Goal: Task Accomplishment & Management: Manage account settings

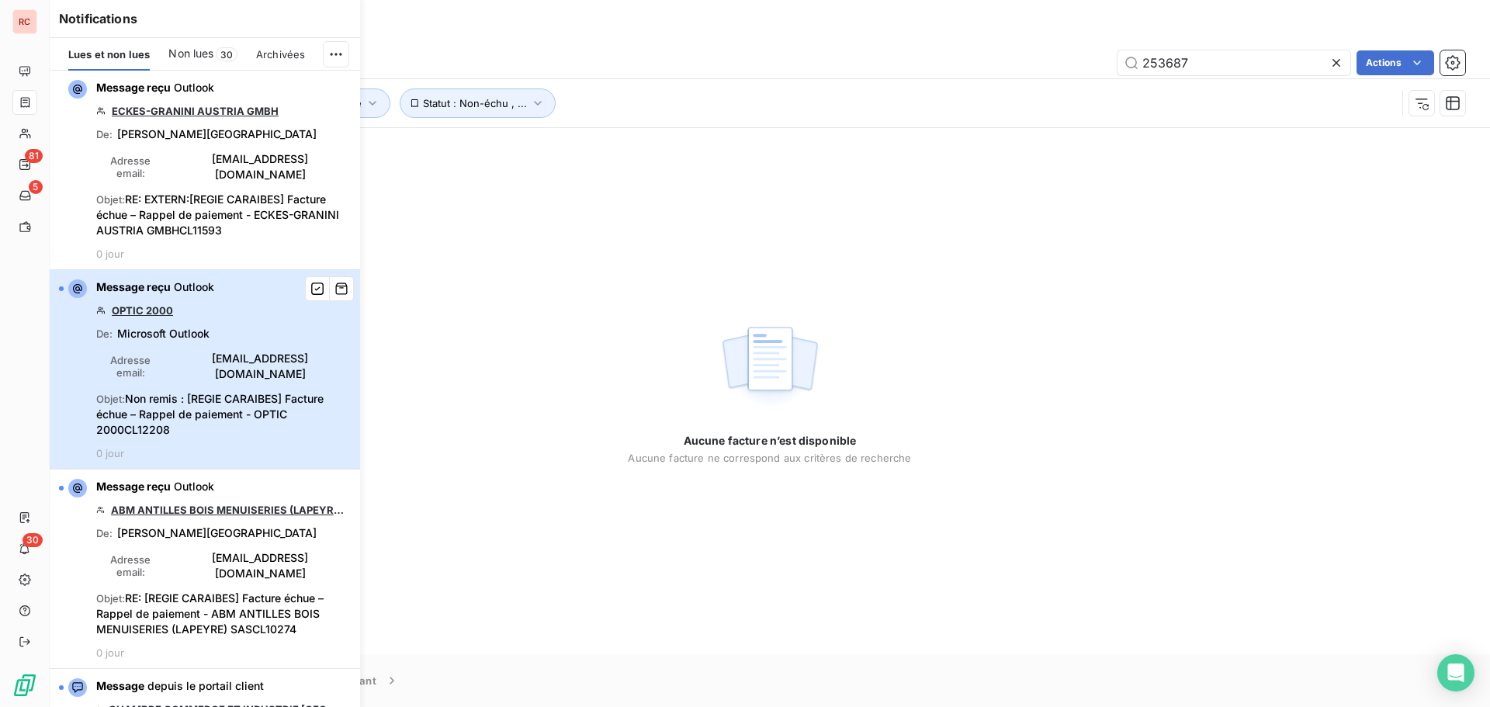
click at [195, 360] on span "[EMAIL_ADDRESS][DOMAIN_NAME]" at bounding box center [260, 366] width 181 height 31
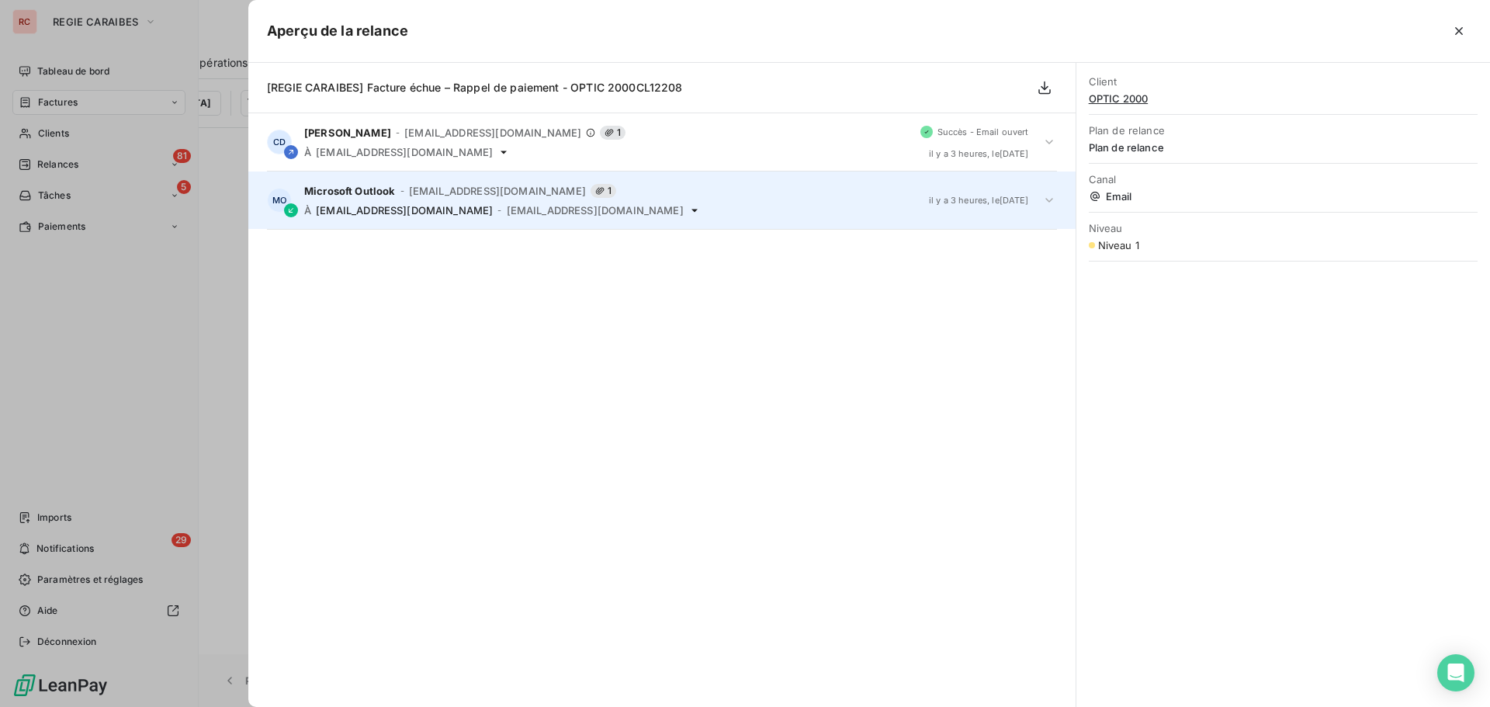
click at [1049, 201] on icon at bounding box center [1050, 200] width 8 height 5
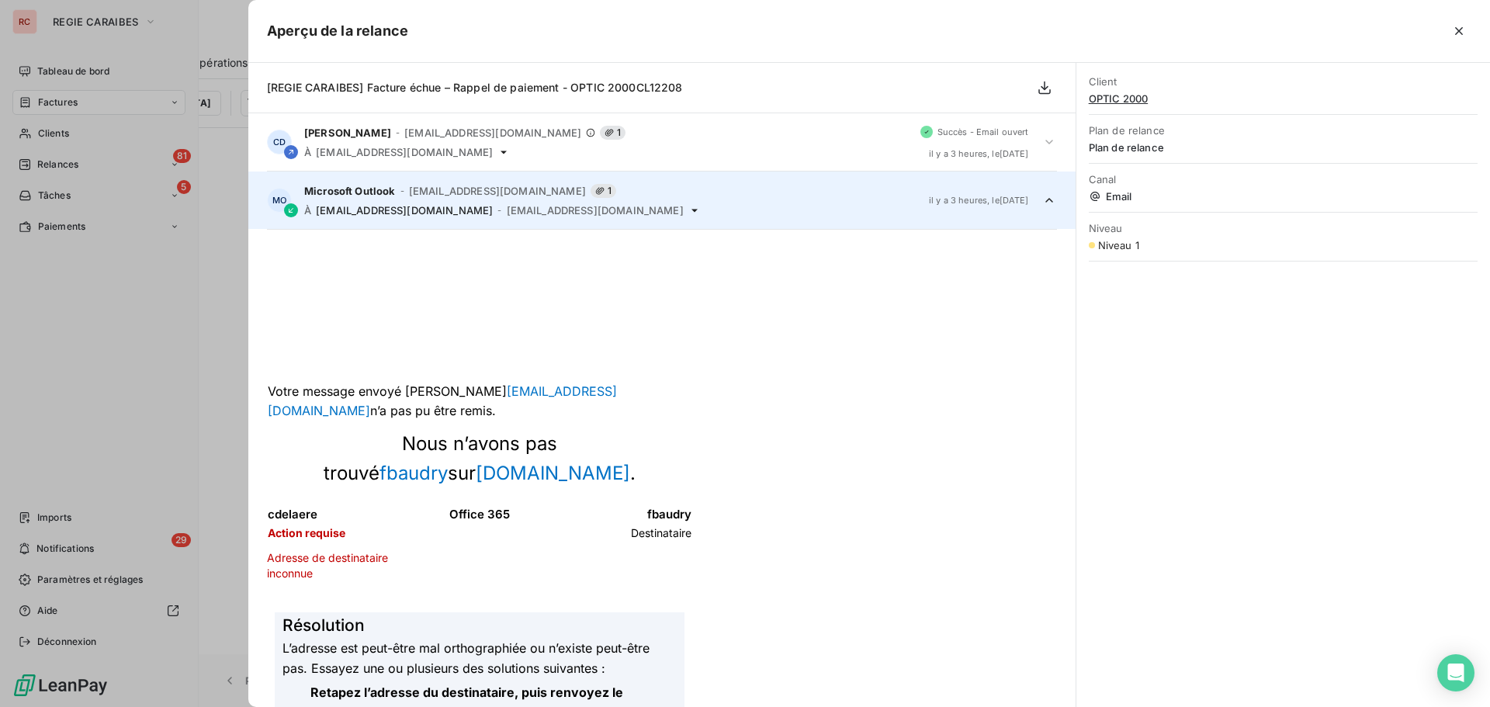
scroll to position [58, 0]
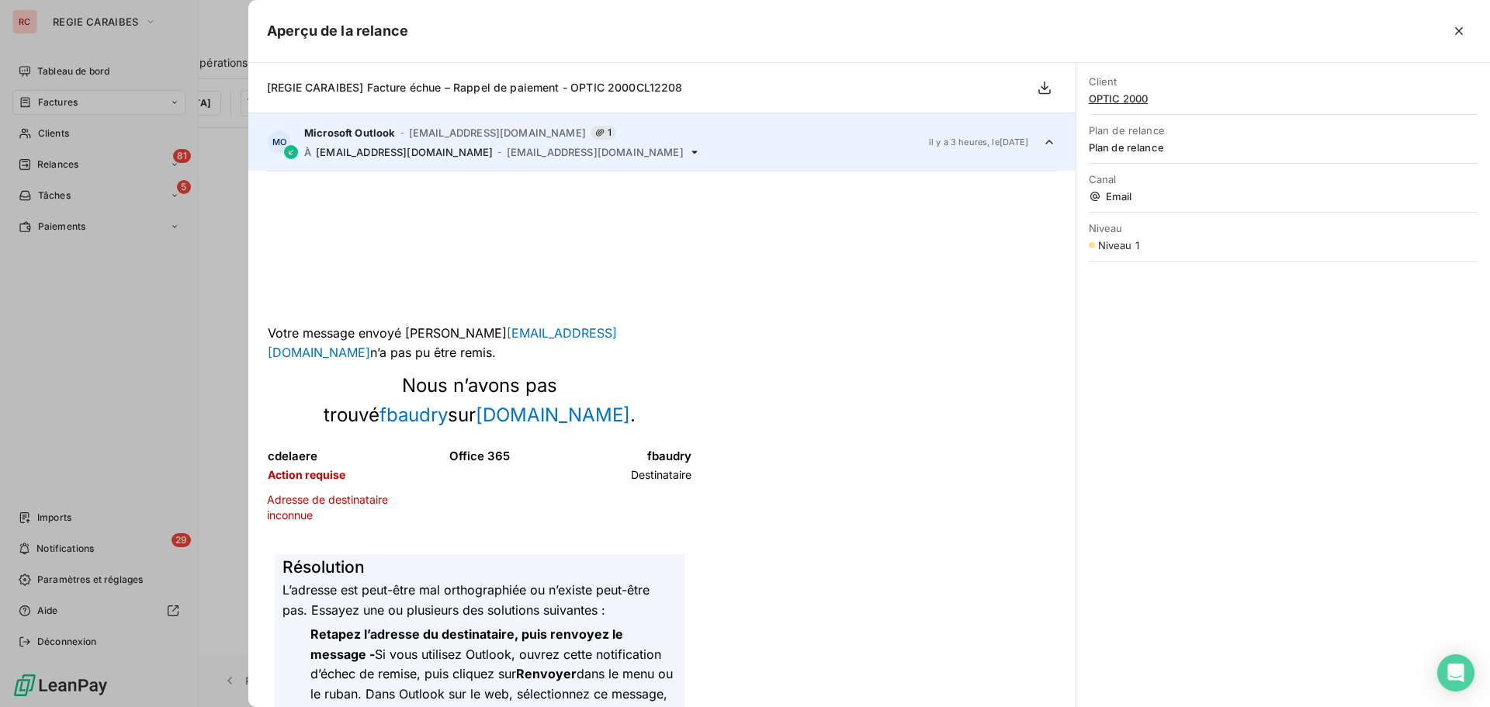
click at [54, 160] on div at bounding box center [745, 353] width 1490 height 707
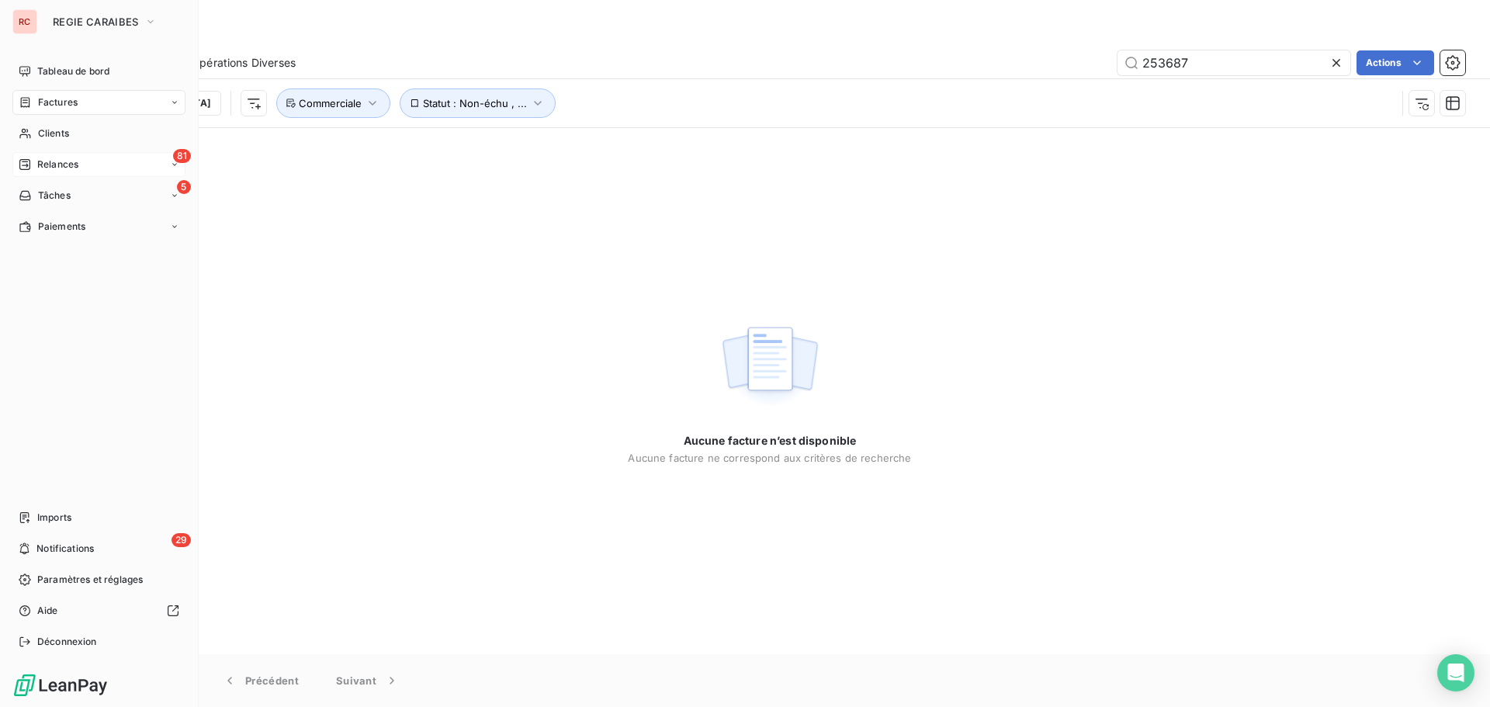
click at [88, 161] on div "81 Relances" at bounding box center [98, 164] width 173 height 25
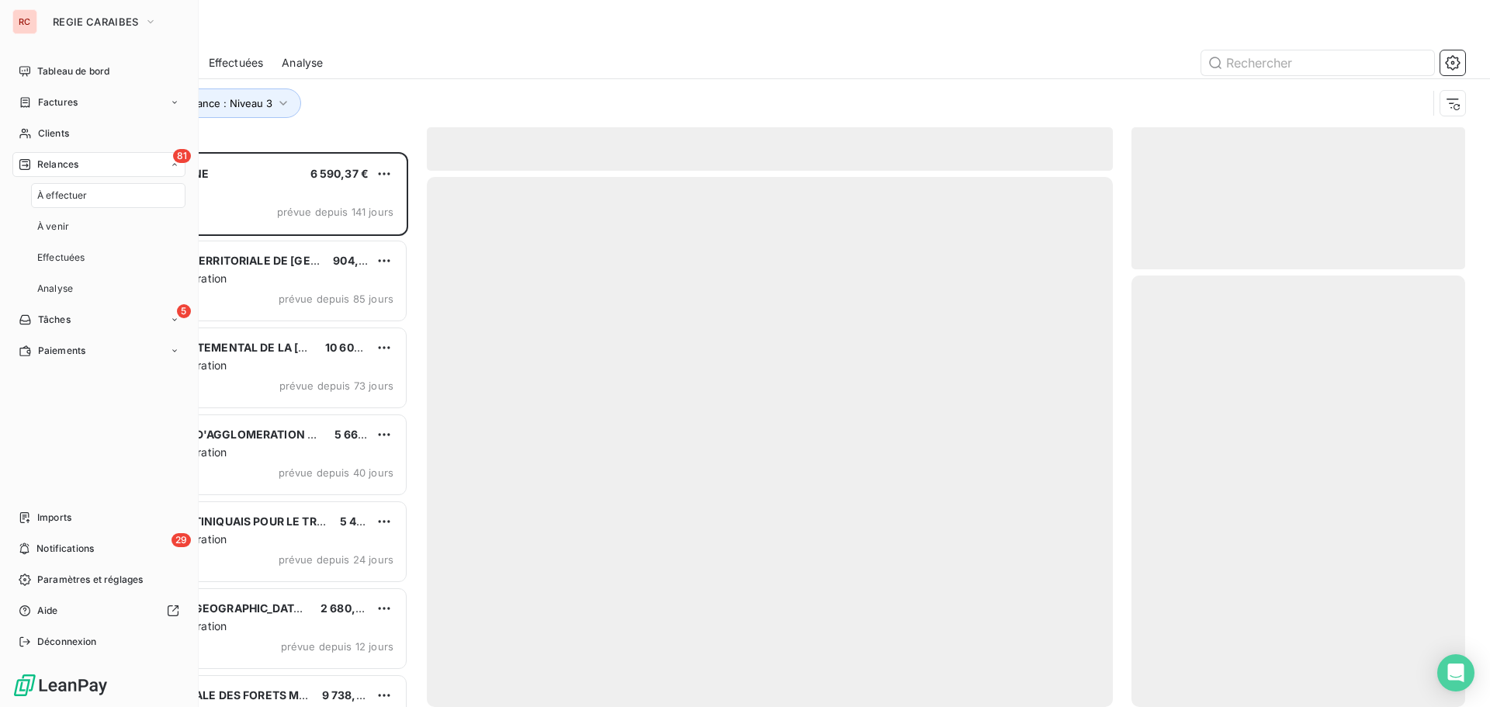
scroll to position [543, 322]
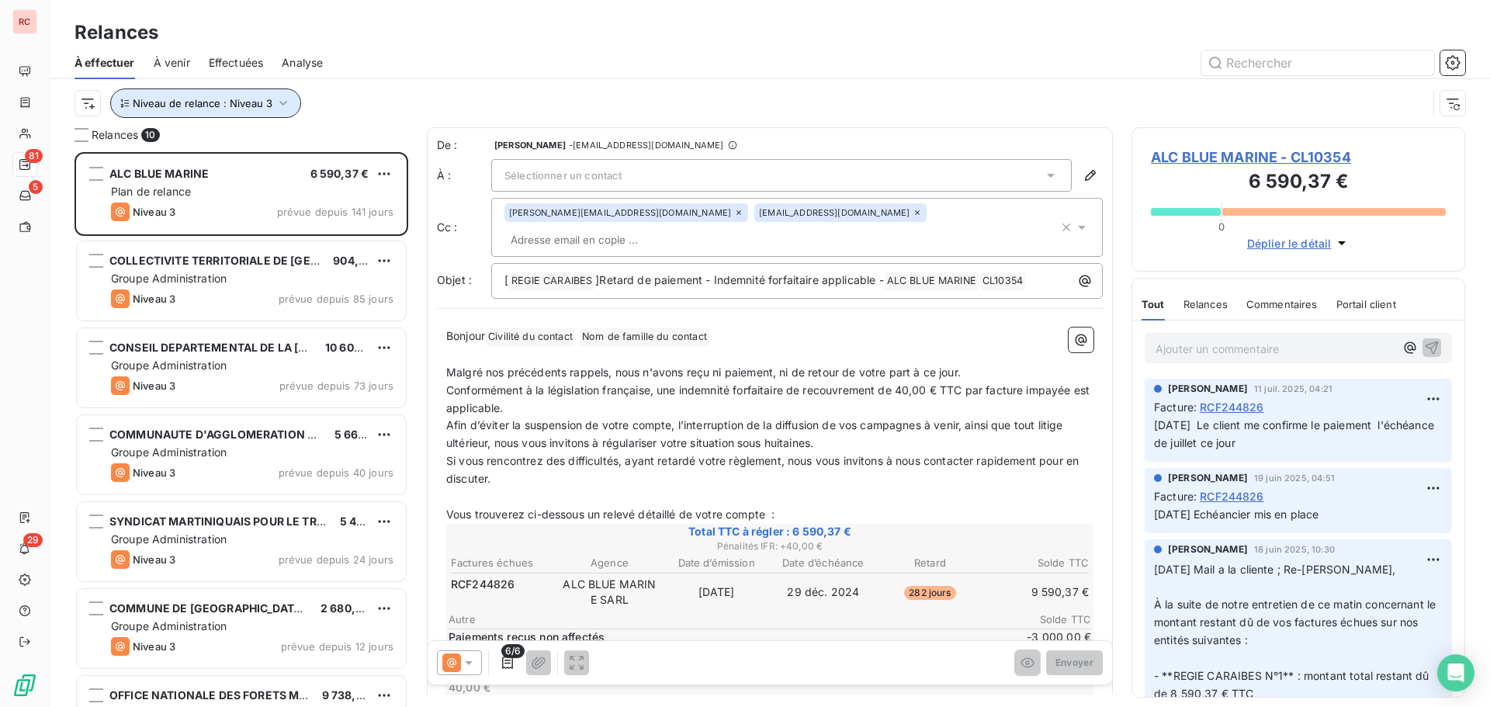
click at [224, 103] on span "Niveau de relance : Niveau 3" at bounding box center [203, 103] width 140 height 12
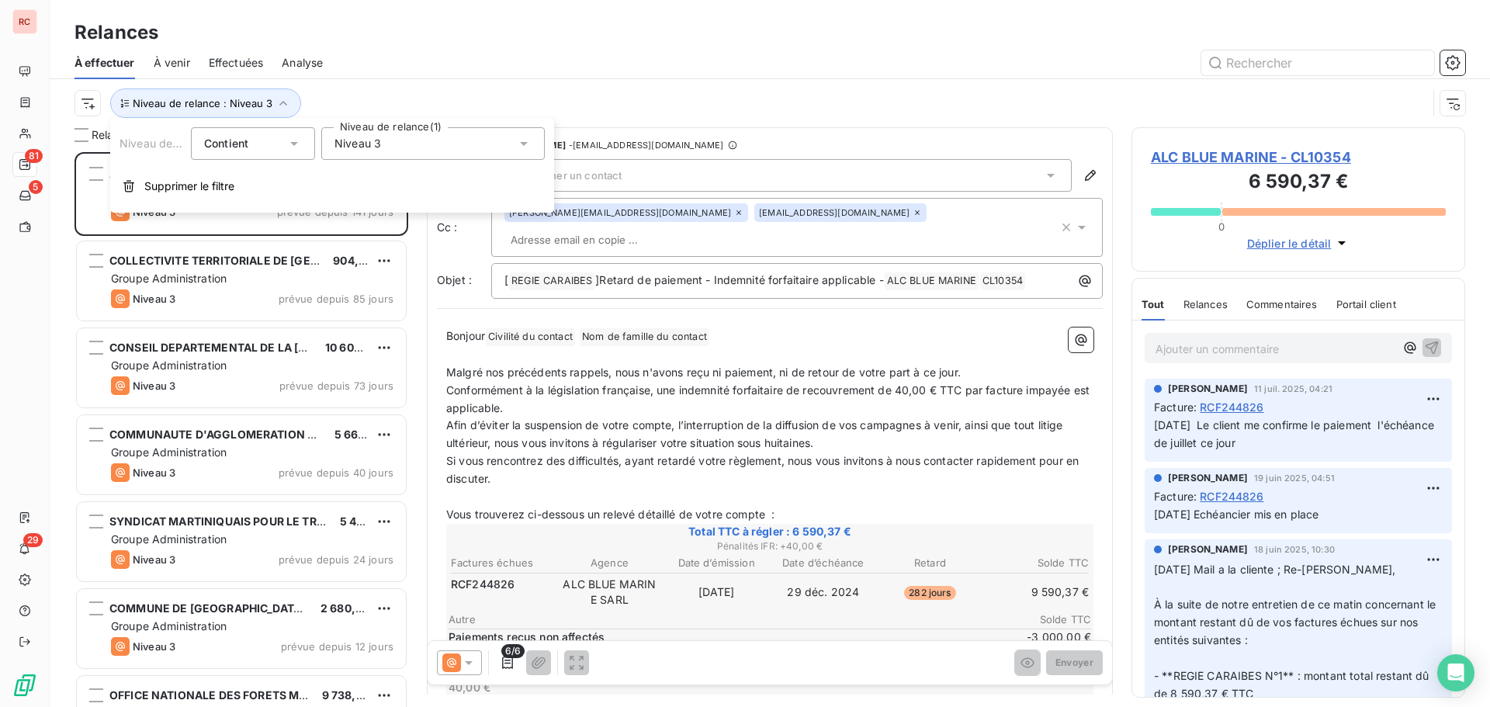
click at [411, 134] on div "Niveau 3" at bounding box center [433, 143] width 224 height 33
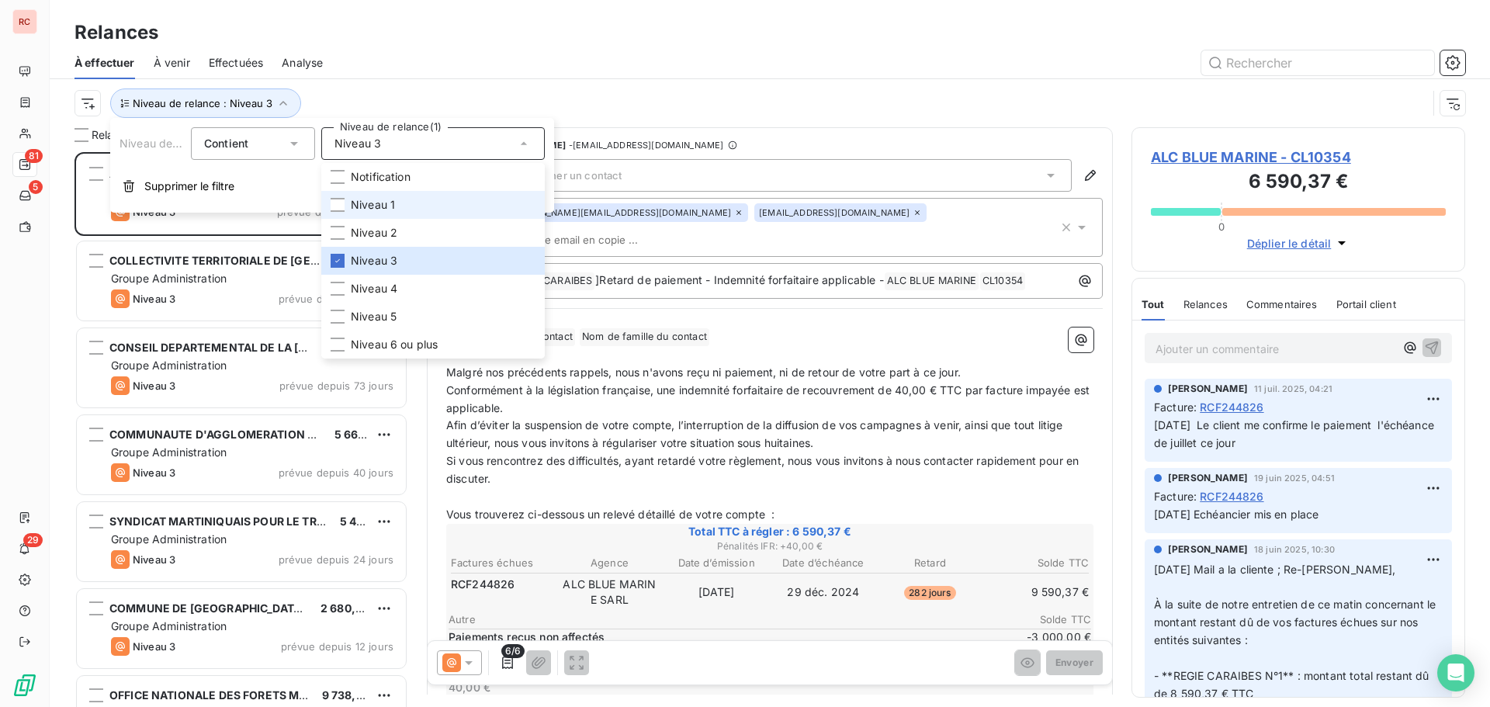
click at [369, 199] on span "Niveau 1" at bounding box center [373, 205] width 44 height 16
click at [342, 258] on div at bounding box center [338, 261] width 14 height 14
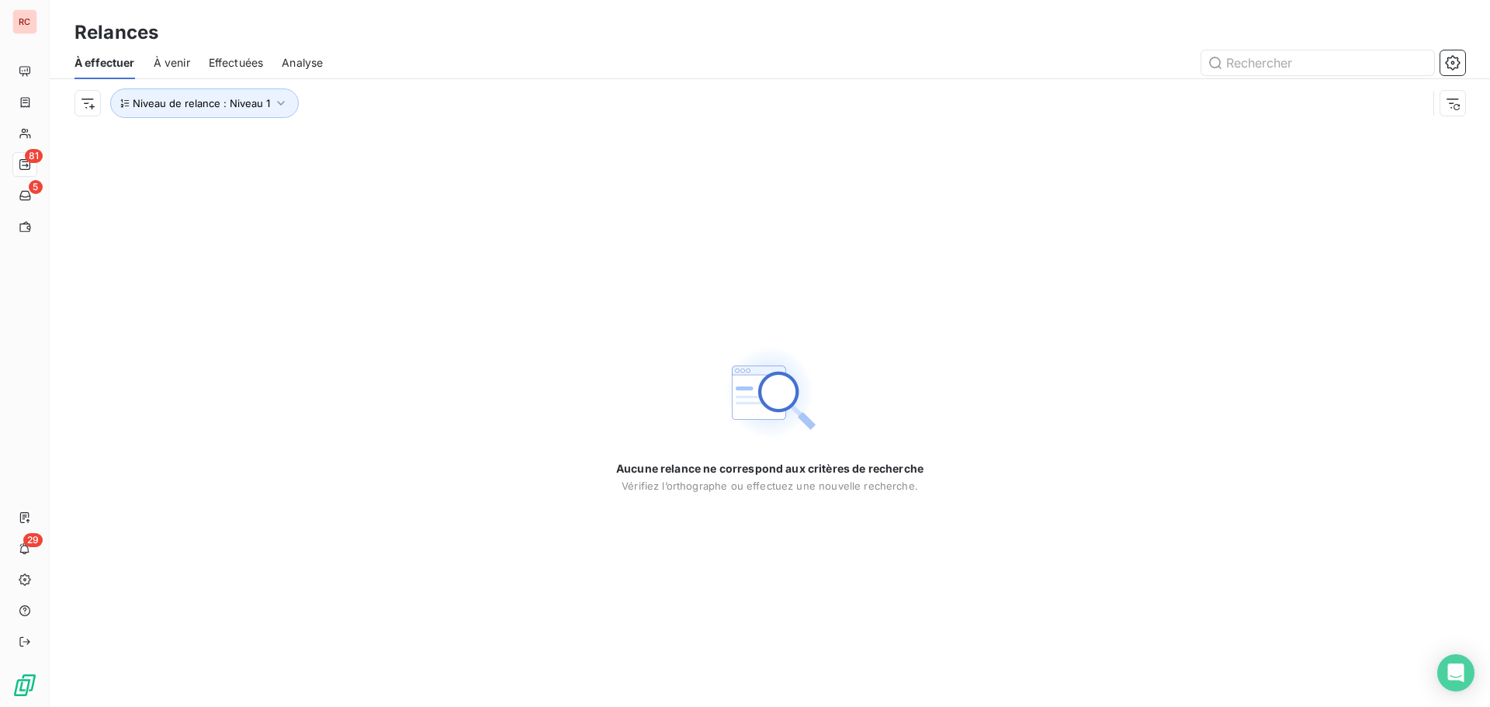
click at [223, 69] on span "Effectuées" at bounding box center [236, 63] width 55 height 16
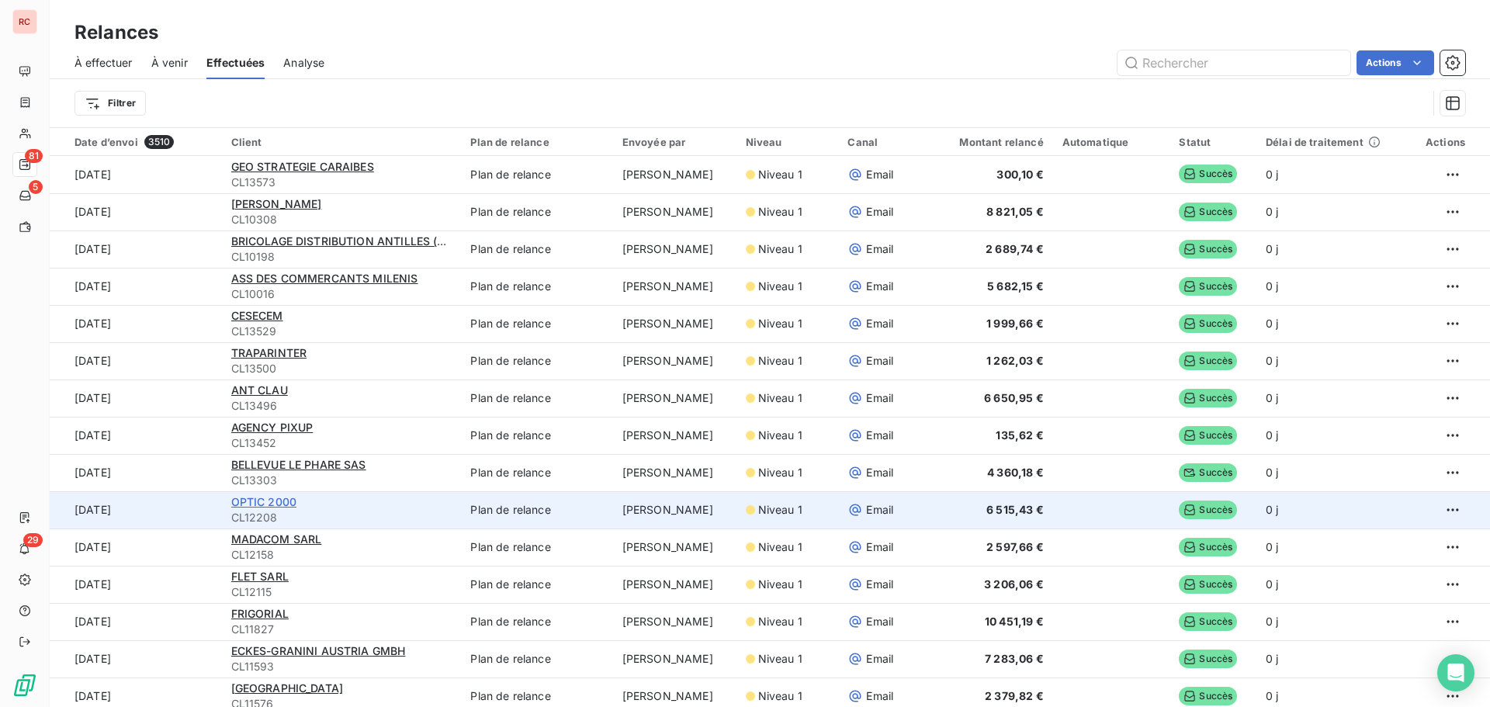
click at [268, 499] on span "OPTIC 2000" at bounding box center [264, 501] width 66 height 13
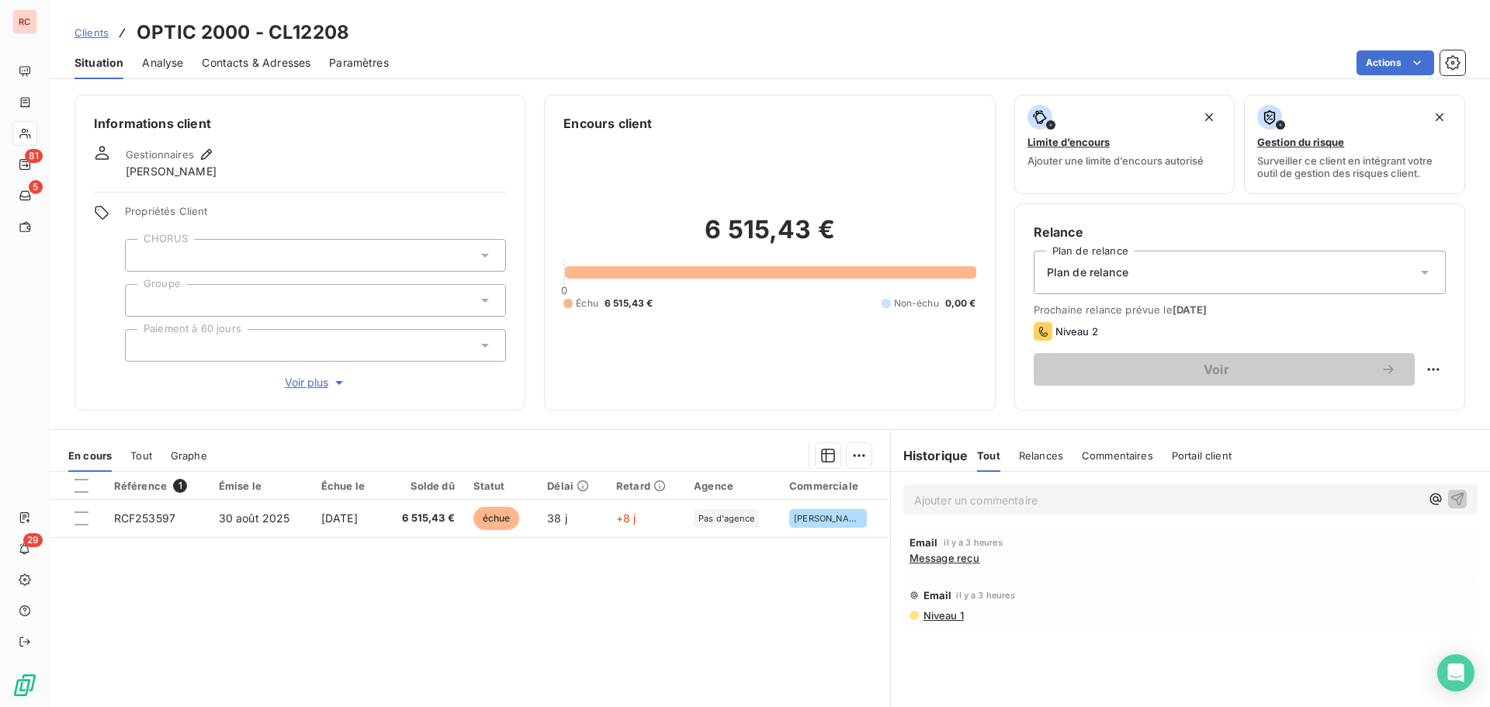
click at [936, 559] on span "Message reçu" at bounding box center [945, 558] width 71 height 12
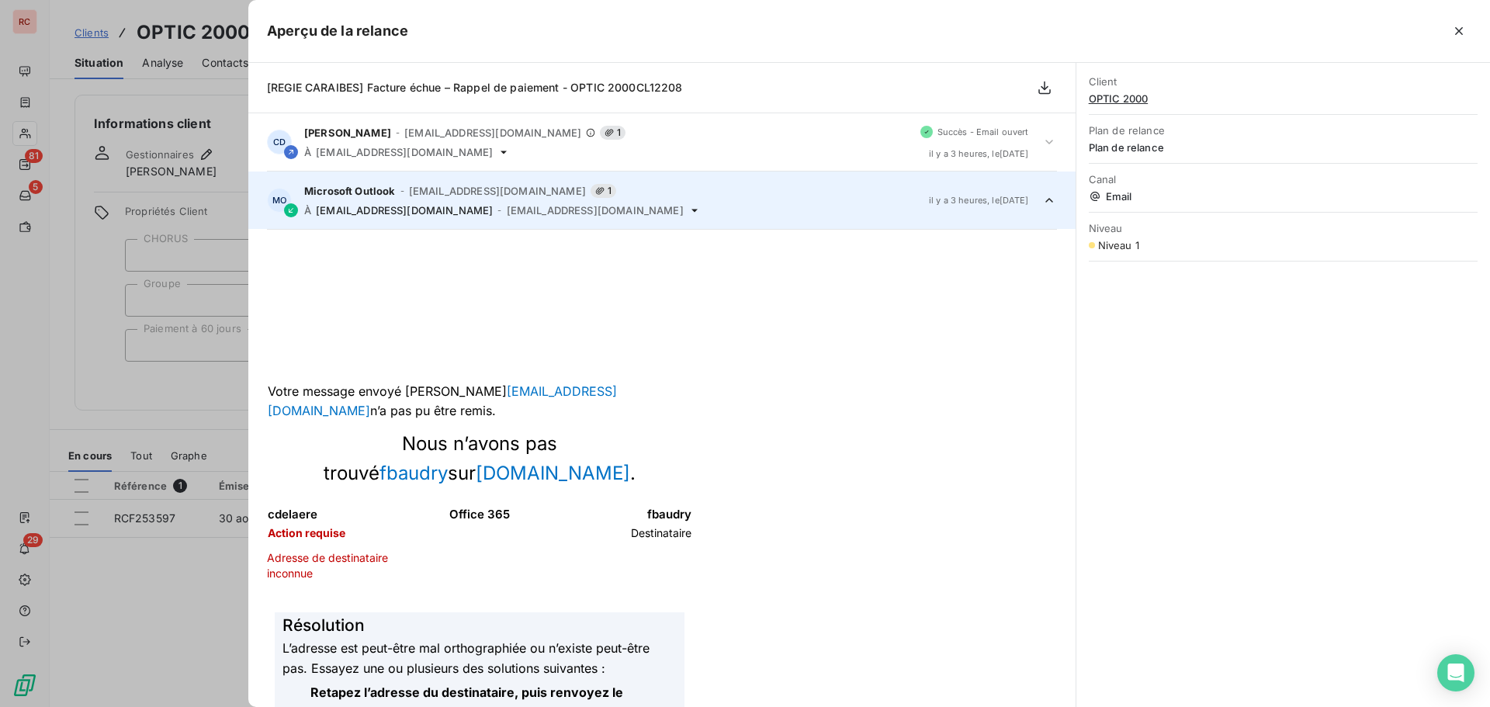
click at [145, 560] on div at bounding box center [745, 353] width 1490 height 707
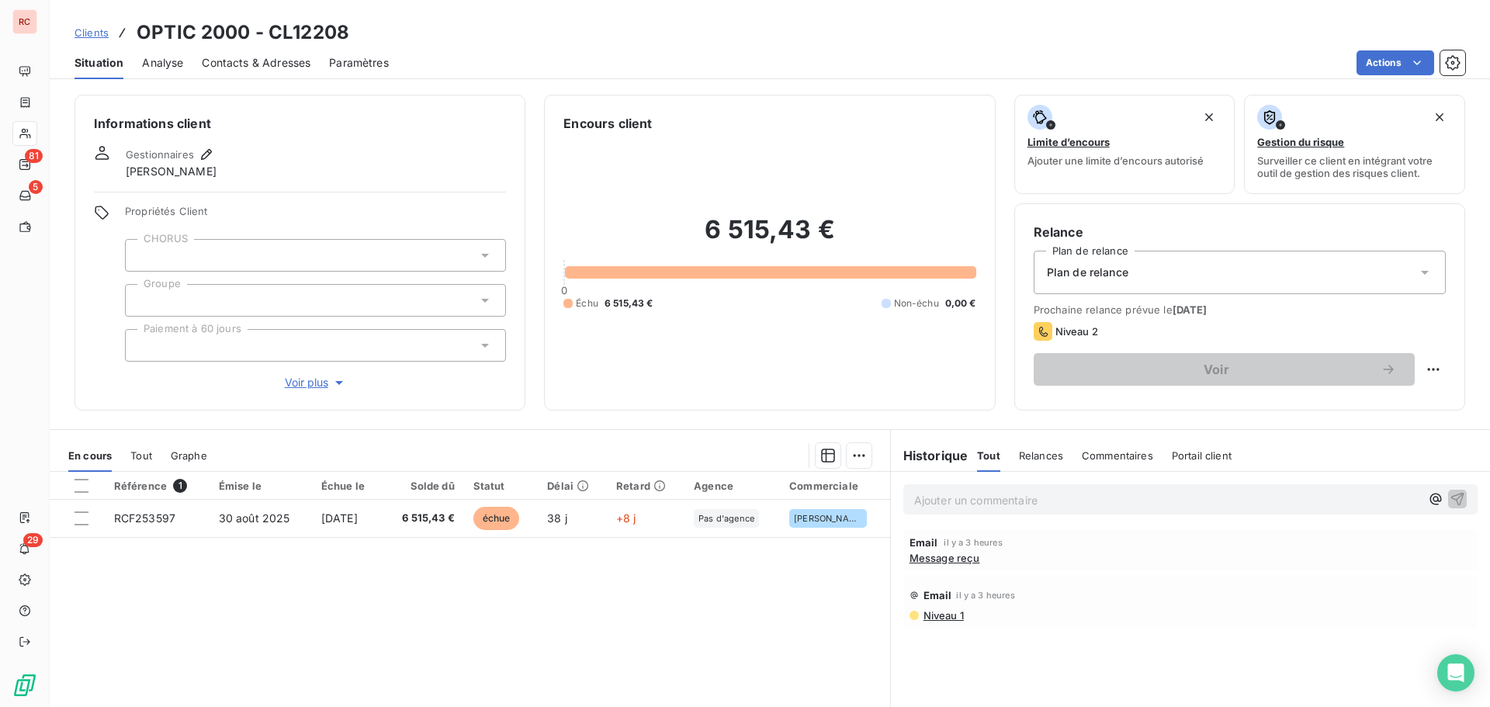
click at [947, 561] on span "Message reçu" at bounding box center [945, 558] width 71 height 12
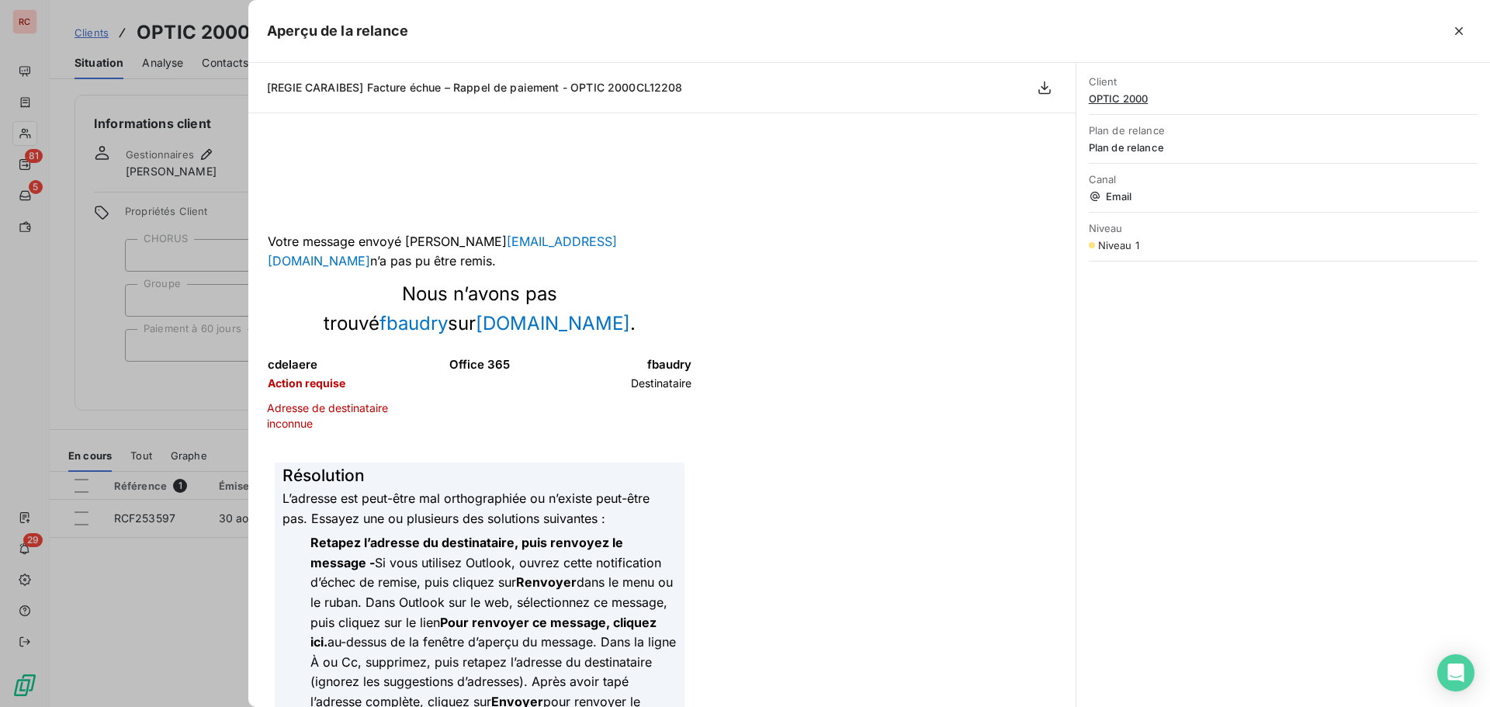
scroll to position [155, 0]
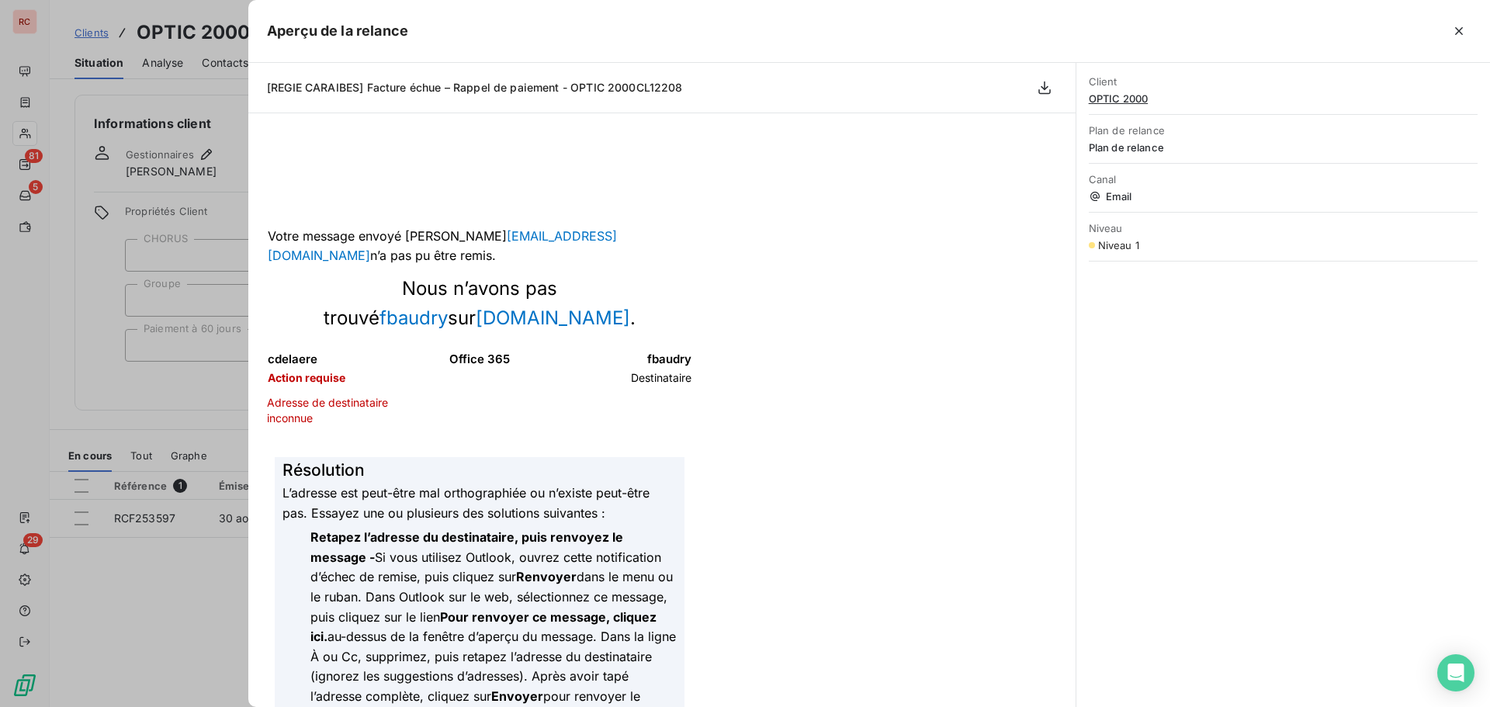
click at [183, 564] on div at bounding box center [745, 353] width 1490 height 707
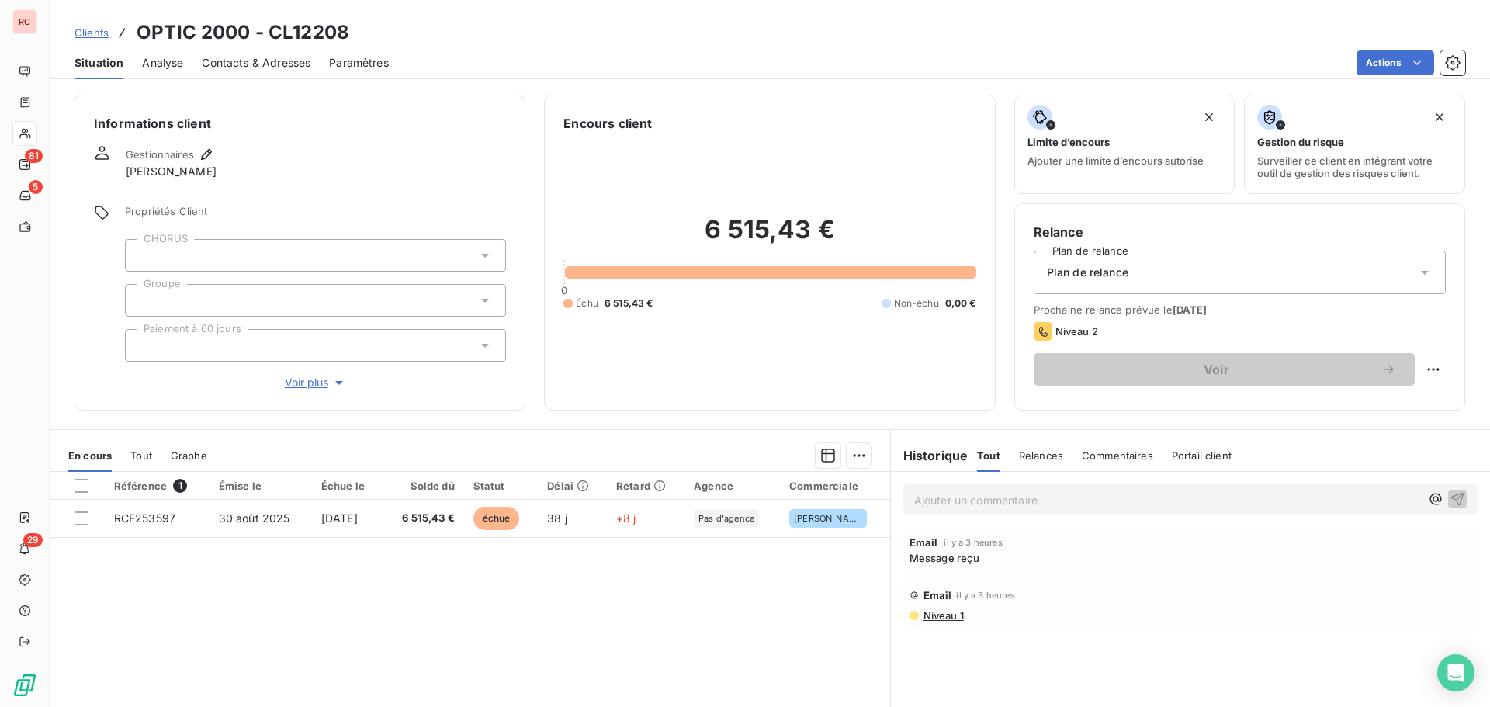
click at [921, 563] on span "Message reçu" at bounding box center [945, 558] width 71 height 12
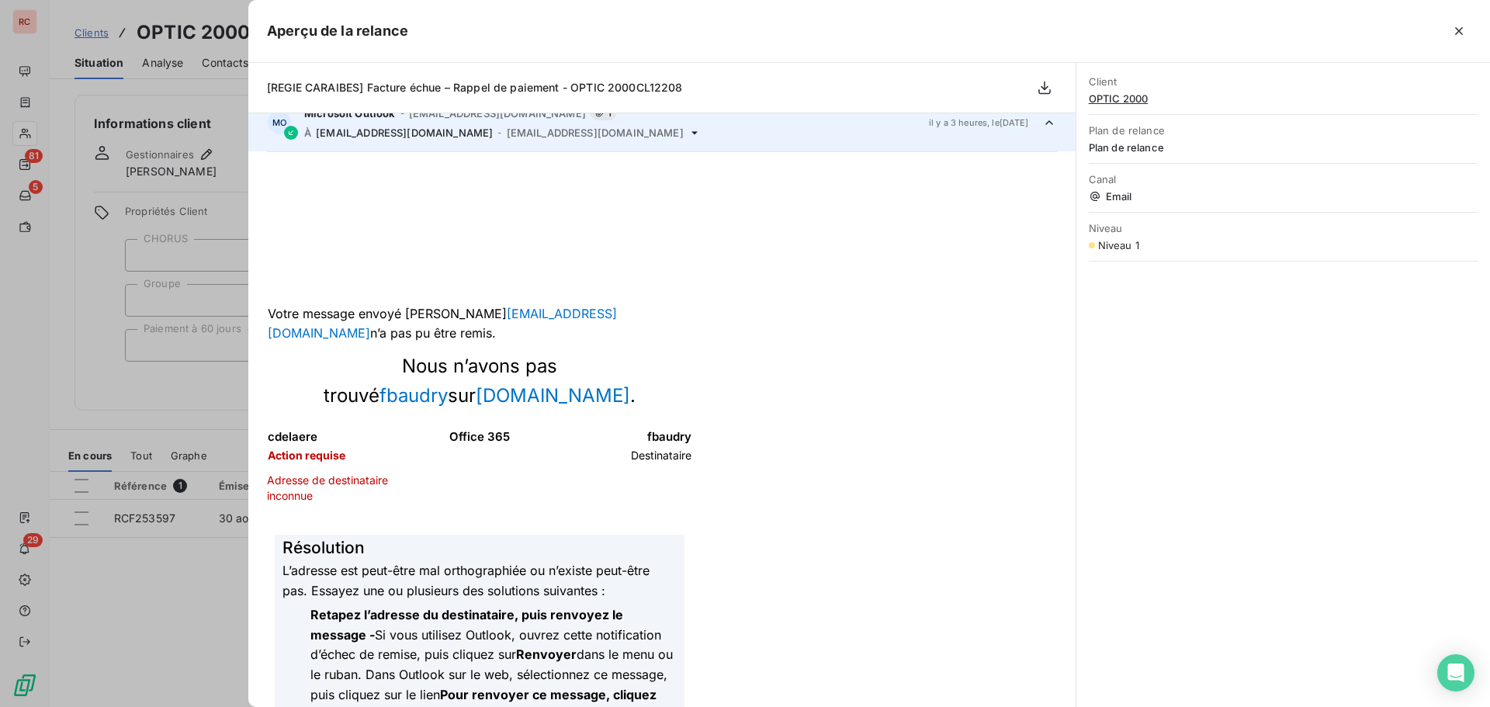
scroll to position [0, 0]
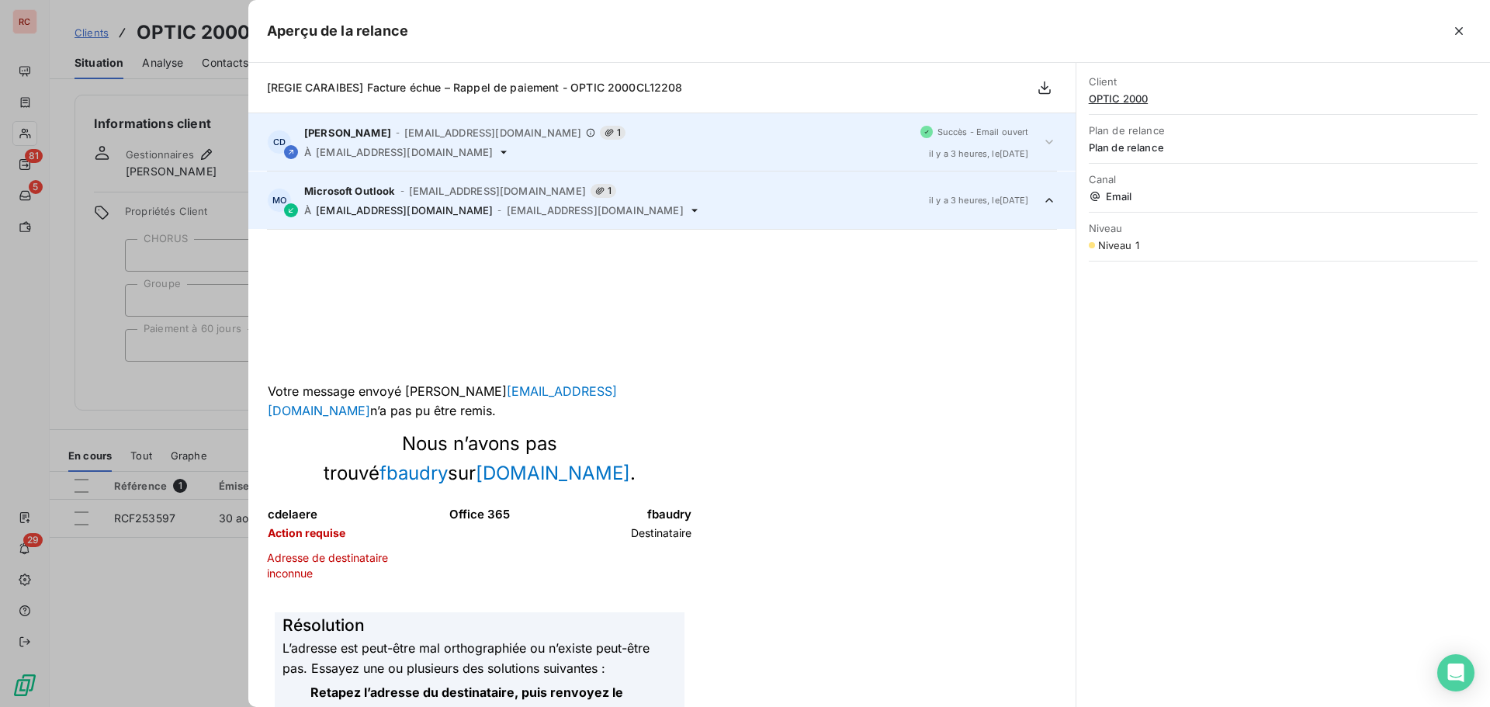
click at [427, 161] on div "CD [PERSON_NAME] - [EMAIL_ADDRESS][DOMAIN_NAME] 1 À [EMAIL_ADDRESS][DOMAIN_NAME…" at bounding box center [661, 141] width 827 height 57
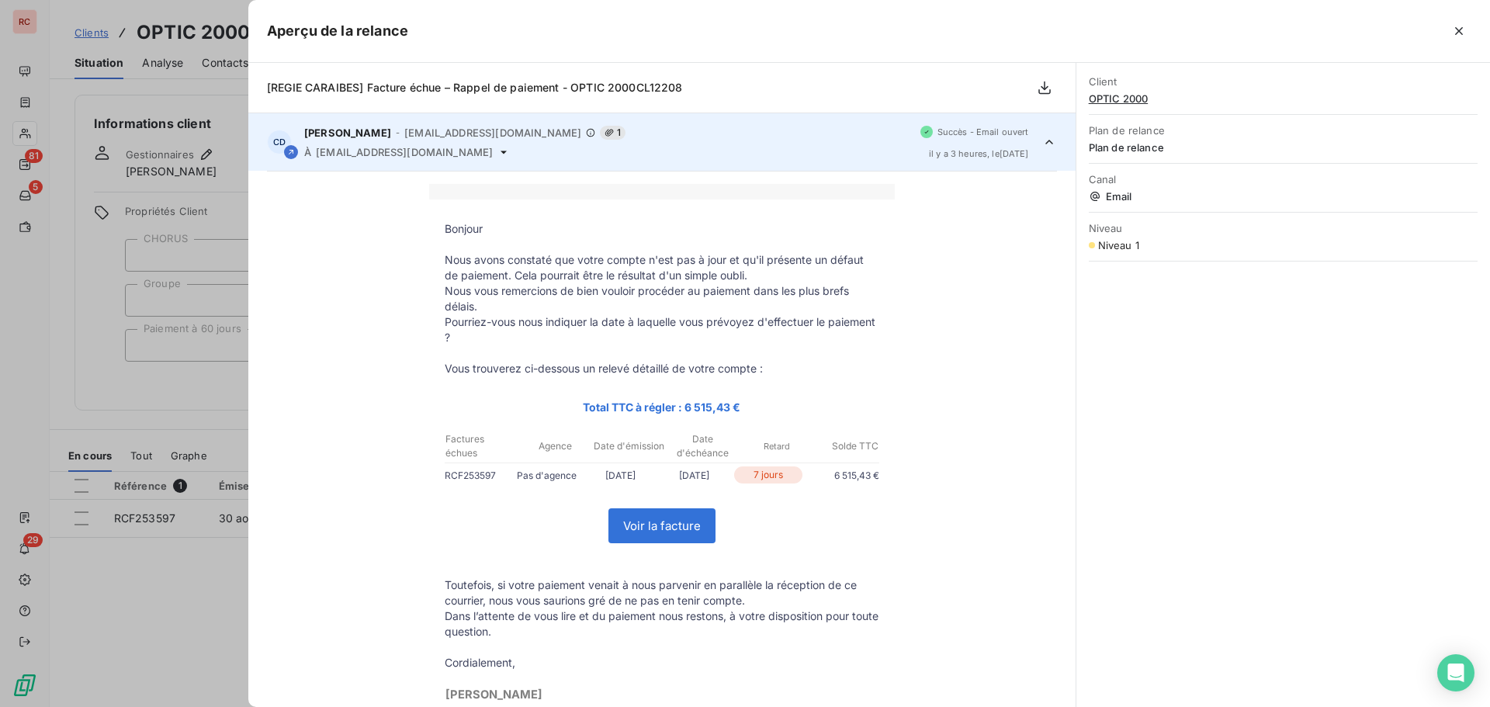
scroll to position [232, 0]
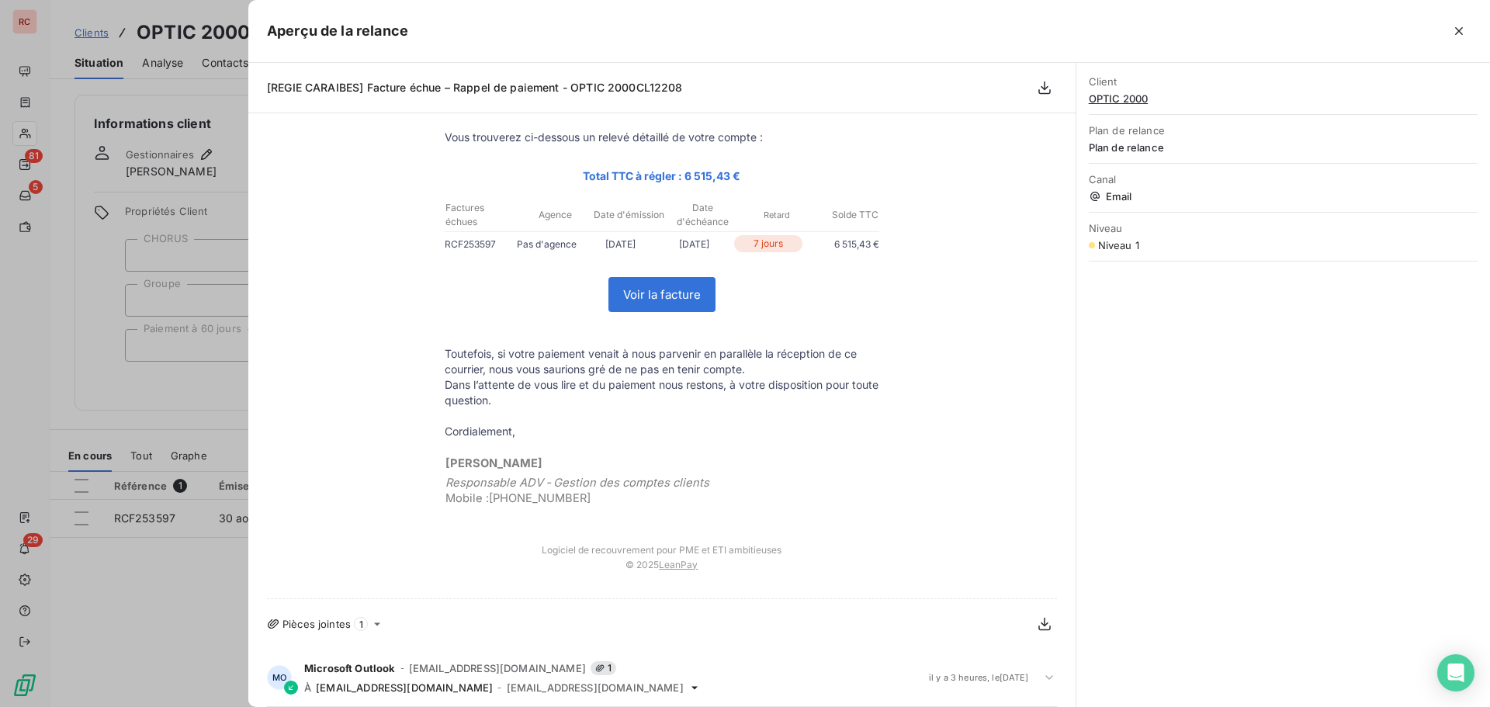
click at [1042, 676] on icon at bounding box center [1050, 678] width 16 height 16
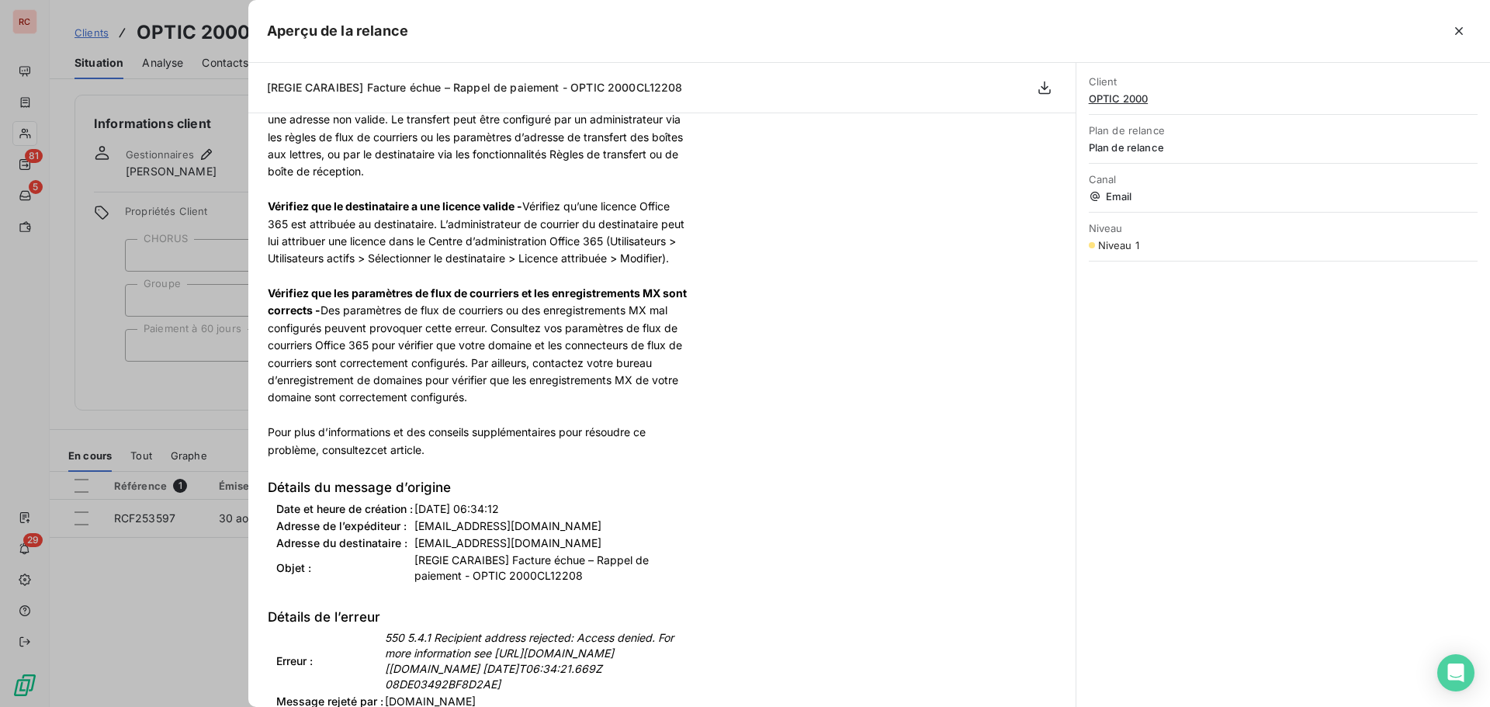
scroll to position [1611, 0]
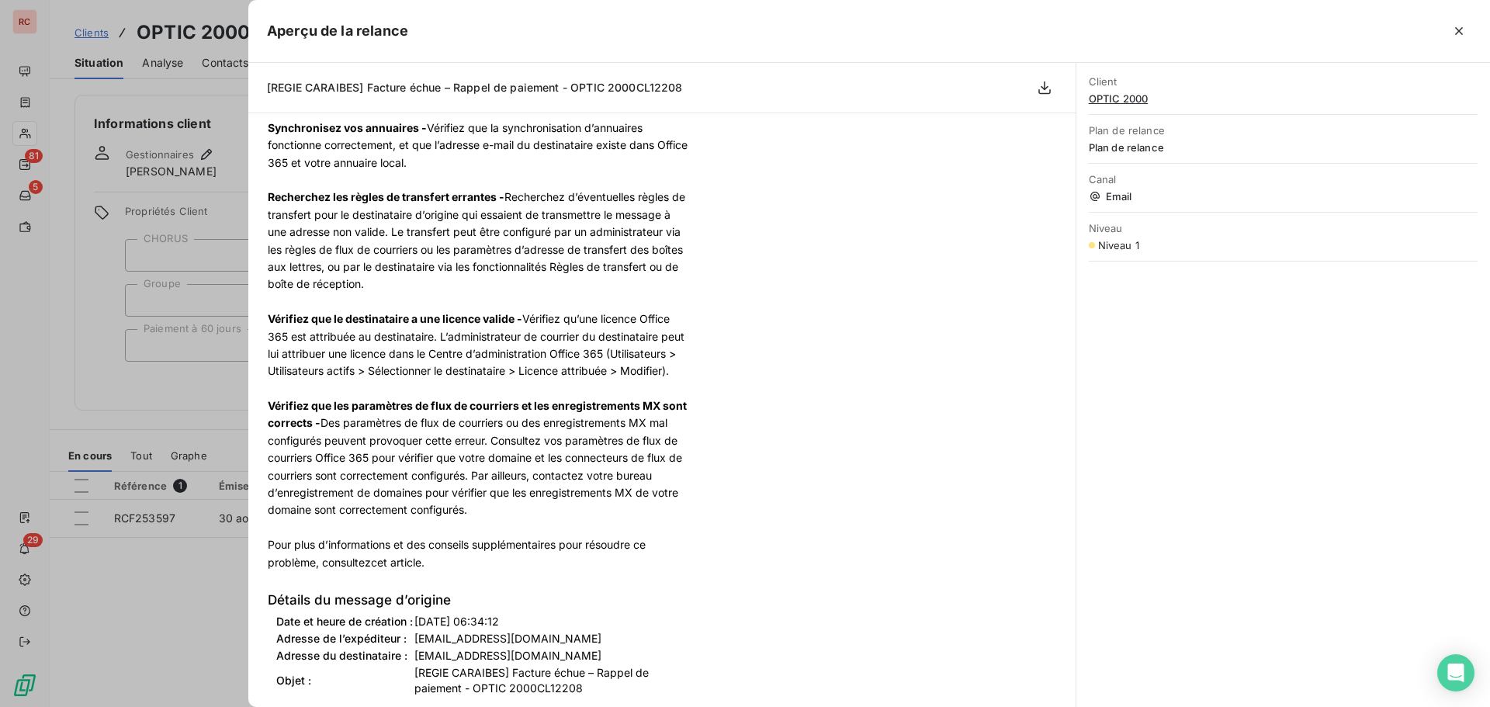
click at [191, 558] on div at bounding box center [745, 353] width 1490 height 707
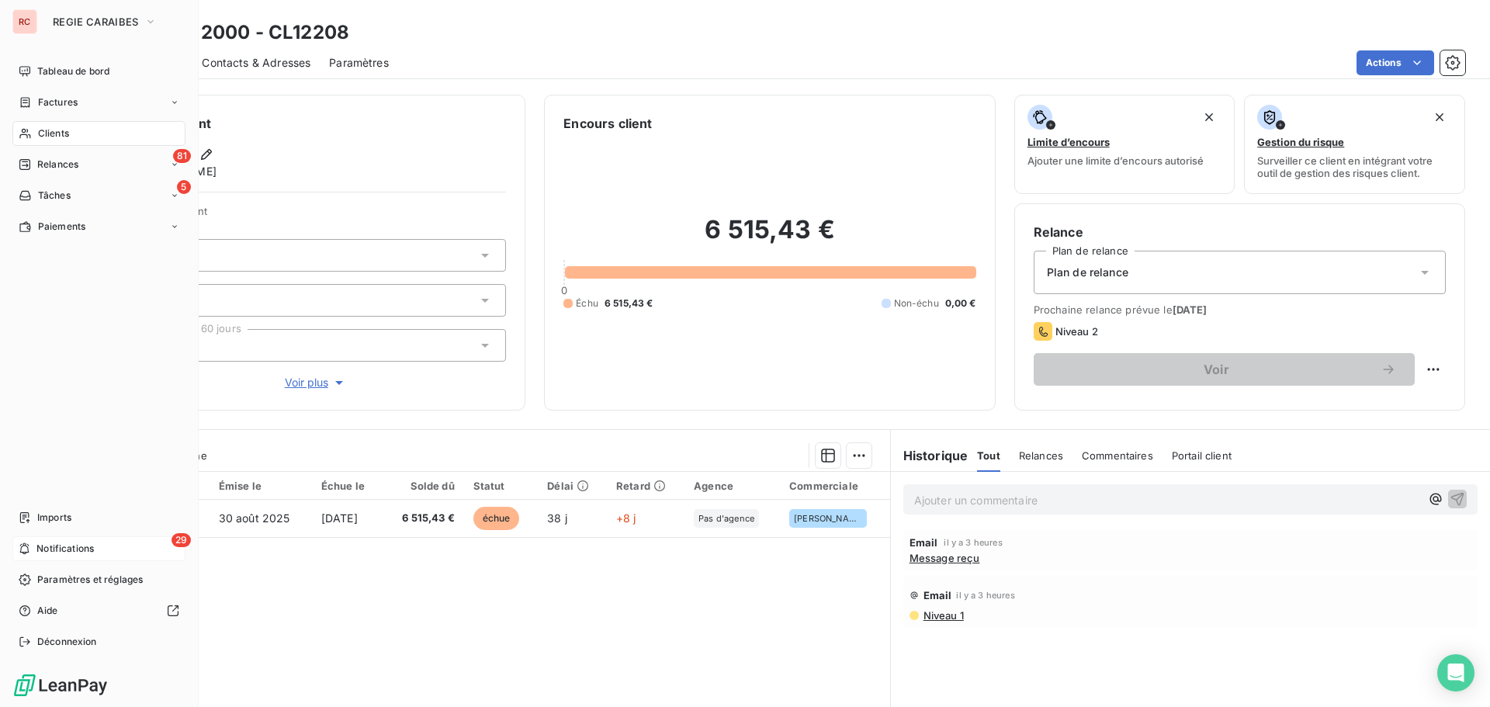
click at [45, 546] on span "Notifications" at bounding box center [64, 549] width 57 height 14
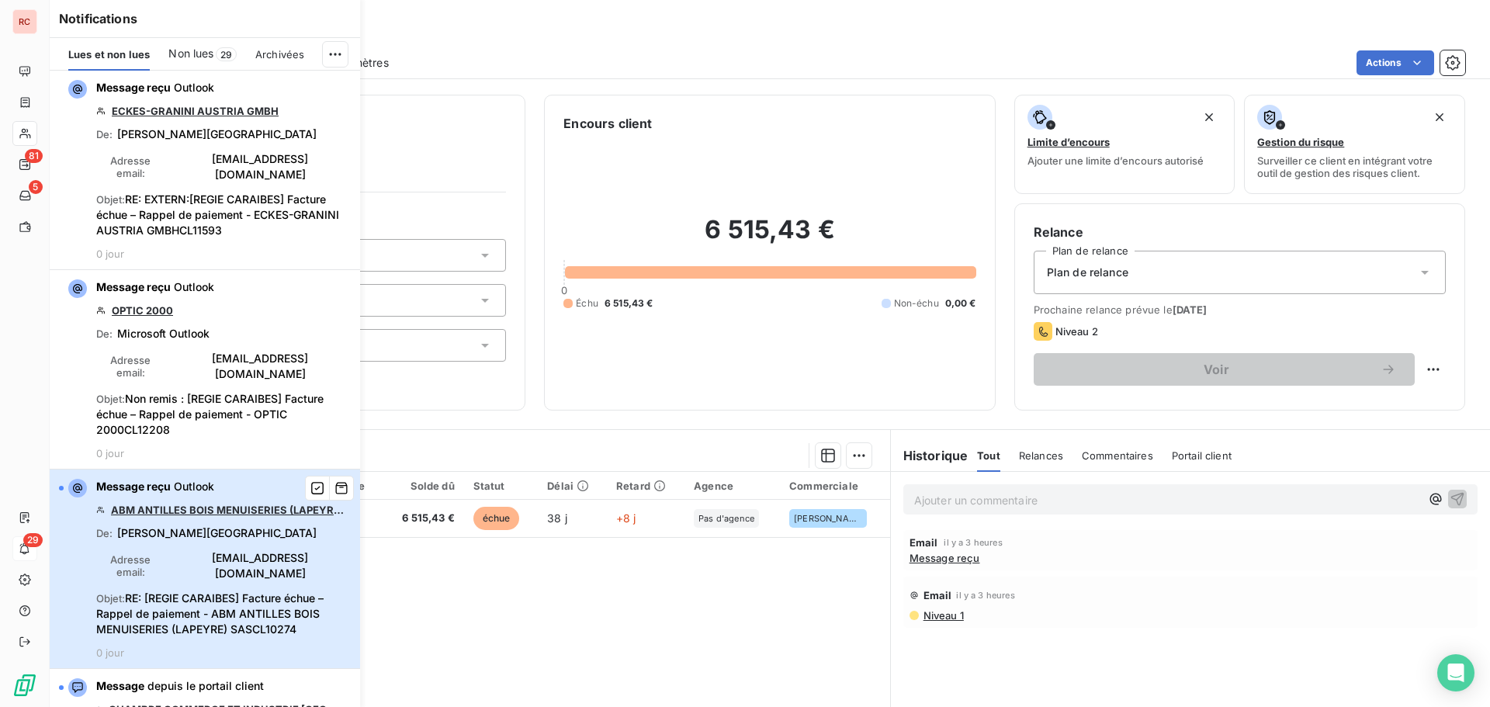
click at [176, 525] on span "[PERSON_NAME][GEOGRAPHIC_DATA]" at bounding box center [216, 533] width 199 height 16
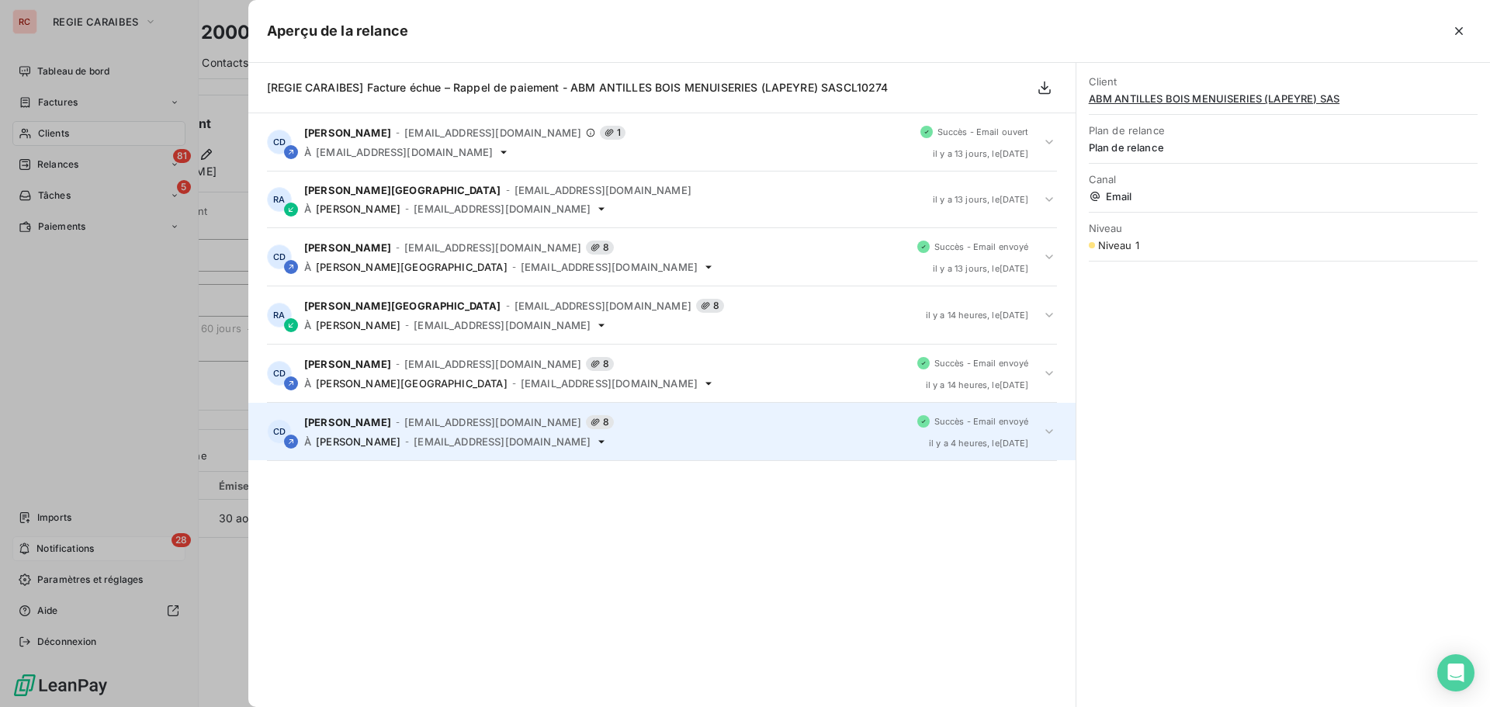
click at [1046, 432] on icon at bounding box center [1050, 432] width 16 height 16
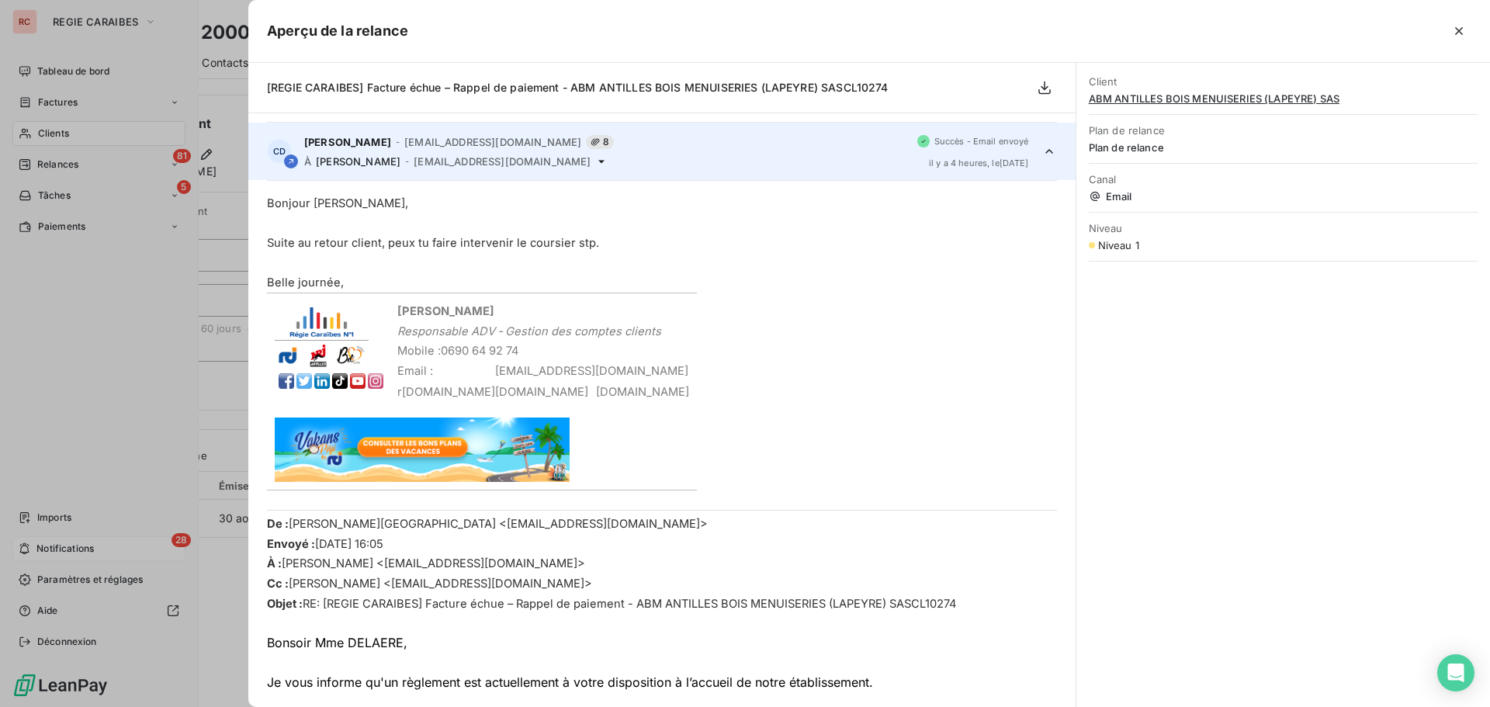
scroll to position [290, 0]
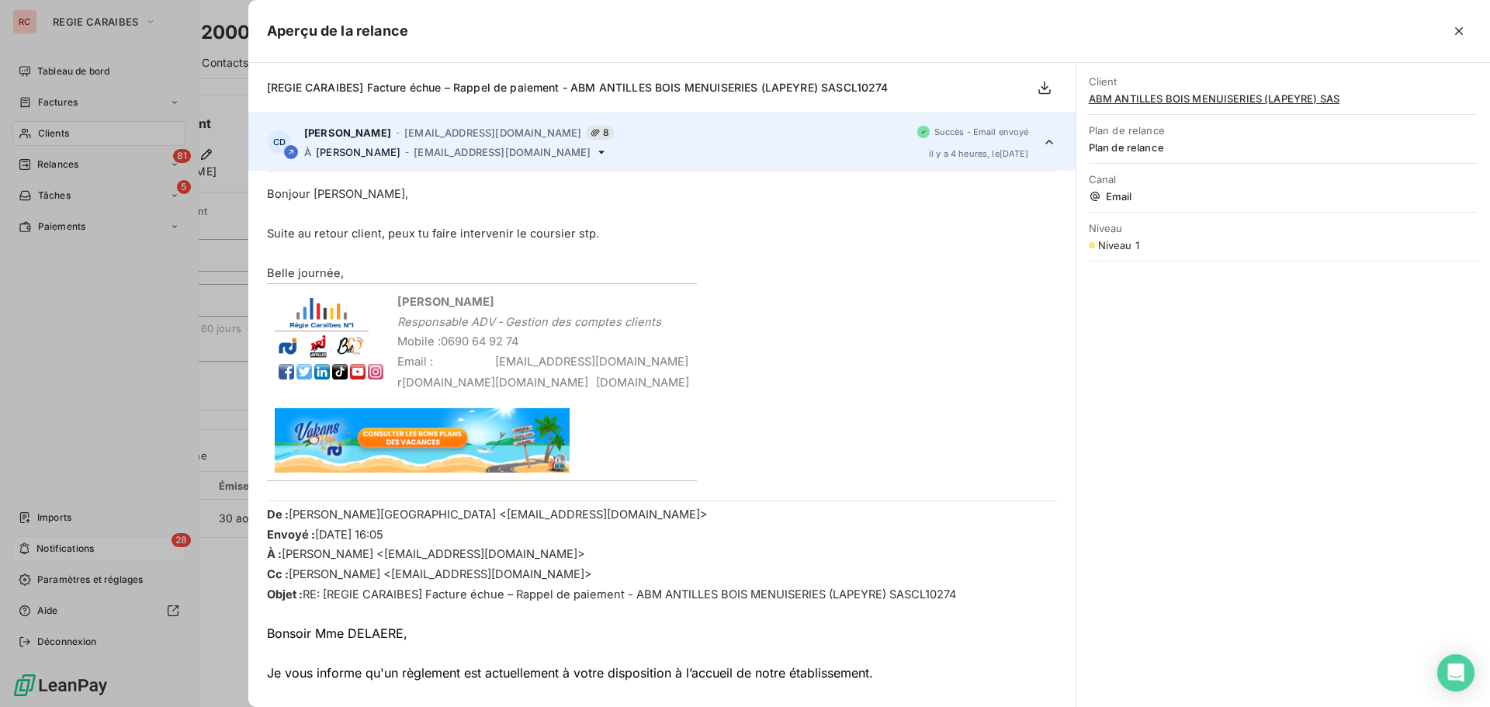
click at [77, 545] on div at bounding box center [745, 353] width 1490 height 707
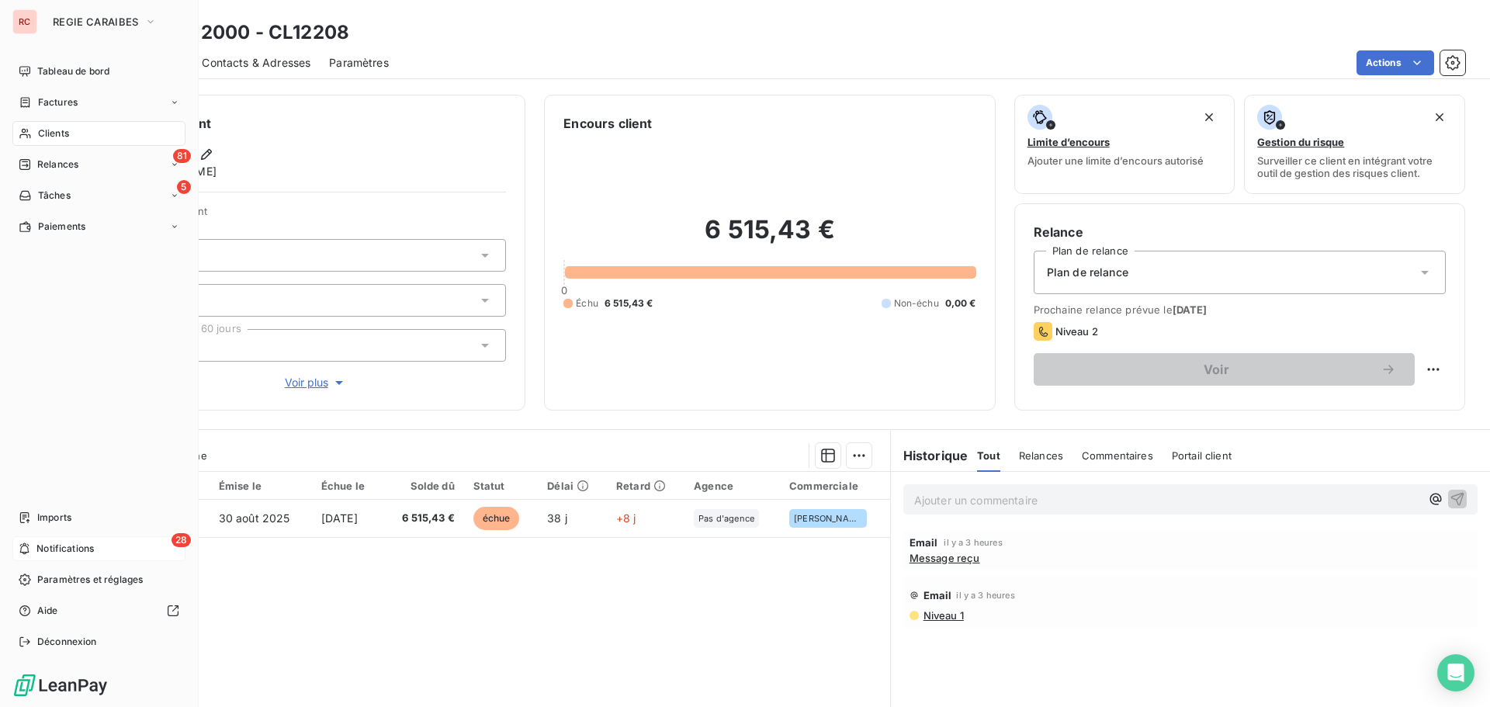
click at [40, 546] on span "Notifications" at bounding box center [64, 549] width 57 height 14
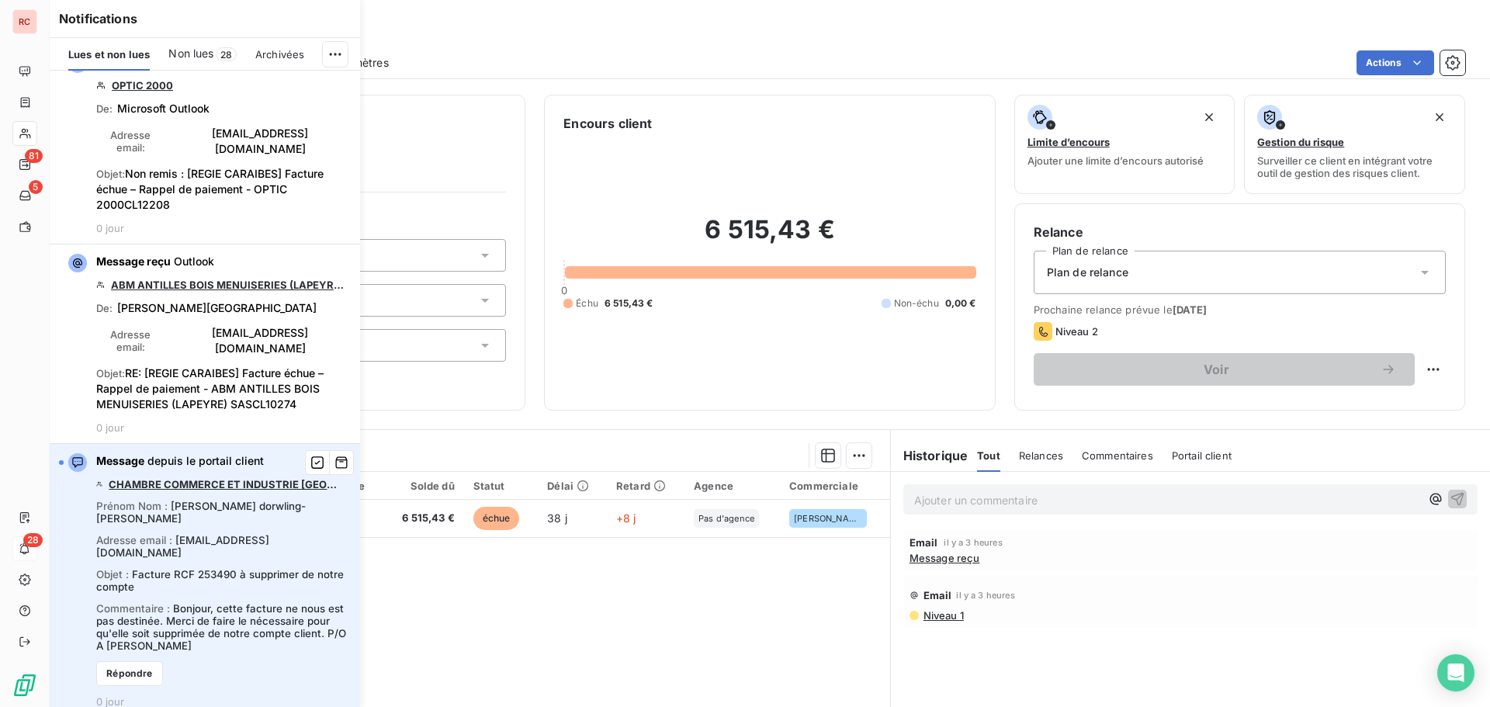
scroll to position [233, 0]
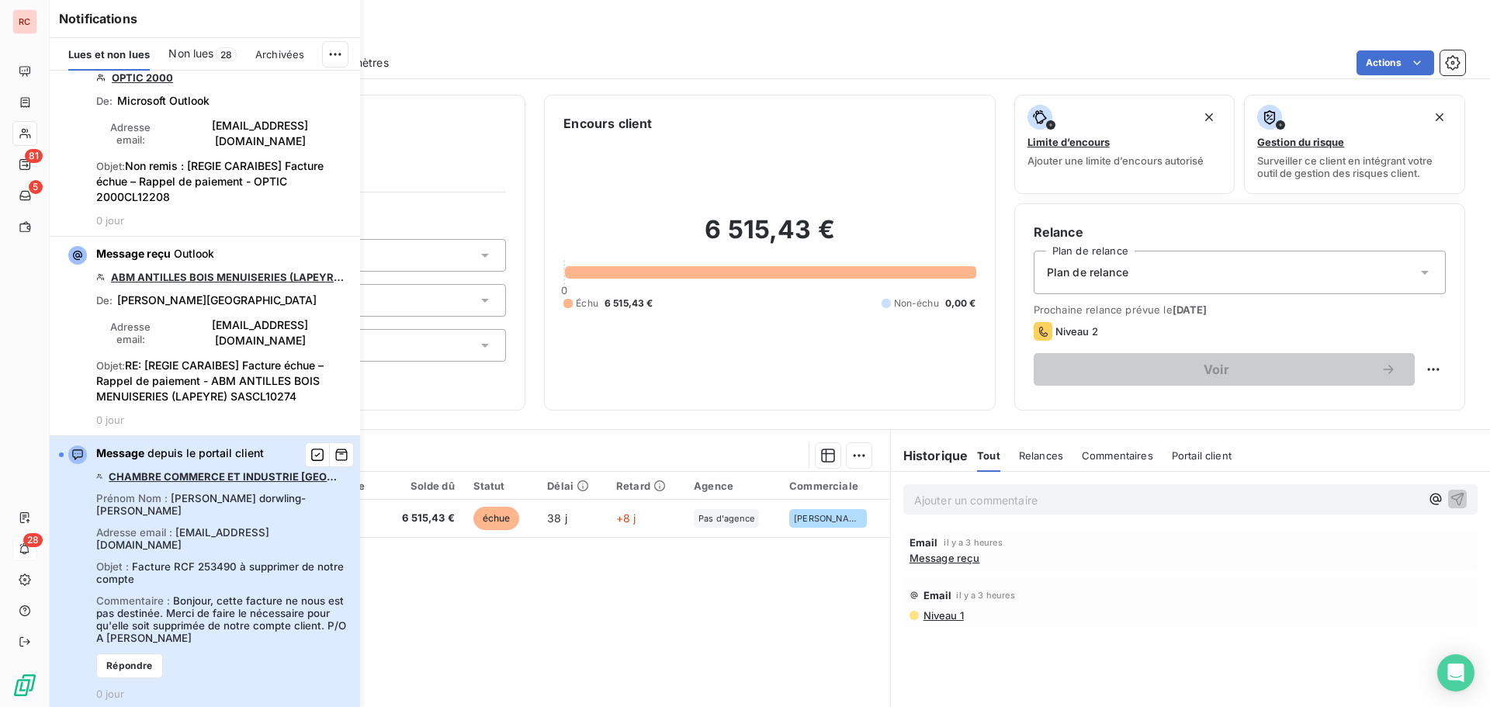
click at [268, 560] on span "Facture RCF 253490 à supprimer de notre compte" at bounding box center [220, 572] width 248 height 25
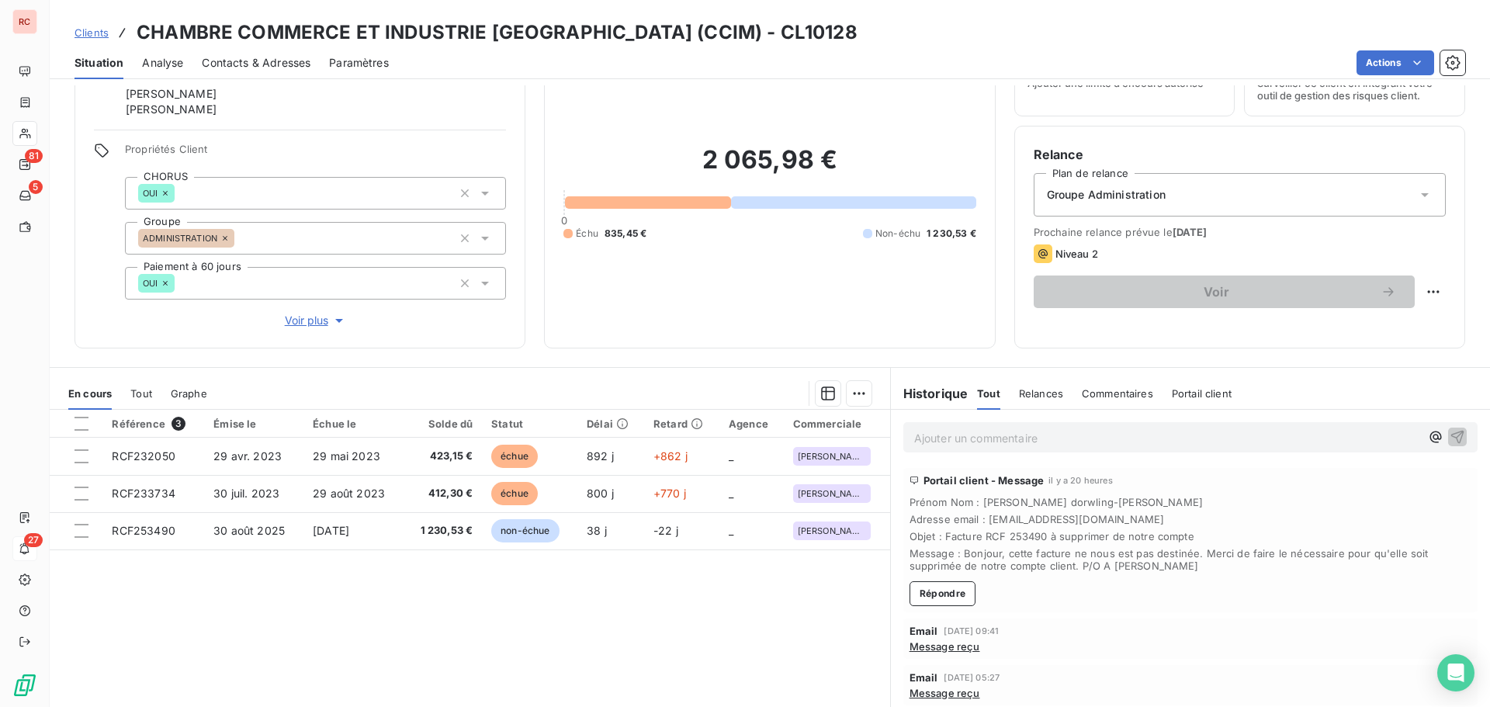
scroll to position [126, 0]
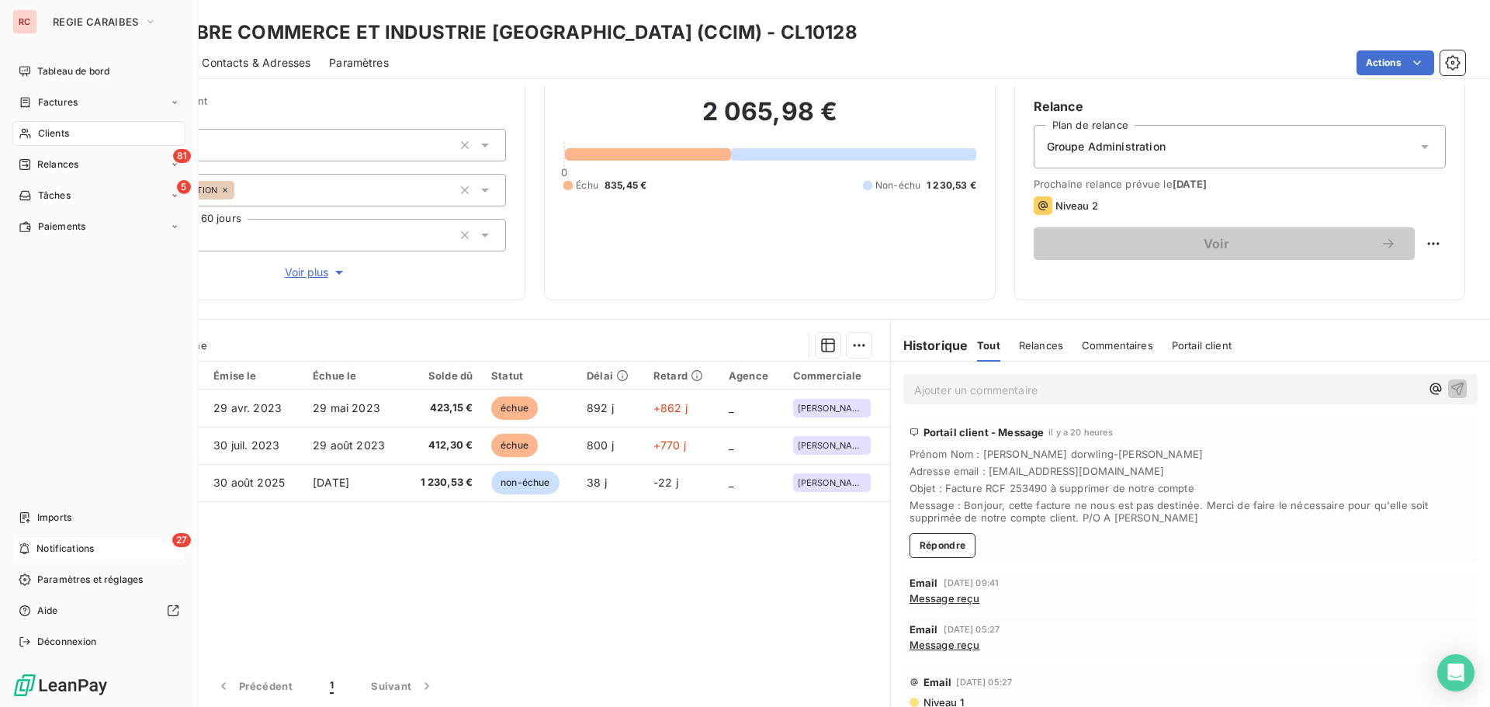
click at [33, 553] on div "27 Notifications" at bounding box center [98, 548] width 173 height 25
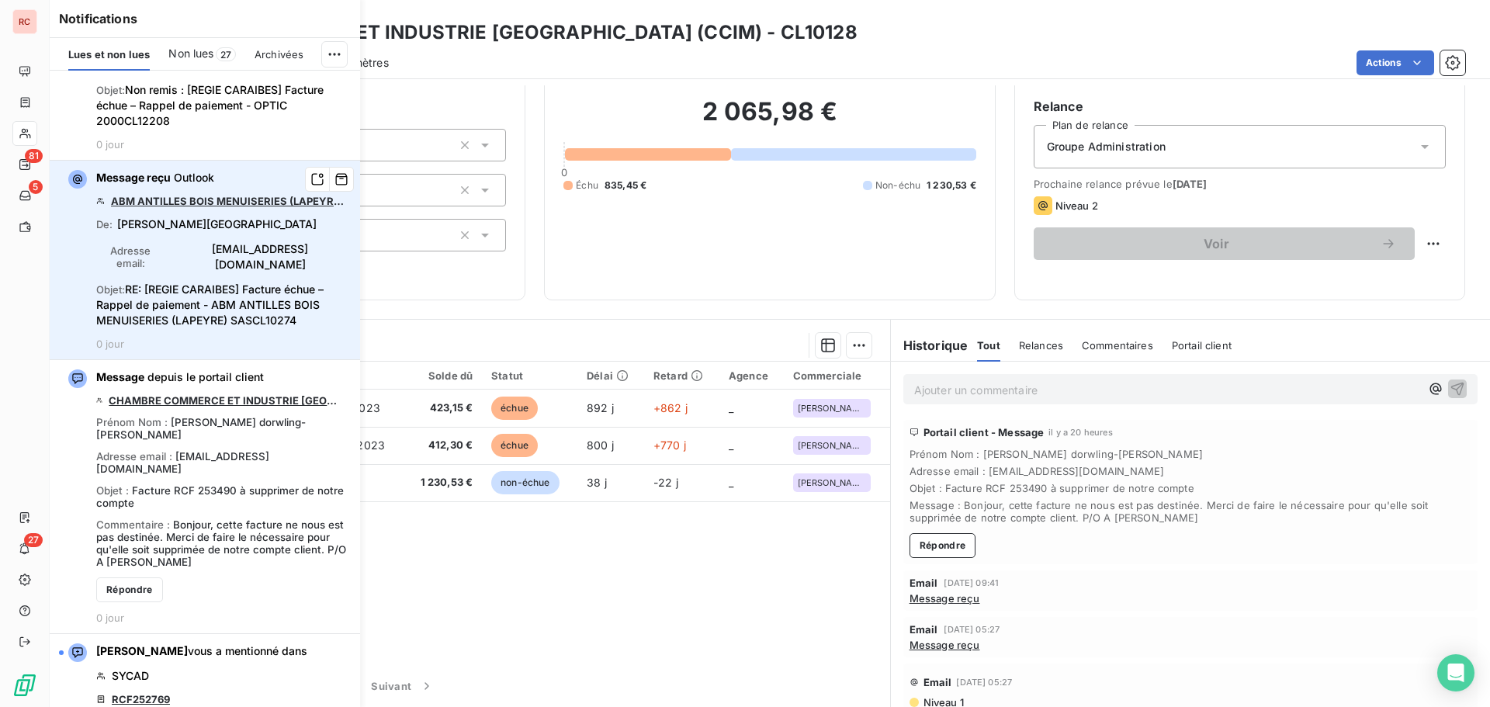
scroll to position [310, 0]
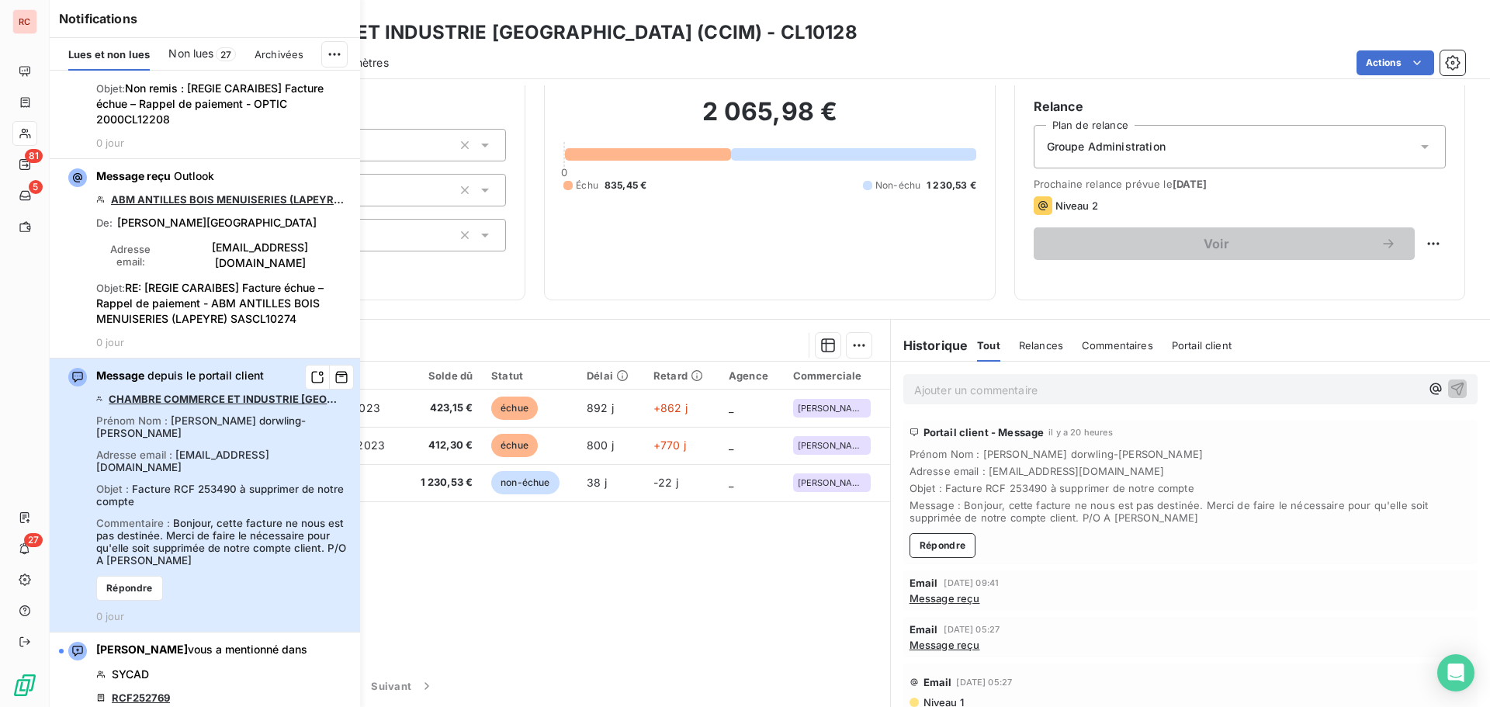
click at [175, 446] on div "Message depuis le portail client CHAMBRE COMMERCE ET INDUSTRIE MARTINIQUE (CCIM…" at bounding box center [223, 495] width 255 height 255
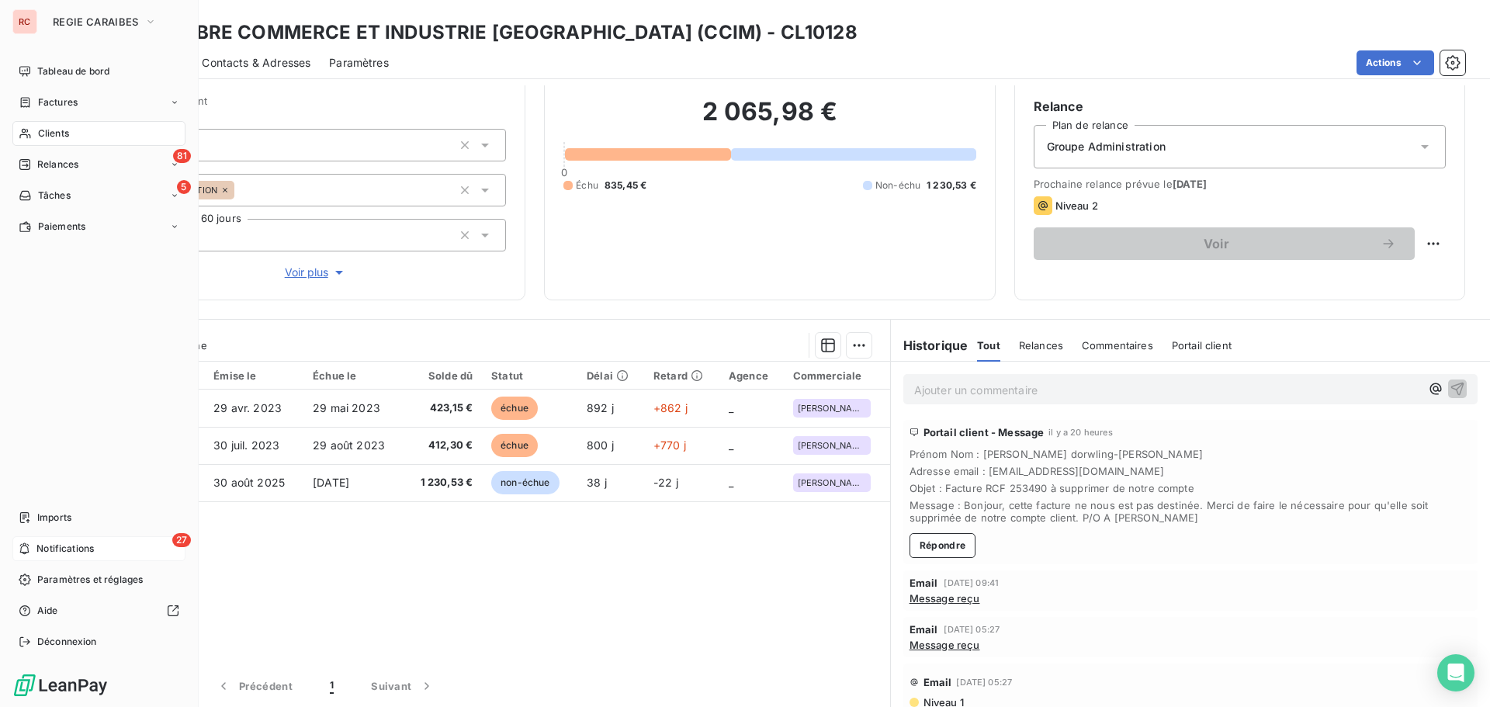
click at [78, 541] on div "27 Notifications" at bounding box center [98, 548] width 173 height 25
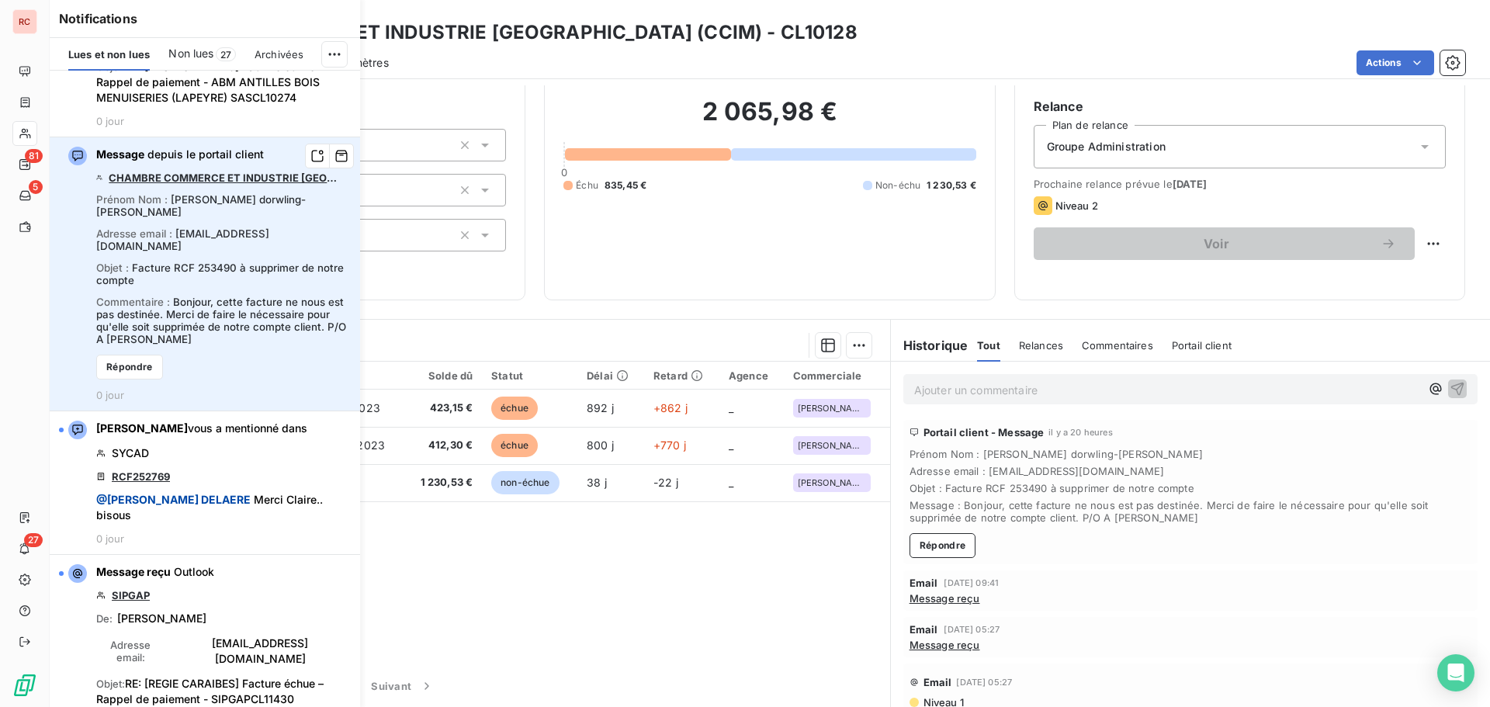
scroll to position [543, 0]
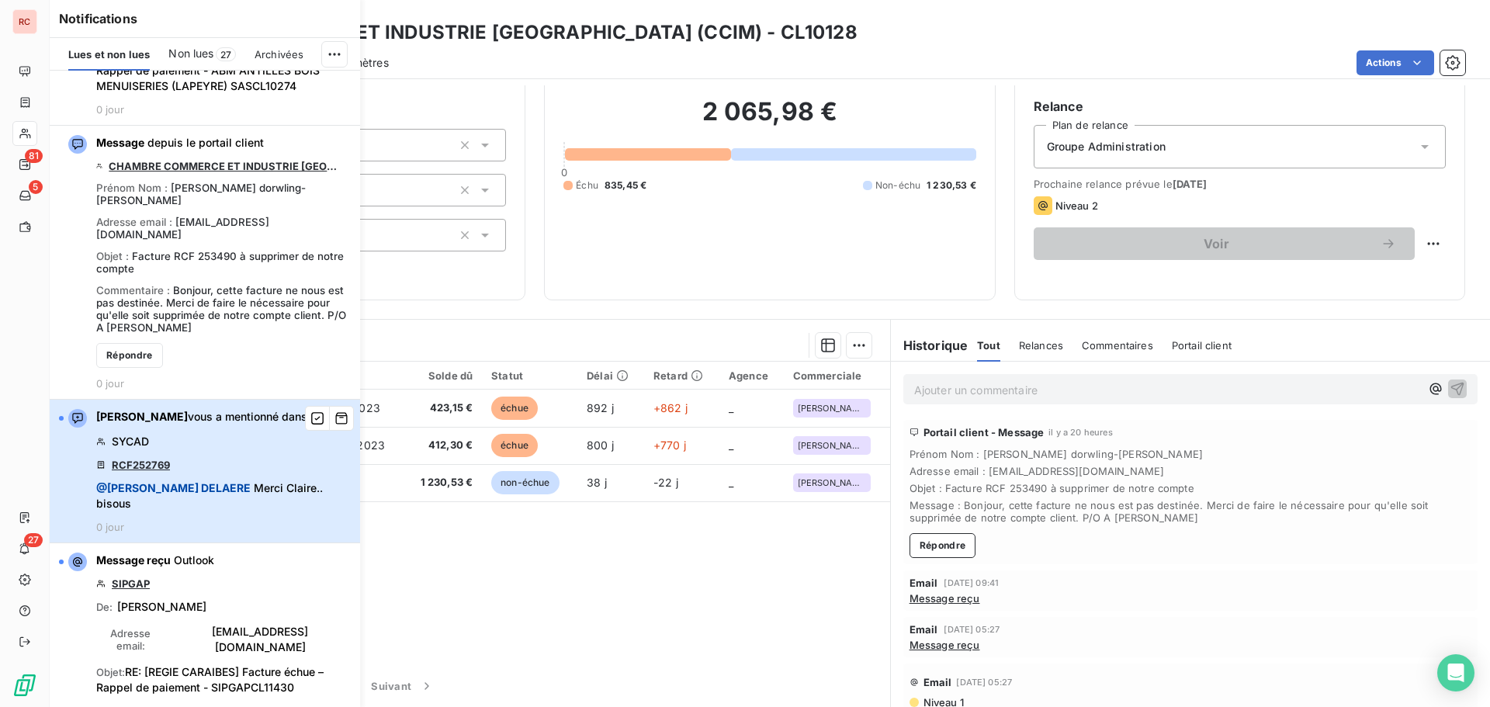
click at [214, 409] on div "[PERSON_NAME] vous a mentionné dans SYCAD RCF252769 @ [PERSON_NAME] Claire.. bi…" at bounding box center [223, 471] width 255 height 124
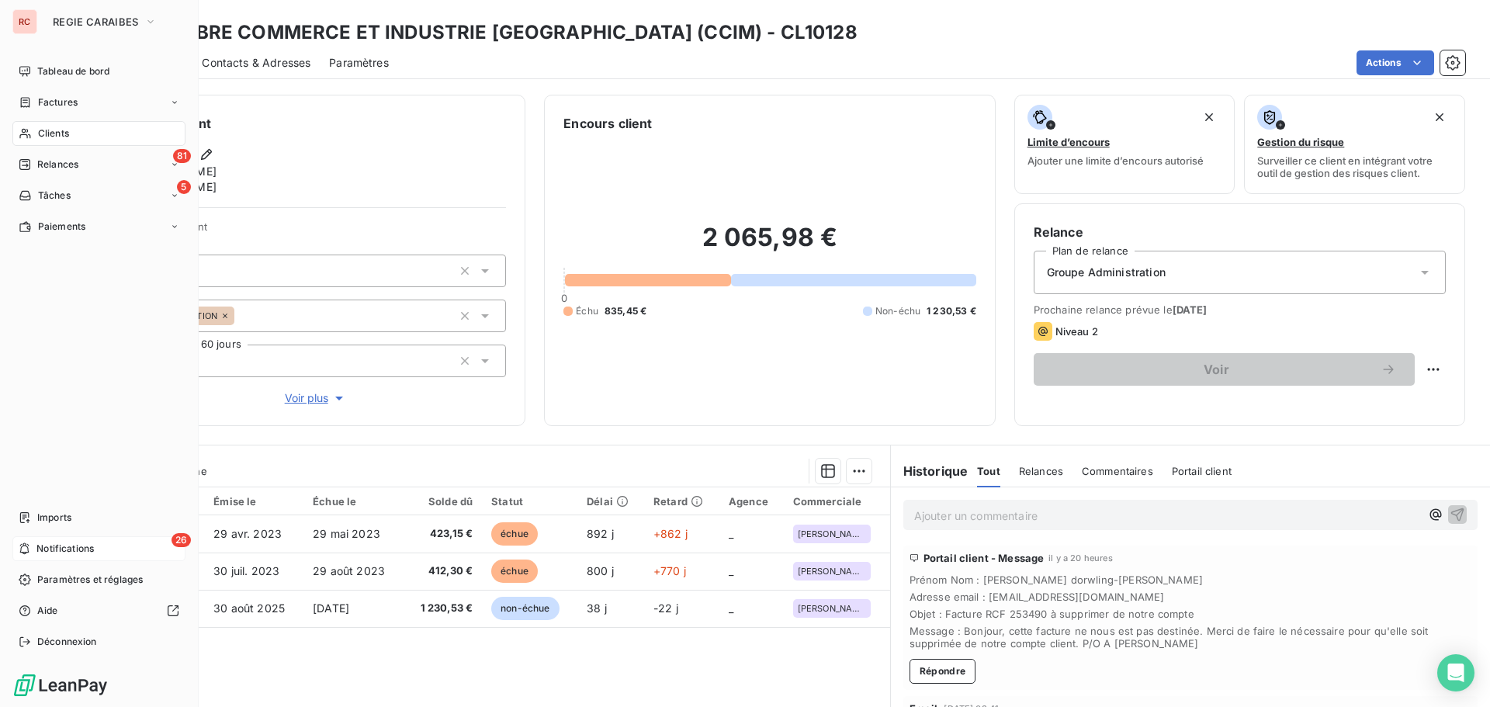
click at [72, 550] on span "Notifications" at bounding box center [64, 549] width 57 height 14
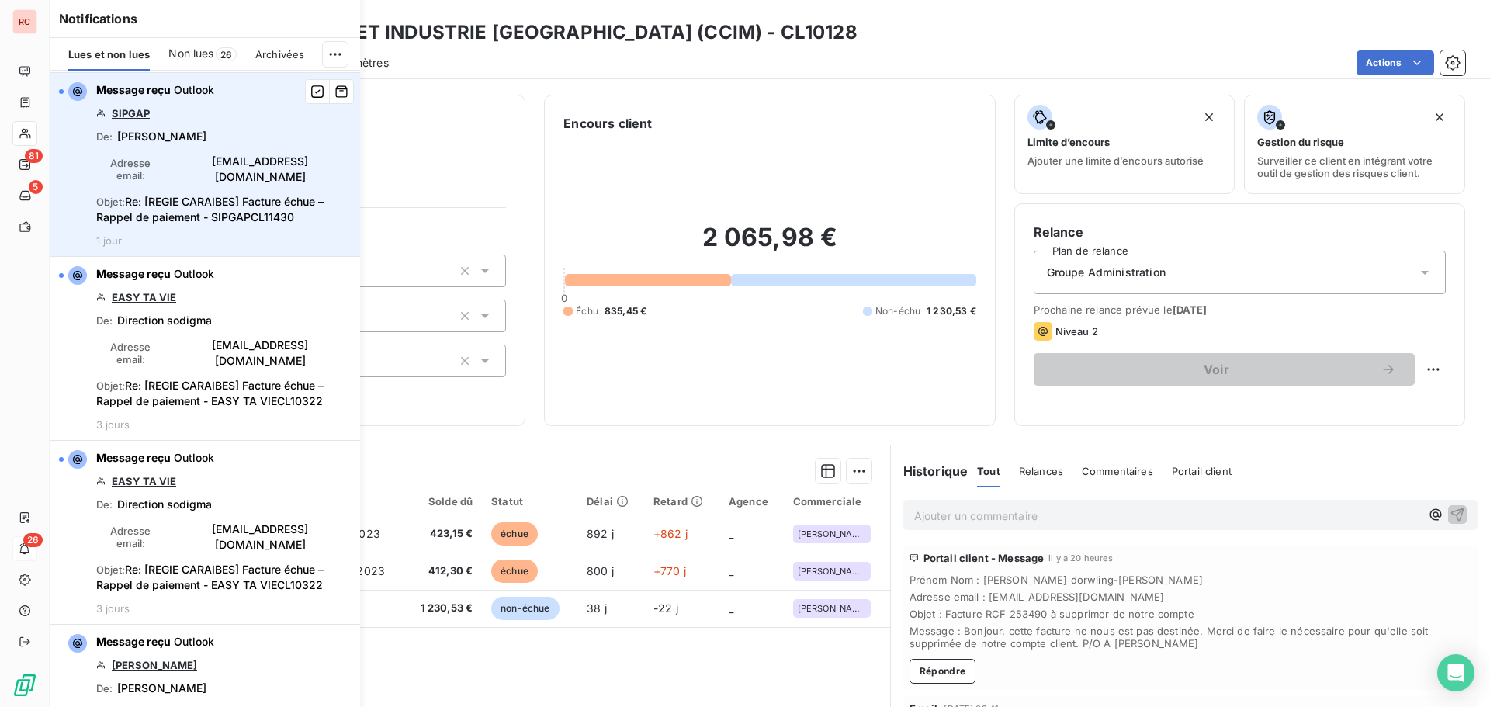
scroll to position [1475, 0]
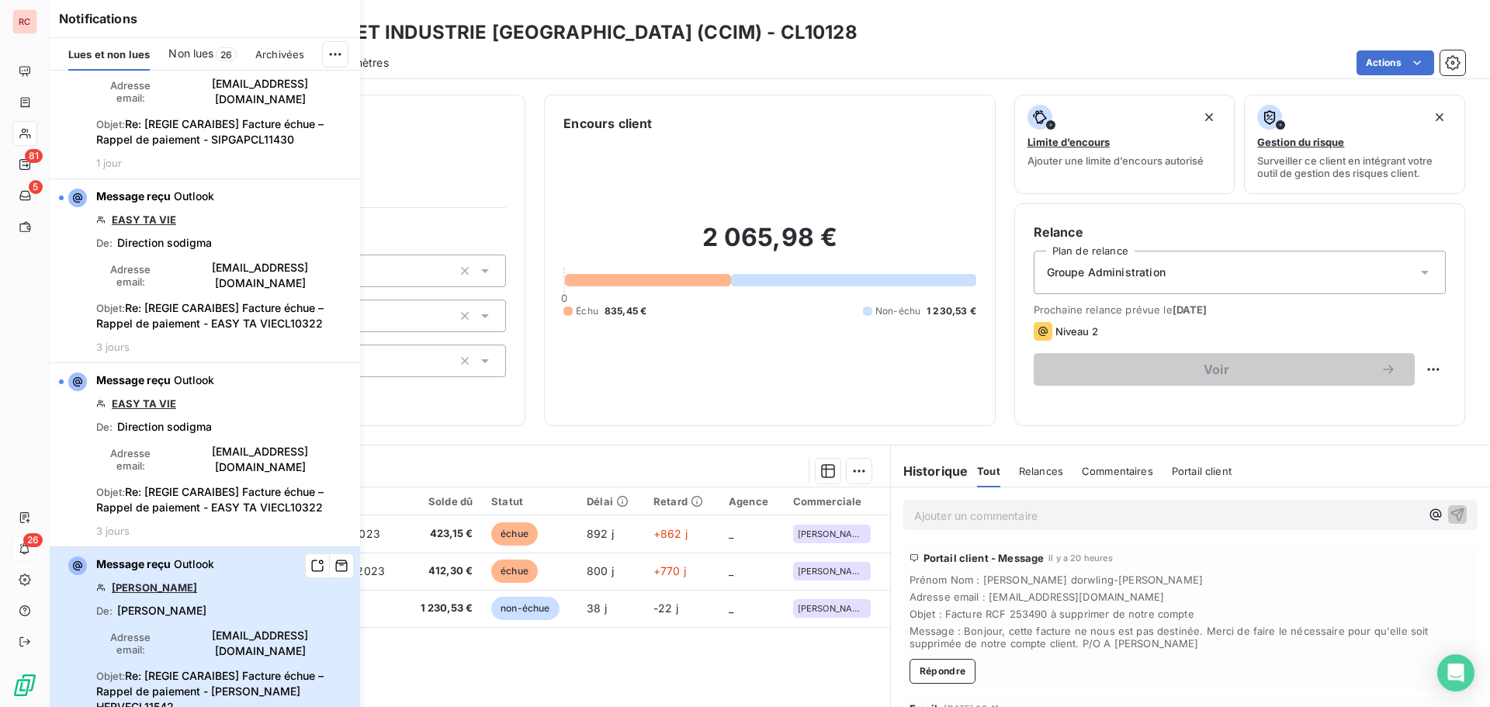
click at [161, 557] on div "Message reçu Outlook [PERSON_NAME] : [PERSON_NAME] Adresse email : [EMAIL_ADDRE…" at bounding box center [223, 647] width 255 height 180
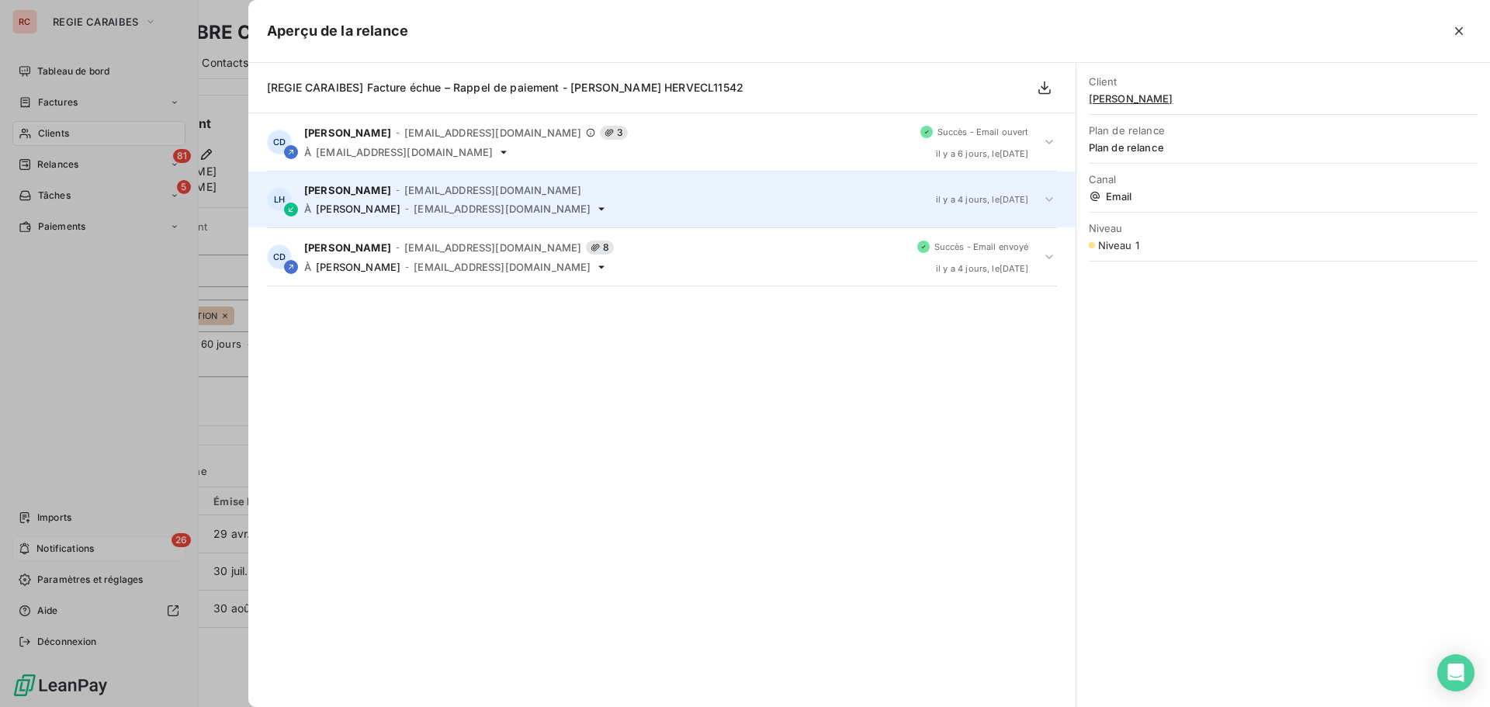
click at [1042, 199] on icon at bounding box center [1050, 200] width 16 height 16
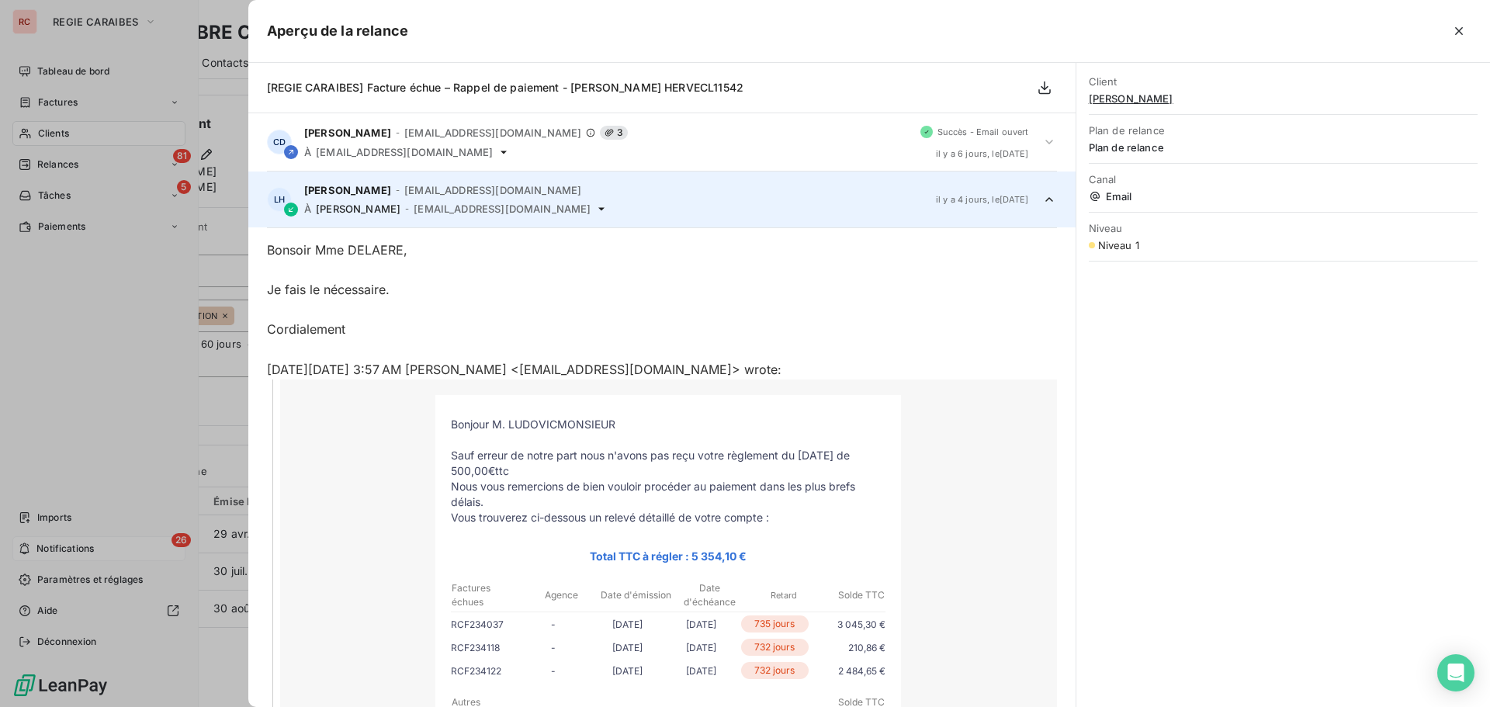
scroll to position [58, 0]
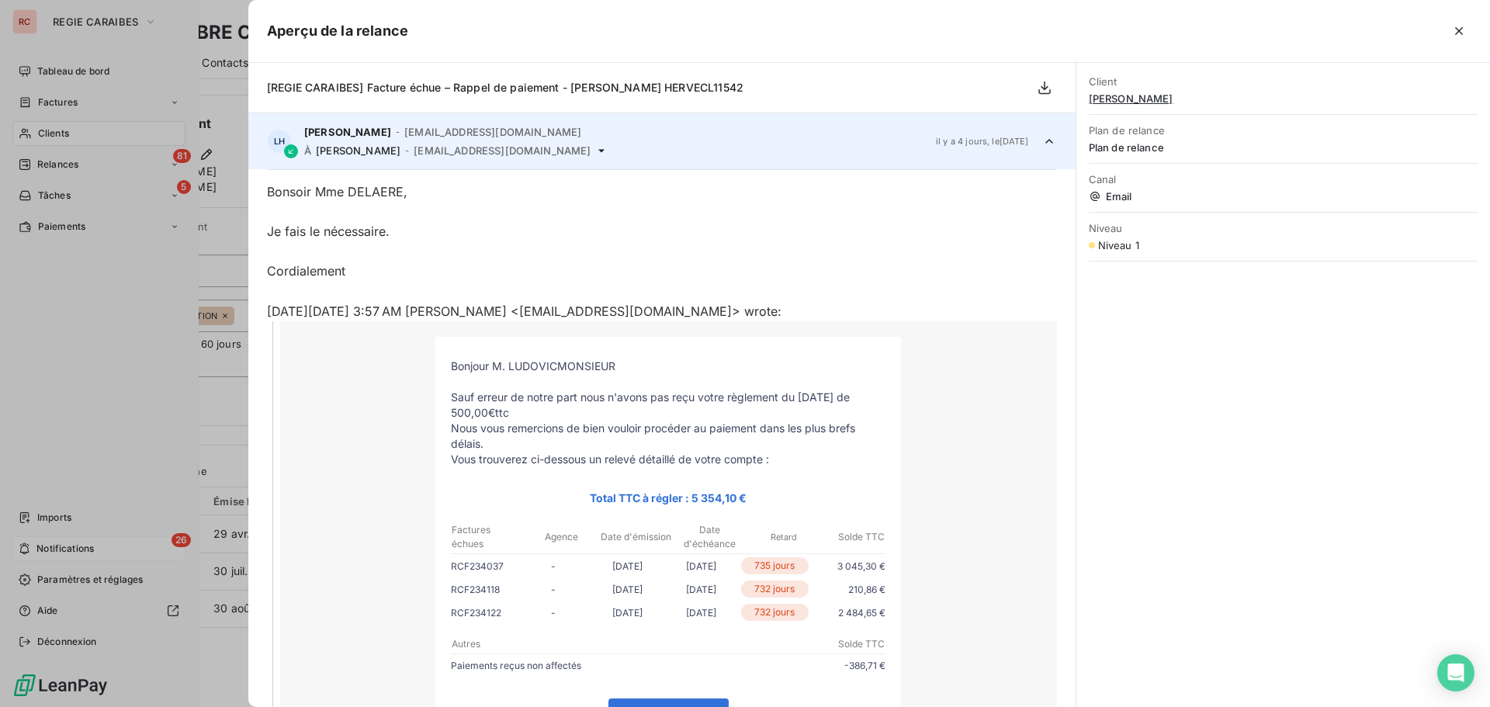
click at [1042, 199] on div "Bonsoir Mme DELAERE, Je fais le nécessaire. Cordialement" at bounding box center [662, 231] width 790 height 99
click at [1042, 140] on icon at bounding box center [1050, 142] width 16 height 16
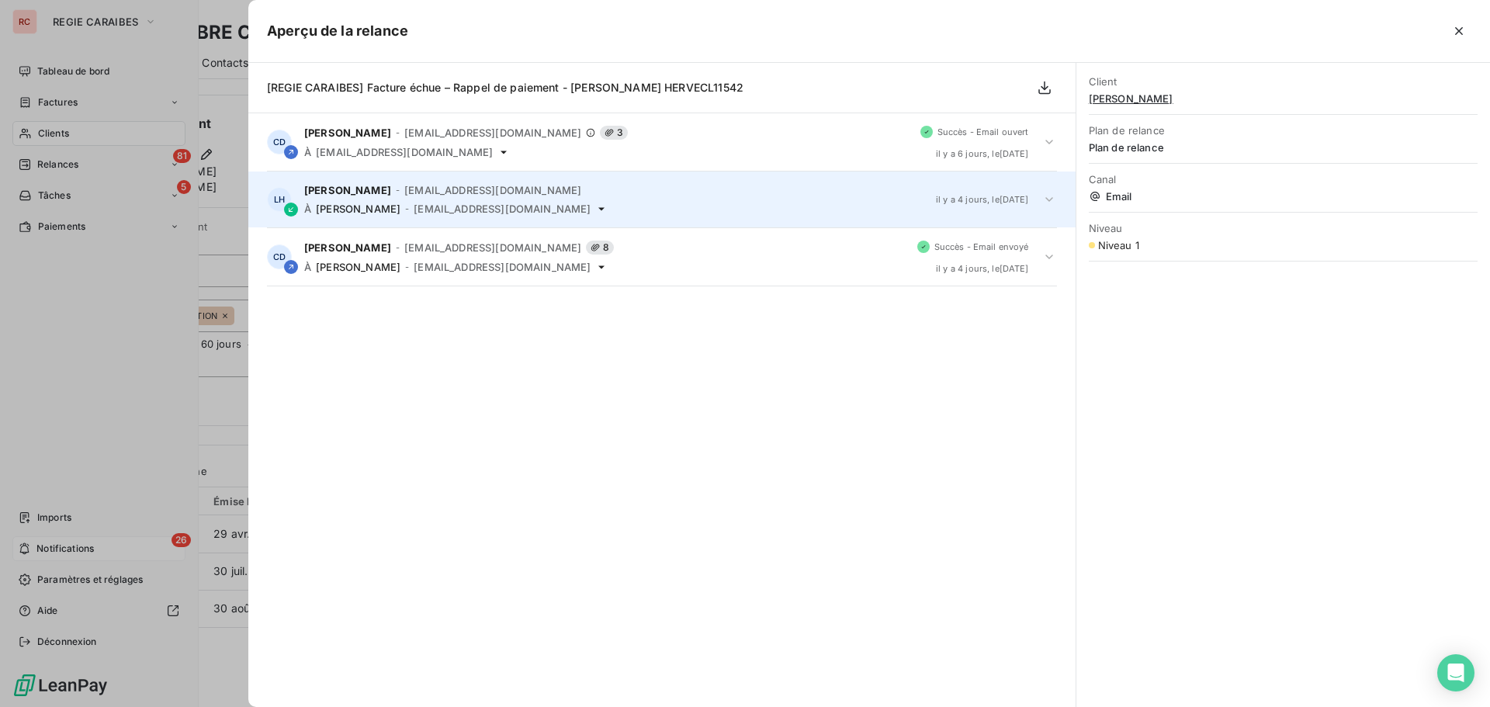
scroll to position [0, 0]
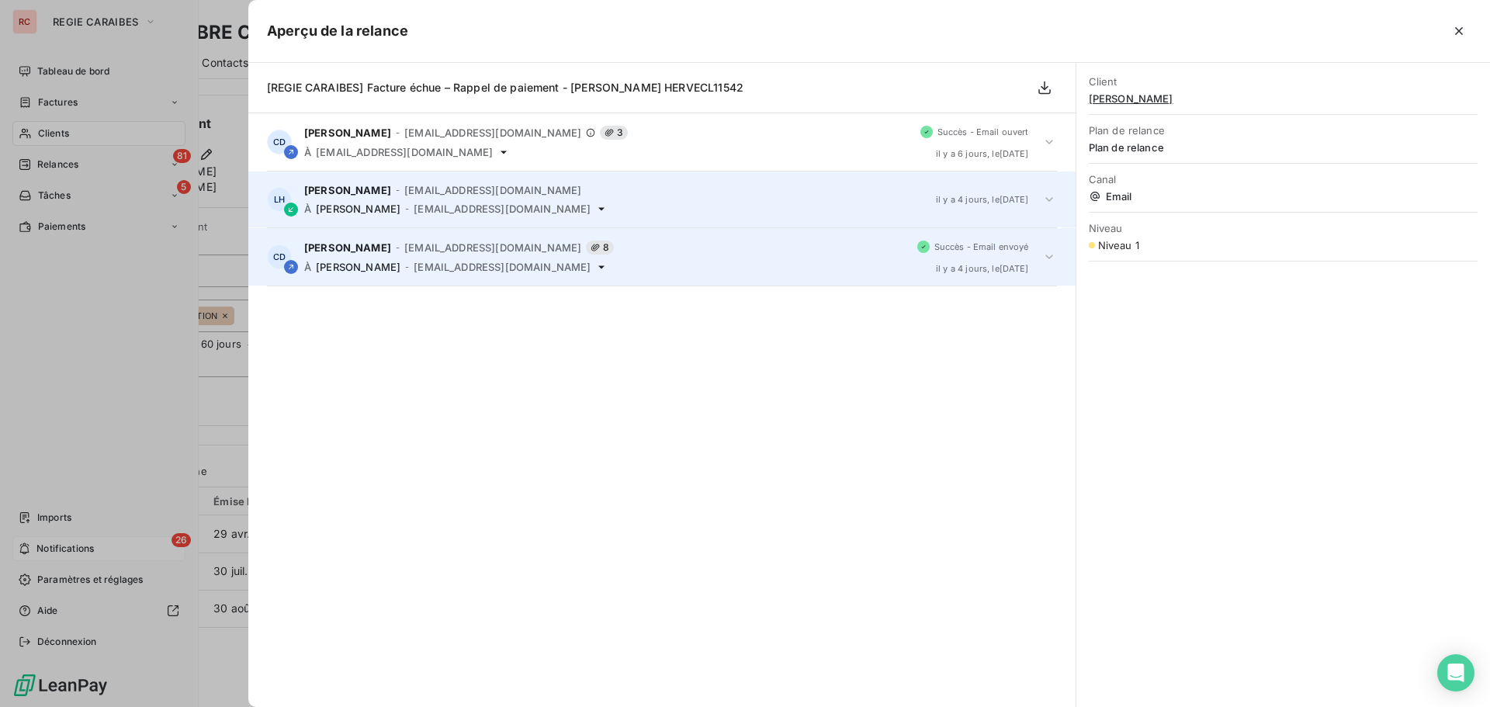
click at [1039, 255] on div "CD [PERSON_NAME] - [EMAIL_ADDRESS][DOMAIN_NAME] 8 À [PERSON_NAME] - [EMAIL_ADDR…" at bounding box center [661, 256] width 827 height 57
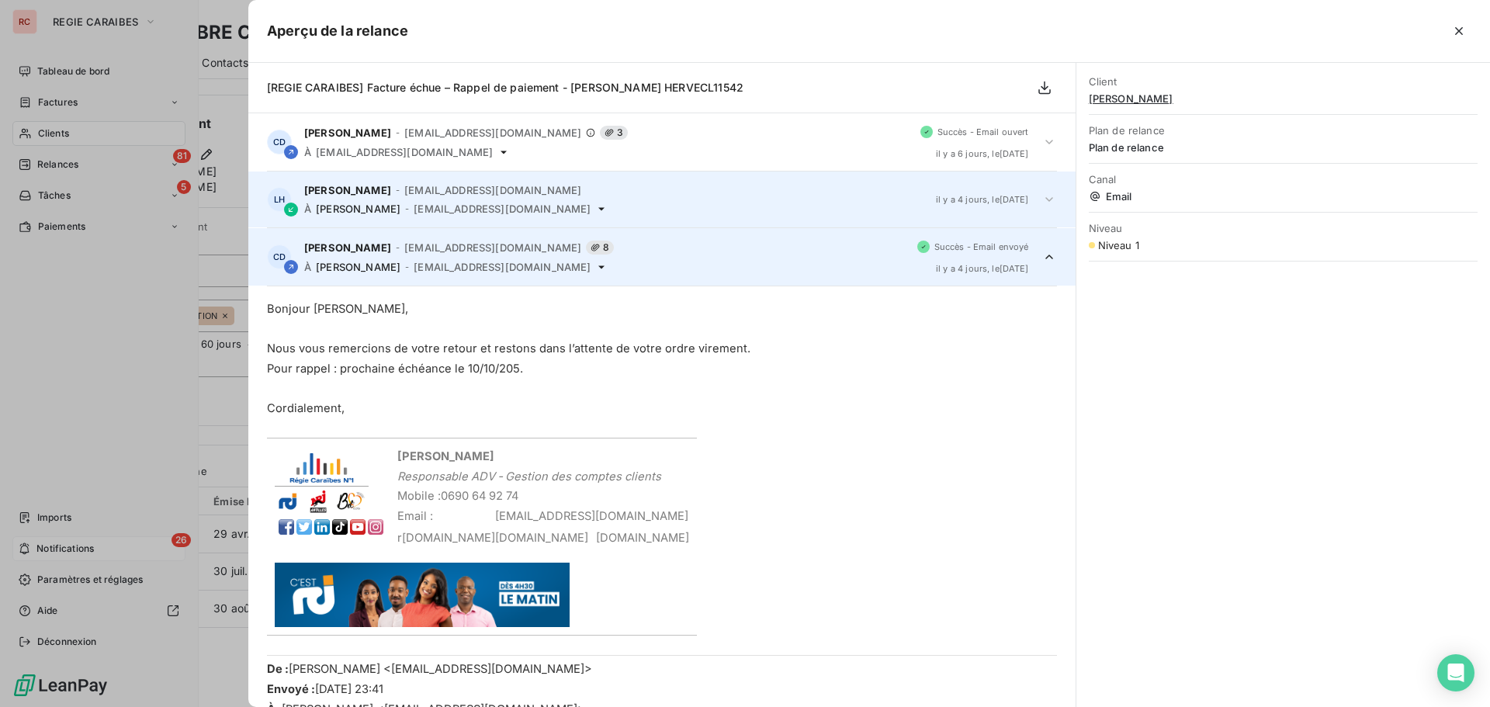
scroll to position [115, 0]
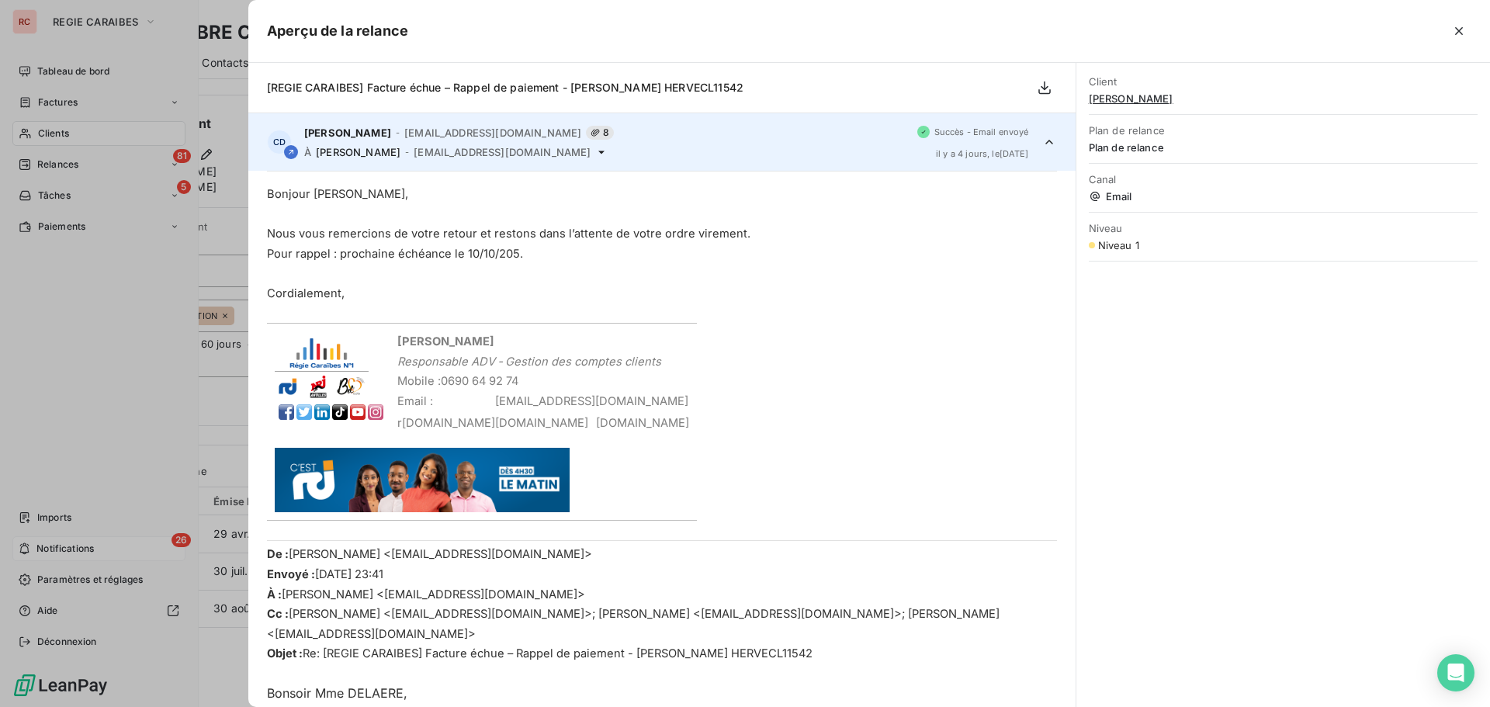
click at [75, 420] on div at bounding box center [745, 353] width 1490 height 707
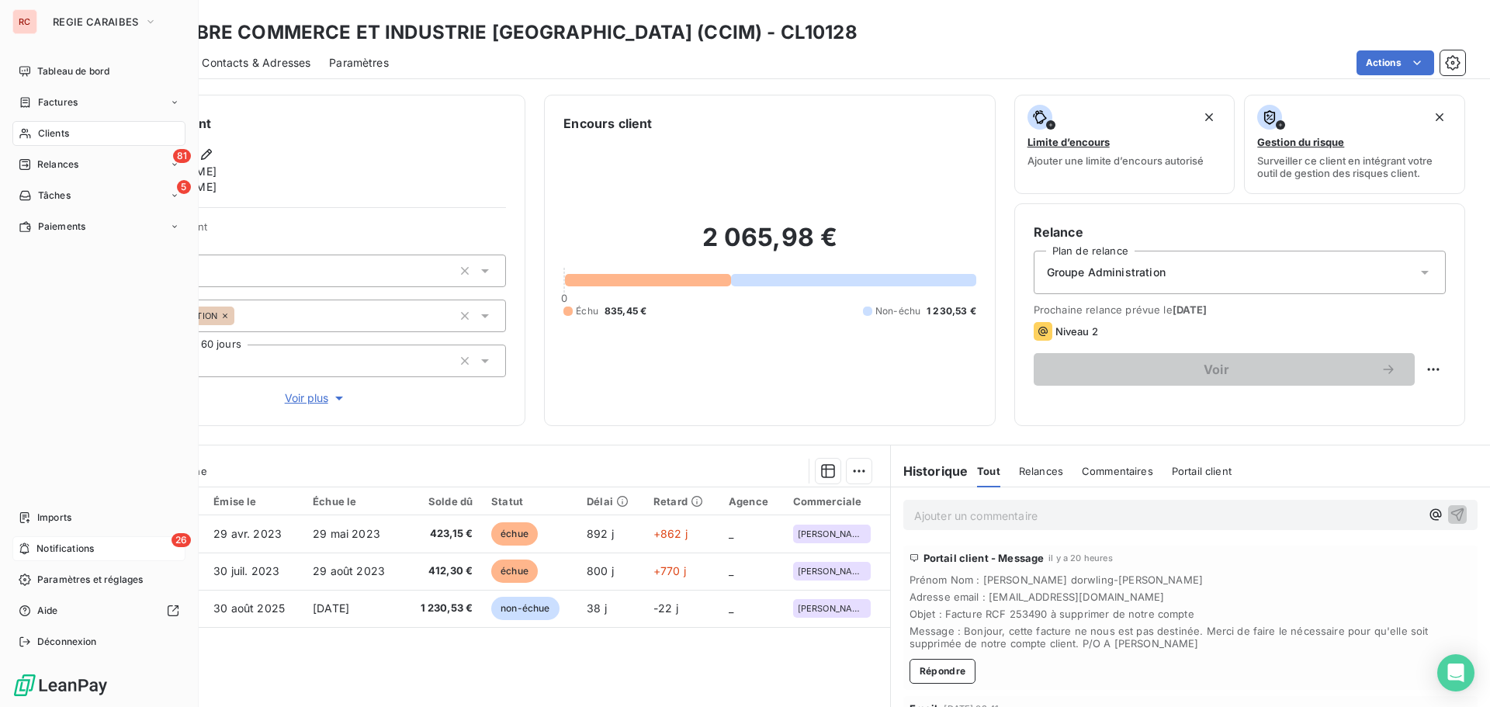
click at [56, 549] on span "Notifications" at bounding box center [64, 549] width 57 height 14
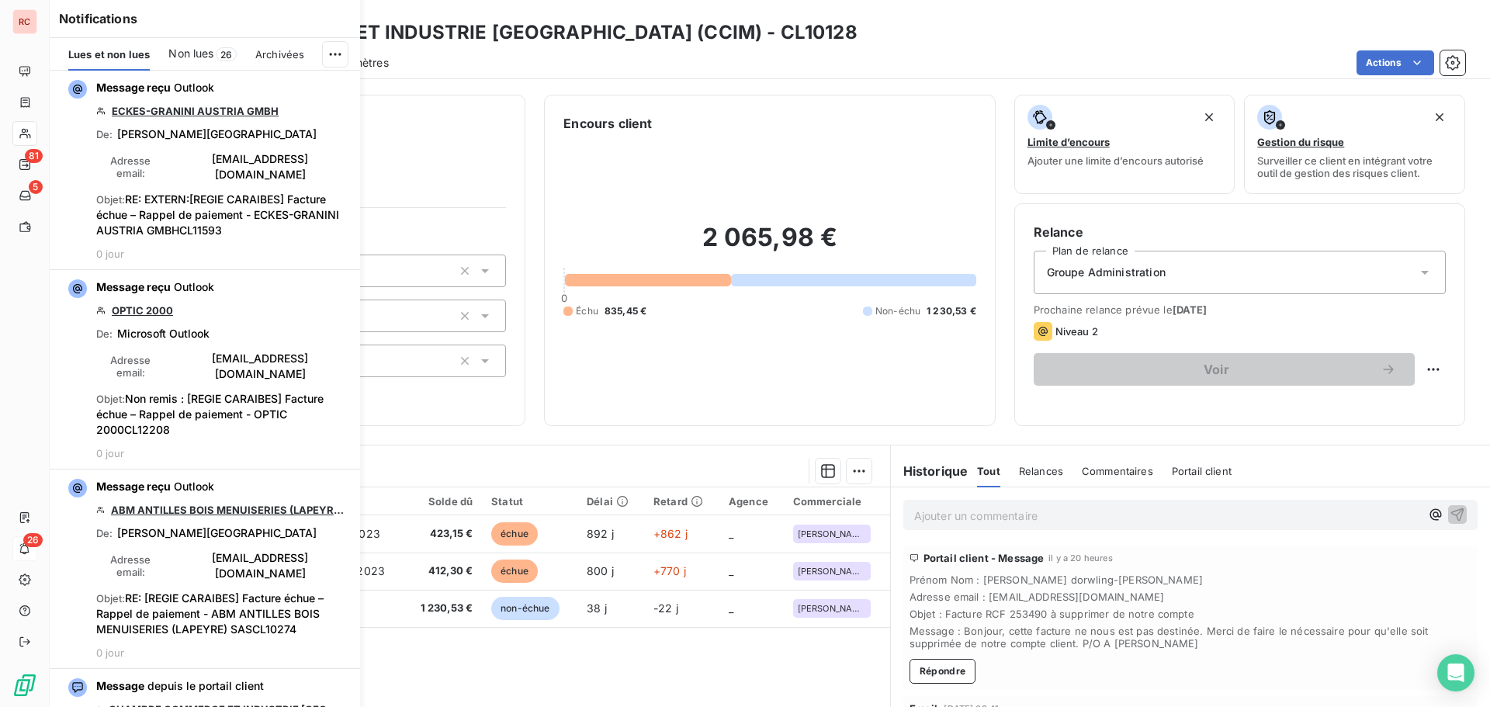
click at [204, 53] on span "Non lues" at bounding box center [190, 54] width 45 height 16
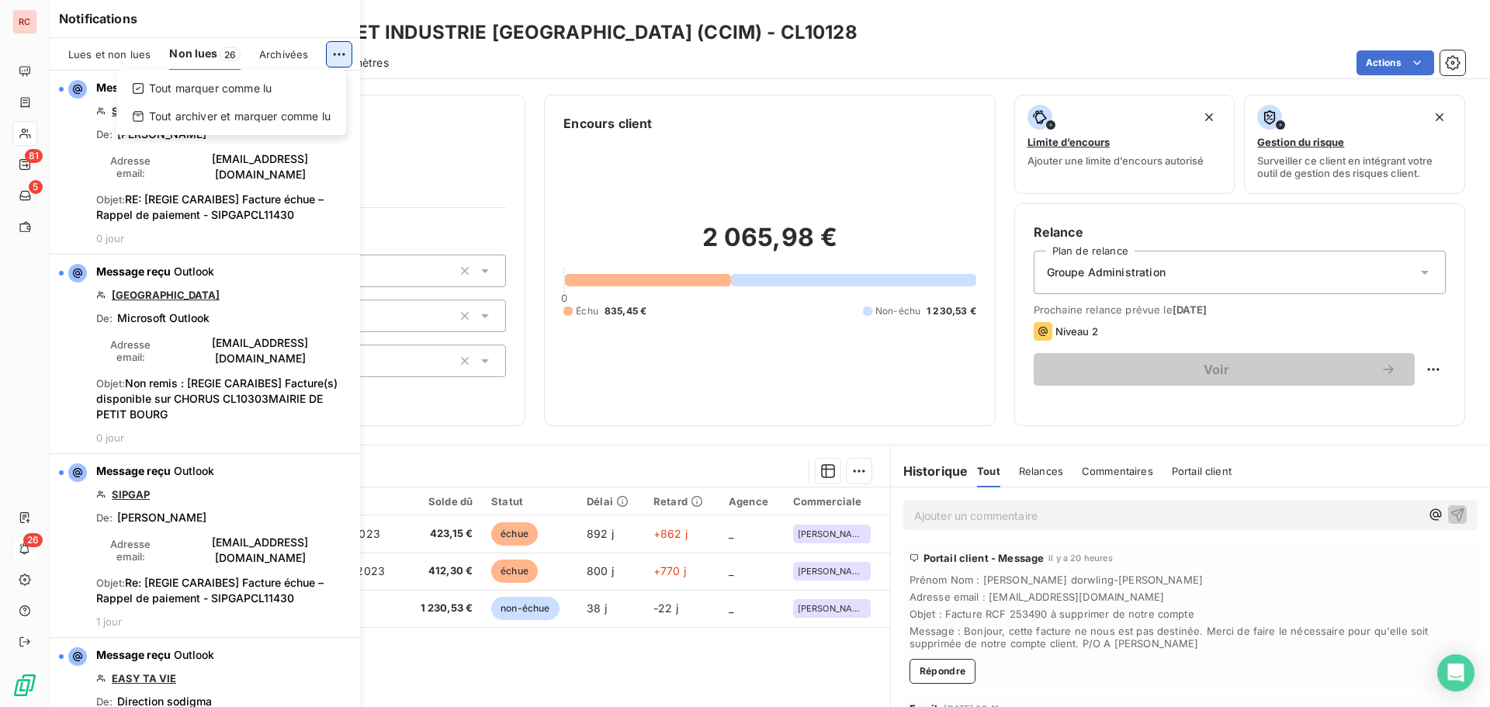
click at [330, 52] on html "RC 81 5 26 Clients CHAMBRE COMMERCE ET INDUSTRIE [GEOGRAPHIC_DATA] (CCIM) - CL1…" at bounding box center [745, 353] width 1490 height 707
click at [265, 88] on div "Tout marquer comme lu" at bounding box center [231, 88] width 217 height 25
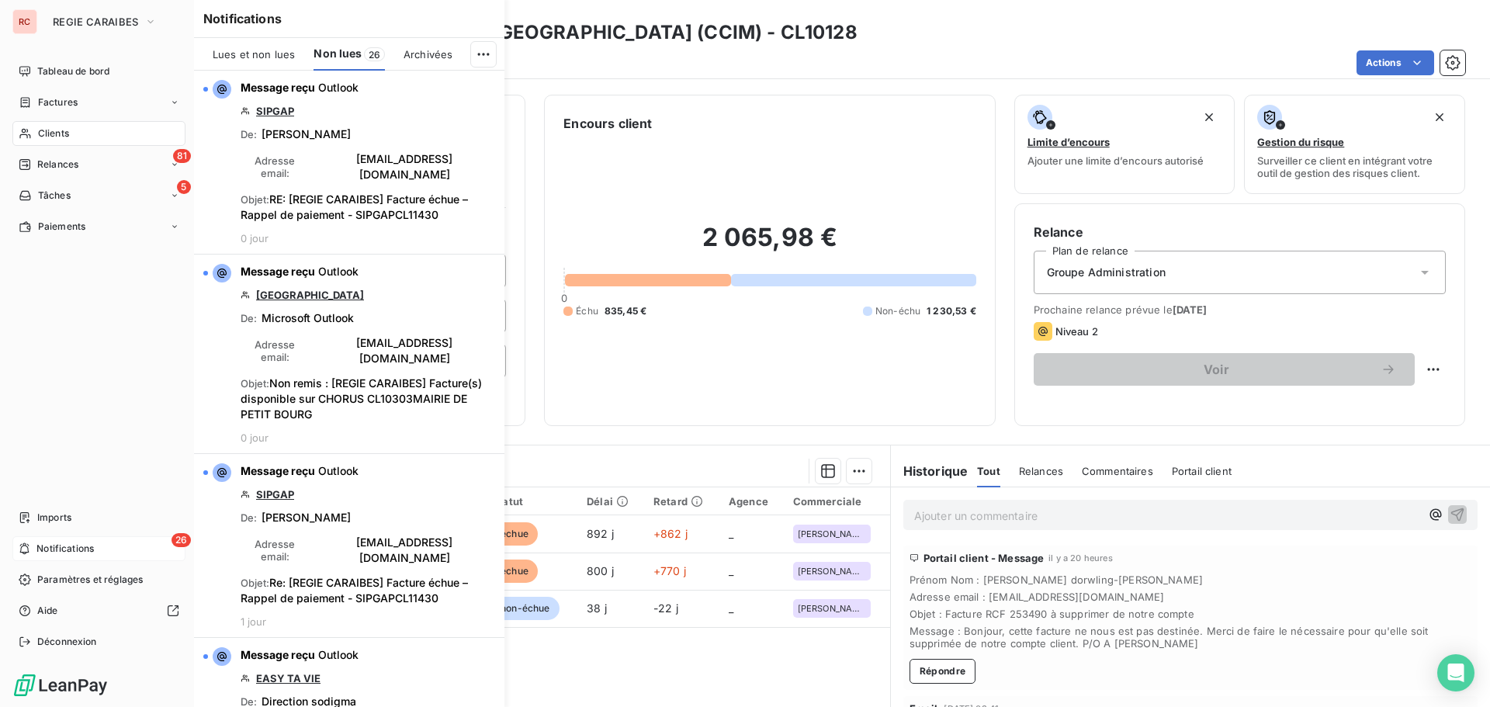
click at [26, 550] on icon at bounding box center [25, 549] width 12 height 12
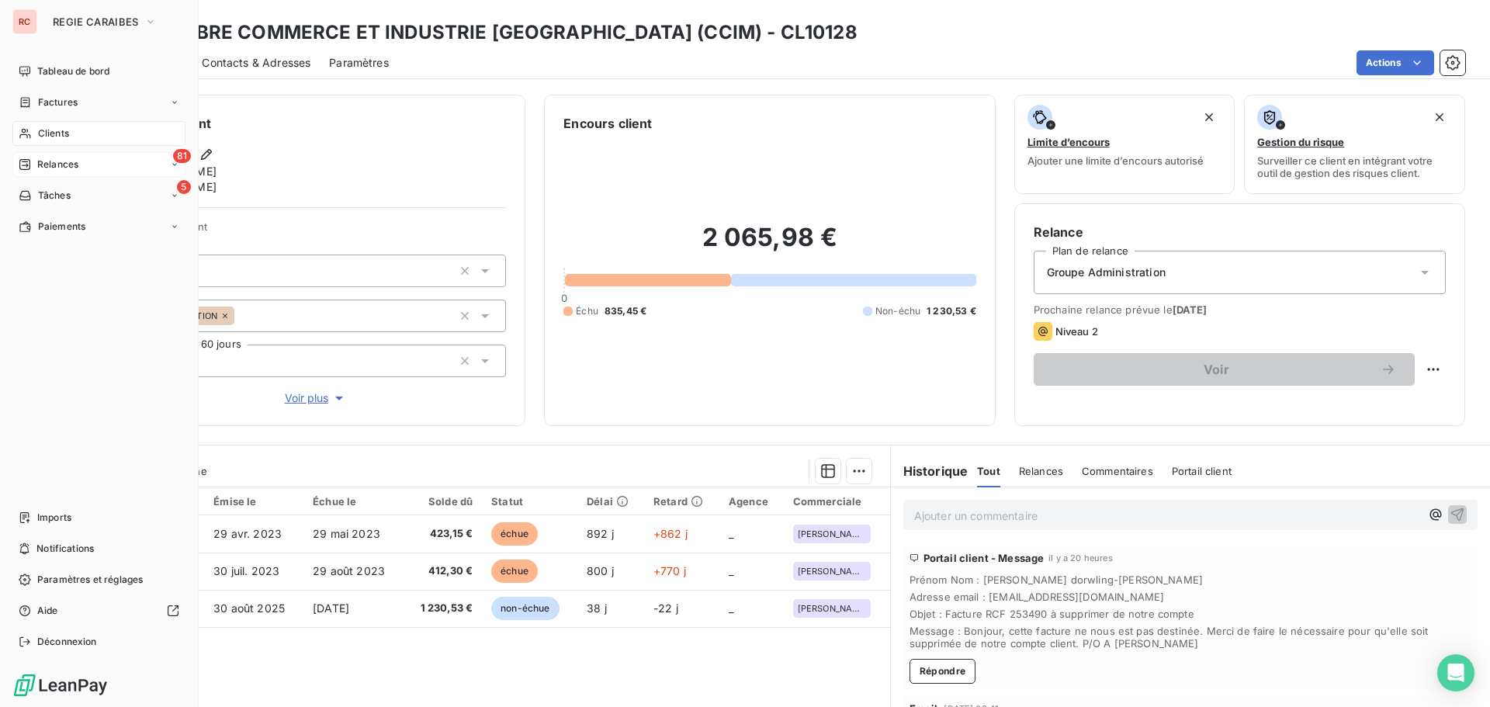
click at [44, 157] on div "81 Relances" at bounding box center [98, 164] width 173 height 25
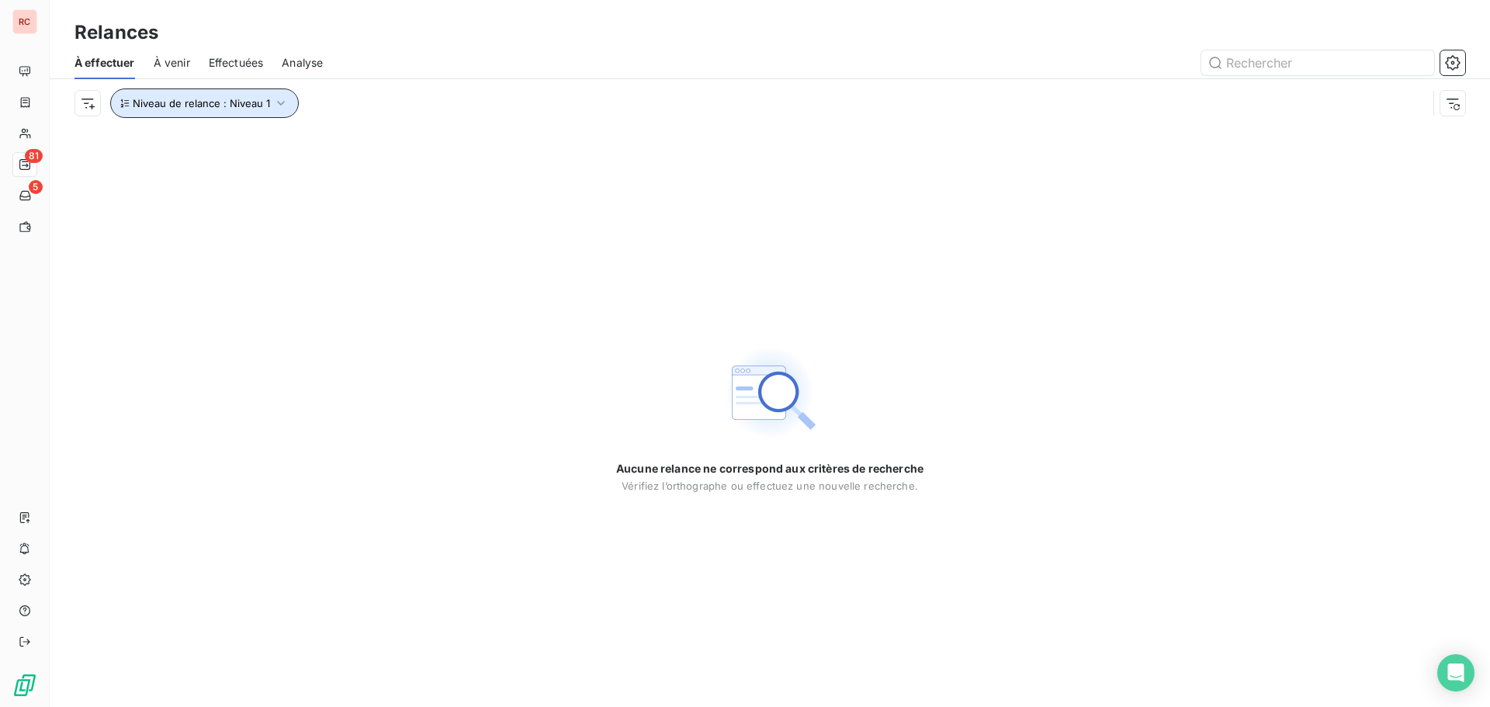
click at [283, 104] on icon "button" at bounding box center [281, 103] width 16 height 16
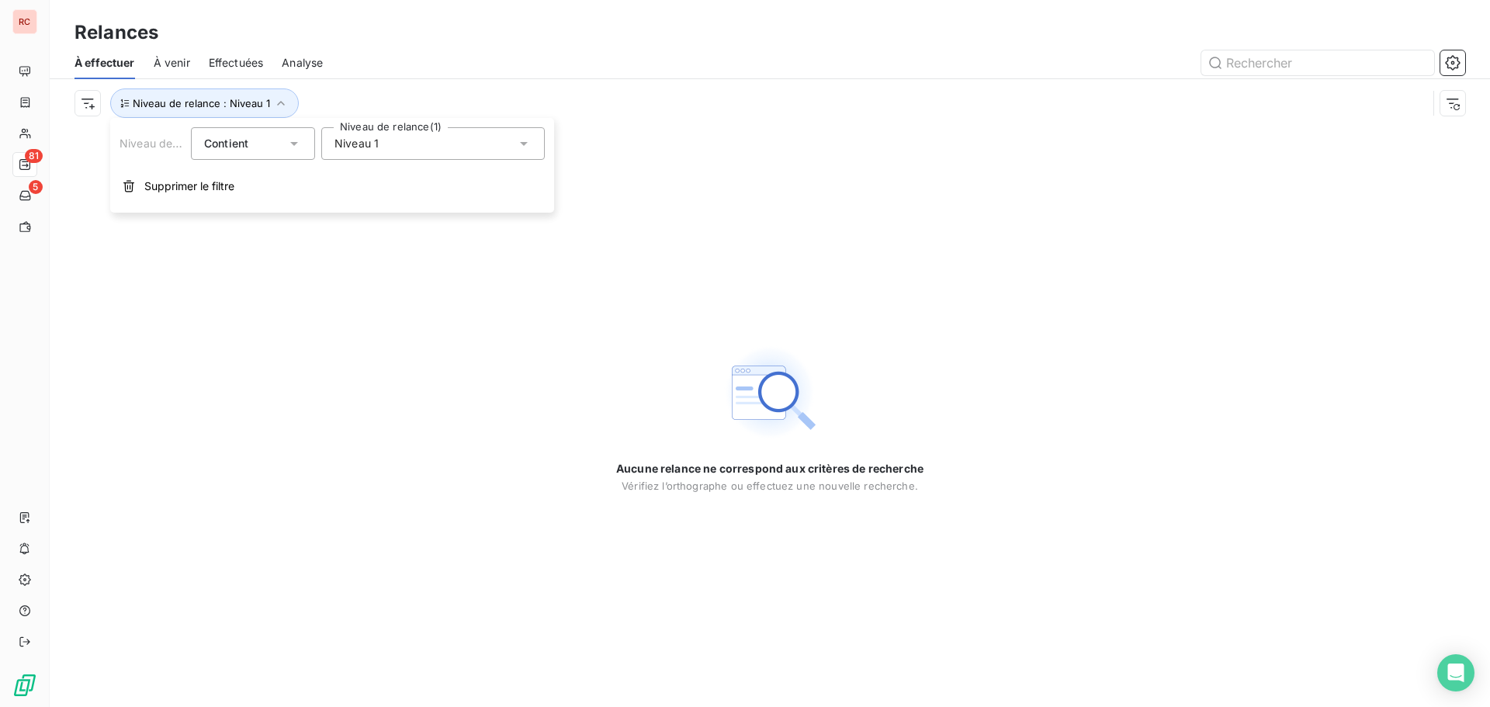
click at [363, 147] on span "Niveau 1" at bounding box center [357, 144] width 44 height 16
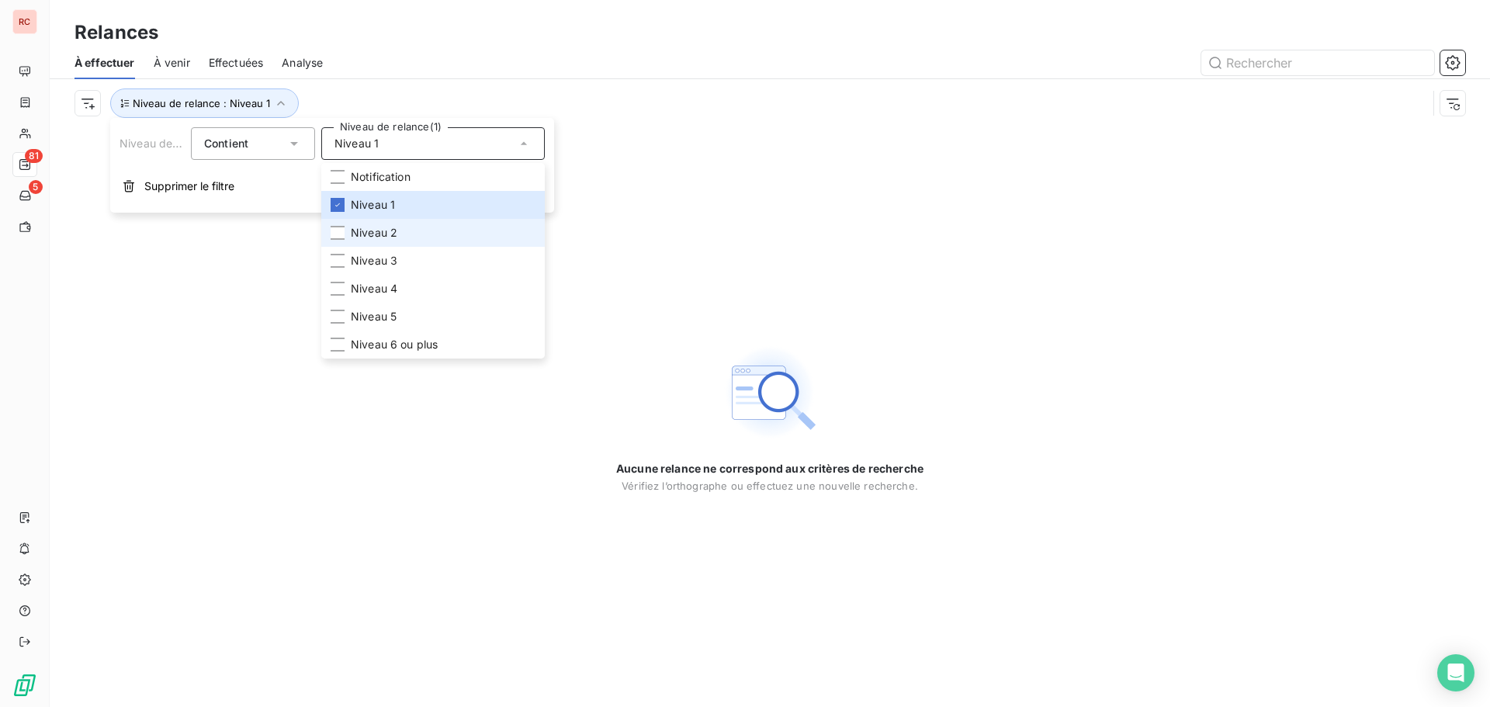
click at [356, 237] on span "Niveau 2" at bounding box center [374, 233] width 47 height 16
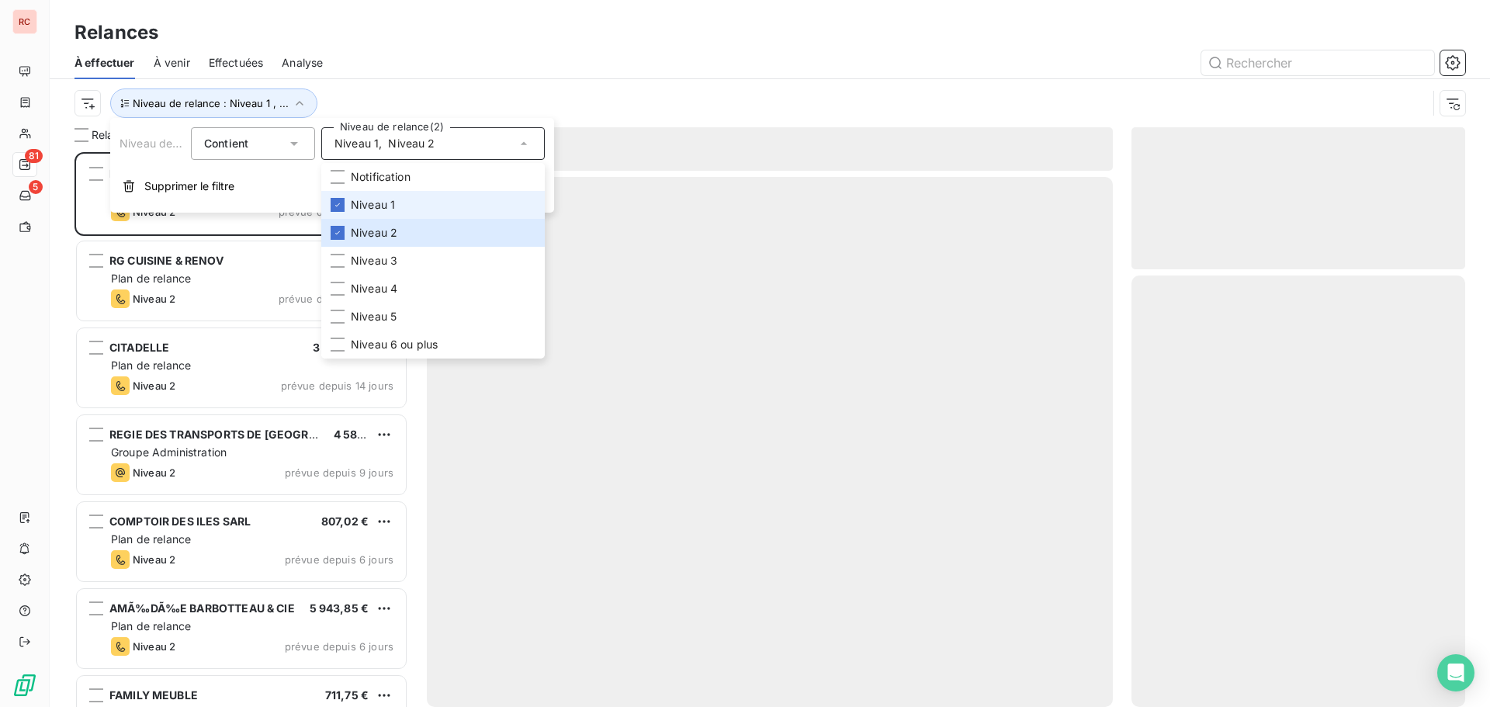
scroll to position [543, 322]
click at [373, 203] on span "Niveau 1" at bounding box center [373, 205] width 44 height 16
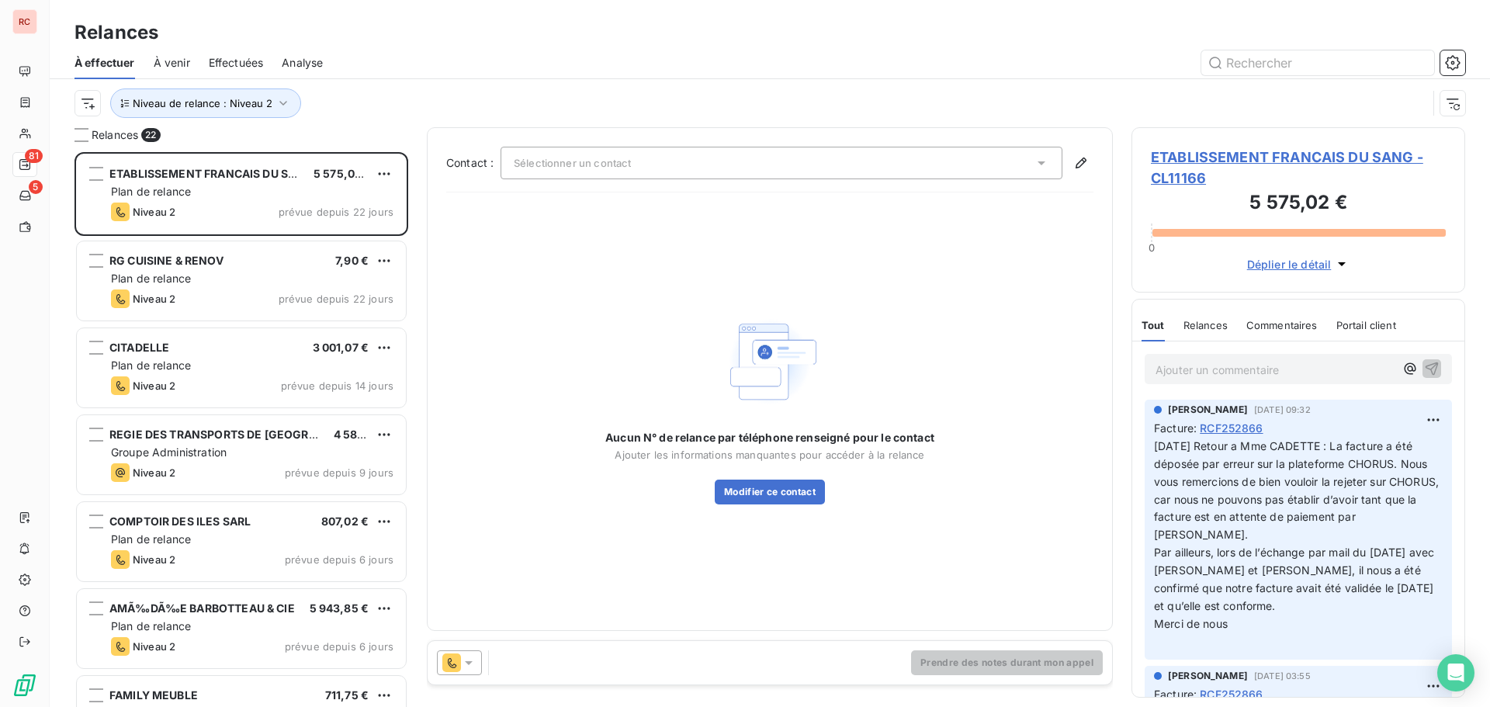
click at [422, 58] on div at bounding box center [904, 62] width 1124 height 25
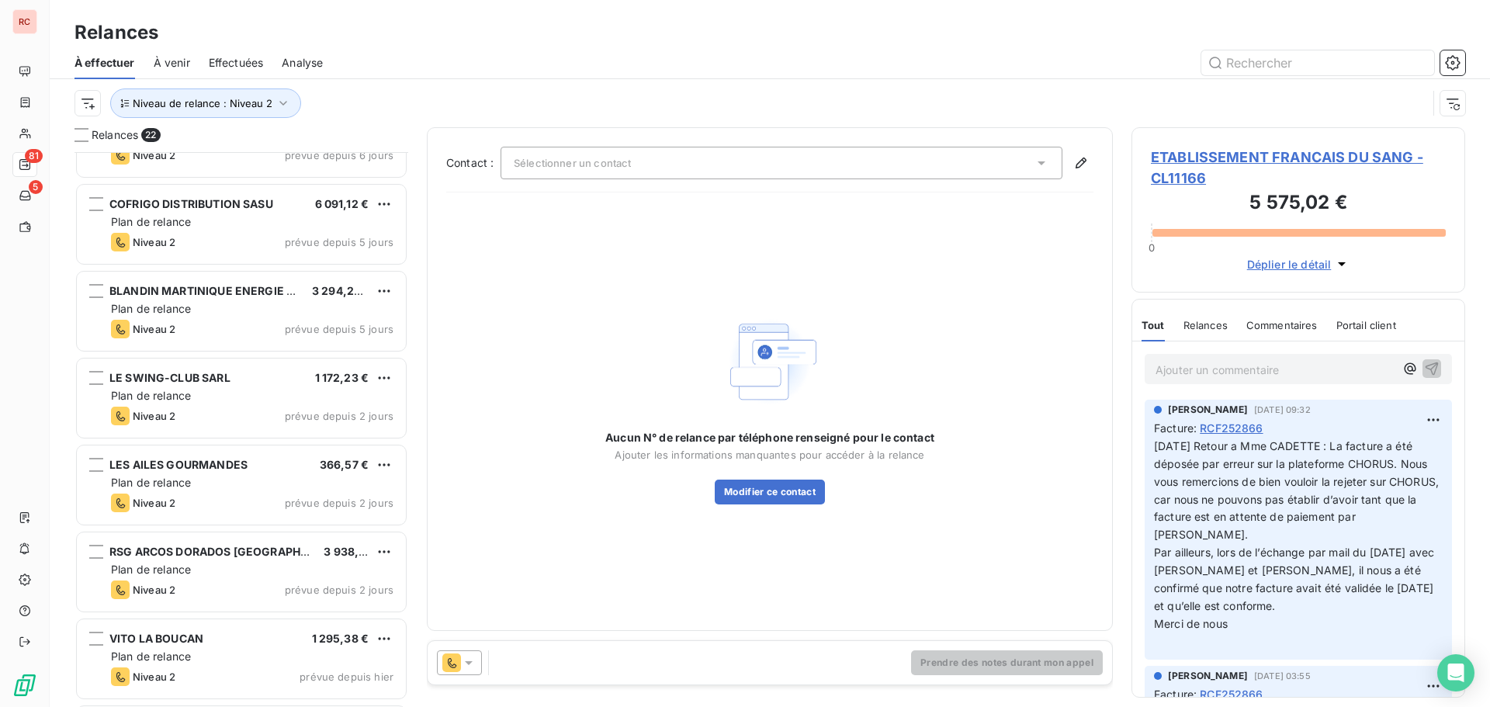
scroll to position [1087, 0]
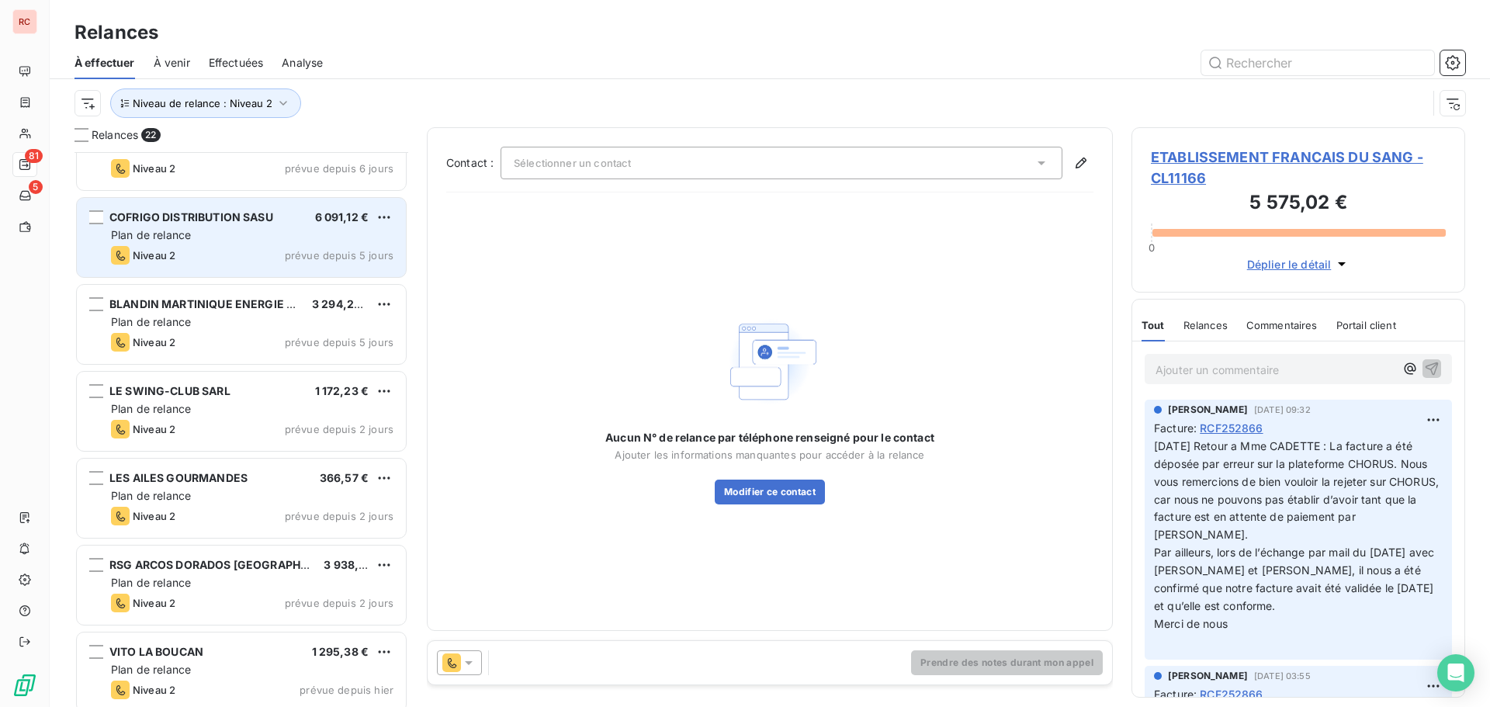
click at [169, 223] on span "COFRIGO DISTRIBUTION SASU" at bounding box center [191, 216] width 164 height 13
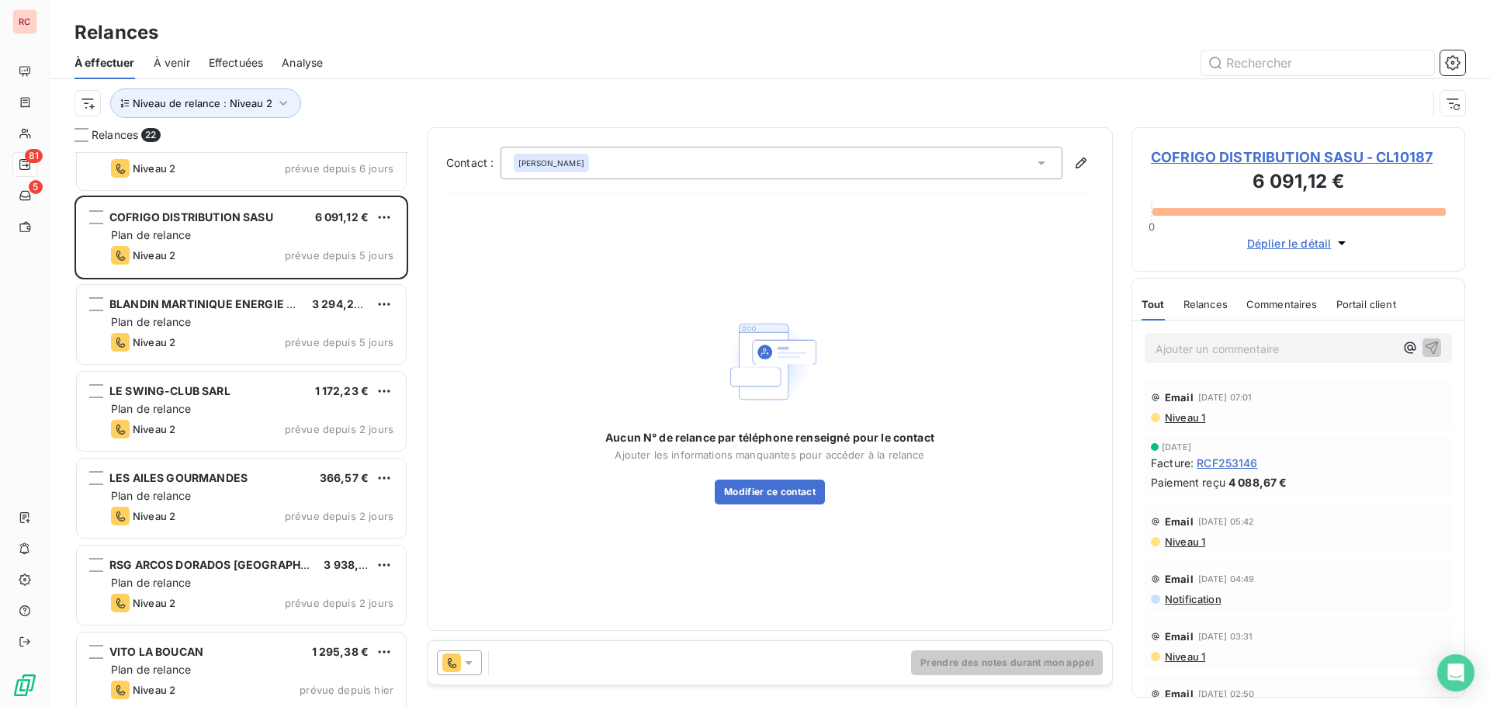
click at [470, 656] on icon at bounding box center [469, 663] width 16 height 16
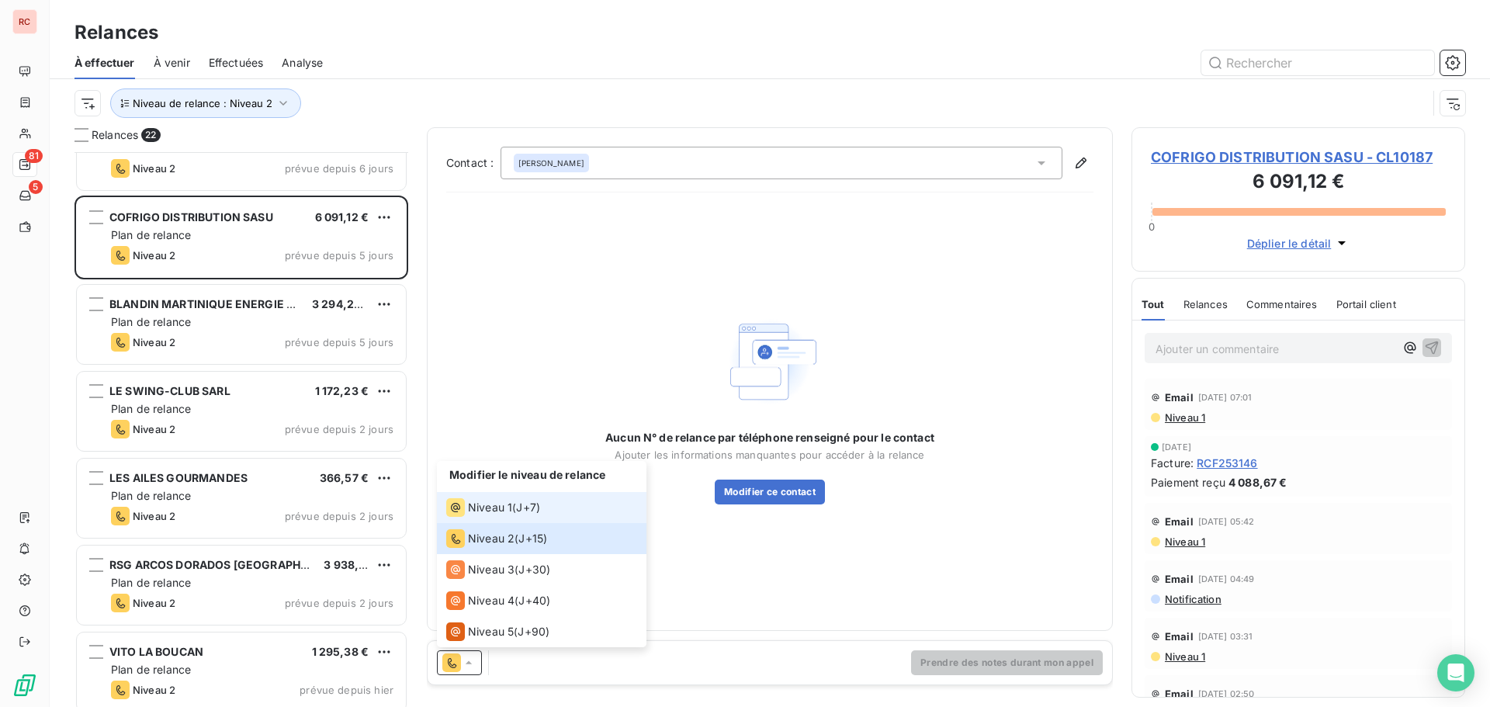
click at [480, 500] on span "Niveau 1" at bounding box center [490, 508] width 44 height 16
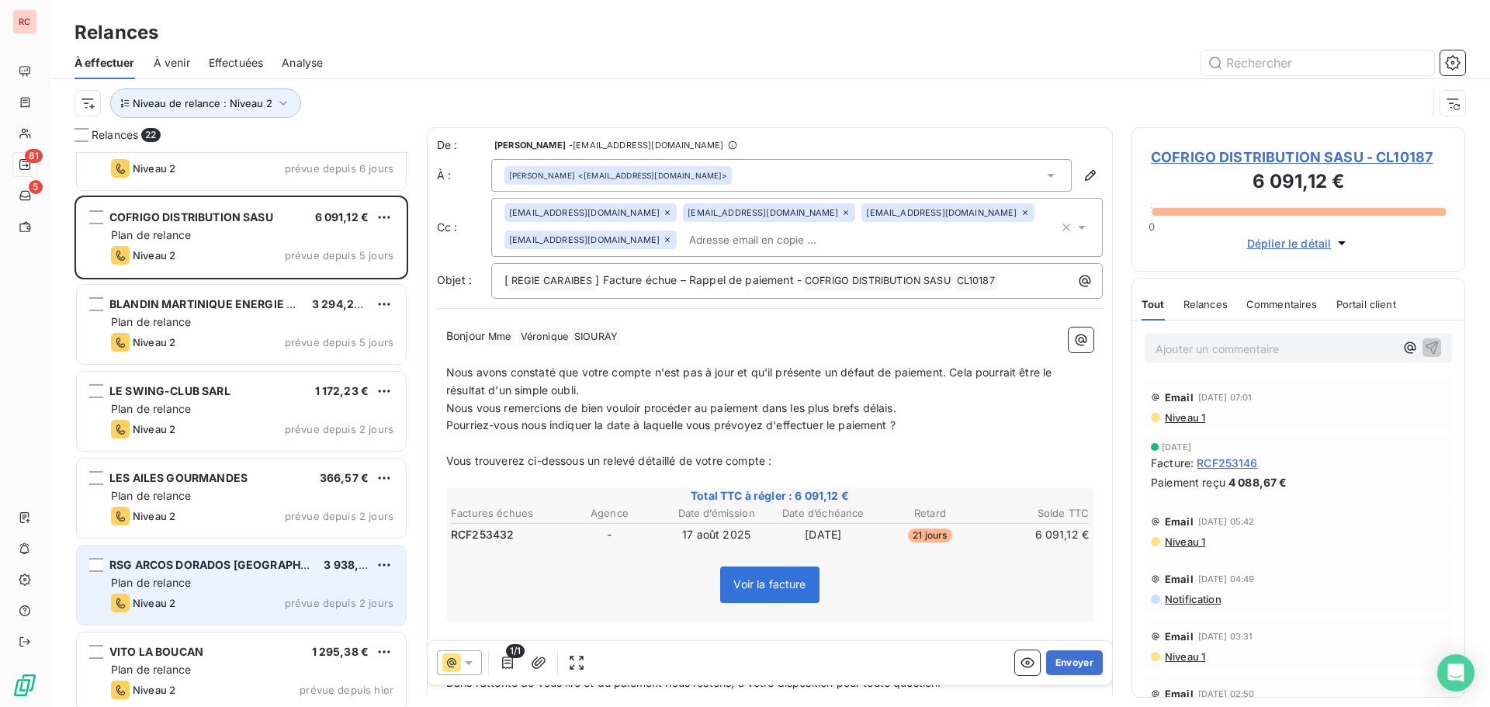
click at [224, 592] on div "RSG ARCOS DORADOS [GEOGRAPHIC_DATA] SAS 3 938,78 € Plan de relance Niveau 2 pré…" at bounding box center [241, 585] width 329 height 79
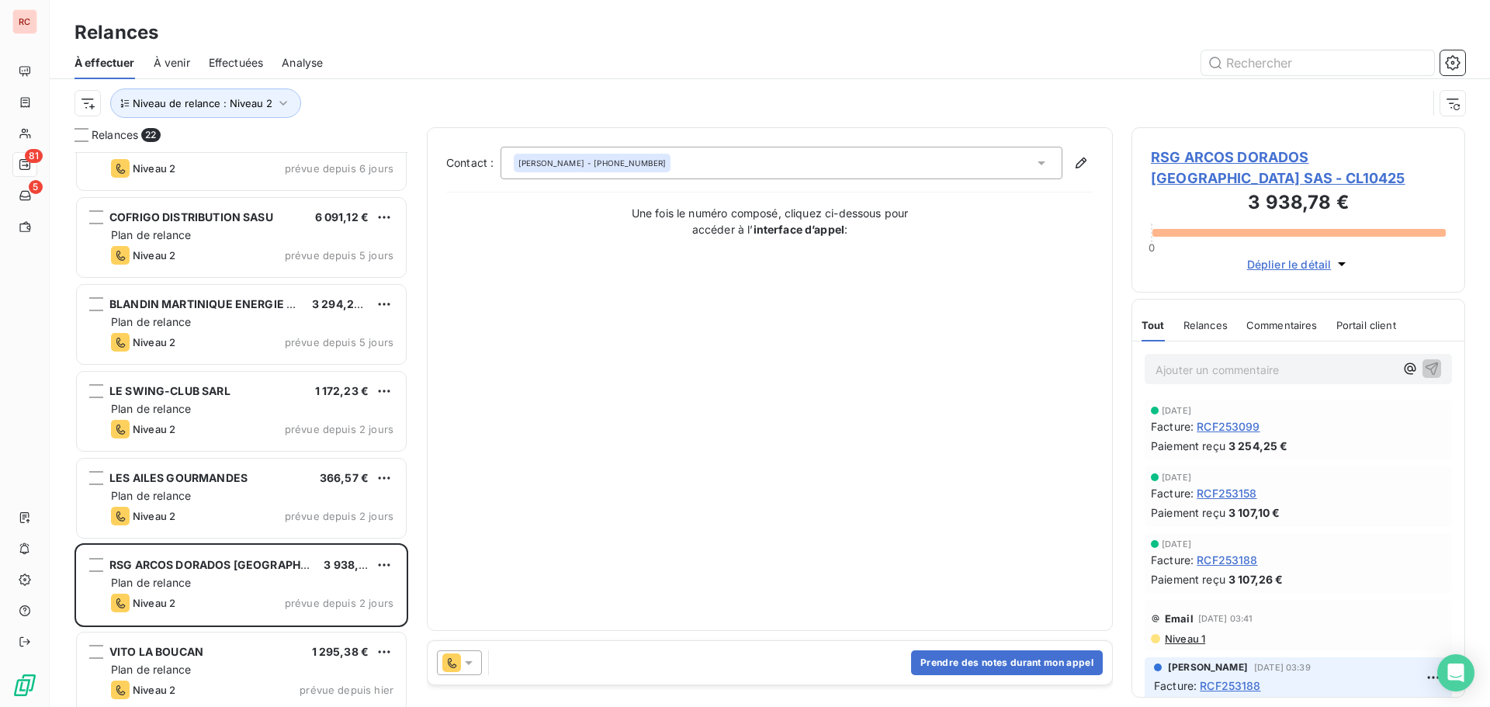
click at [474, 655] on icon at bounding box center [469, 663] width 16 height 16
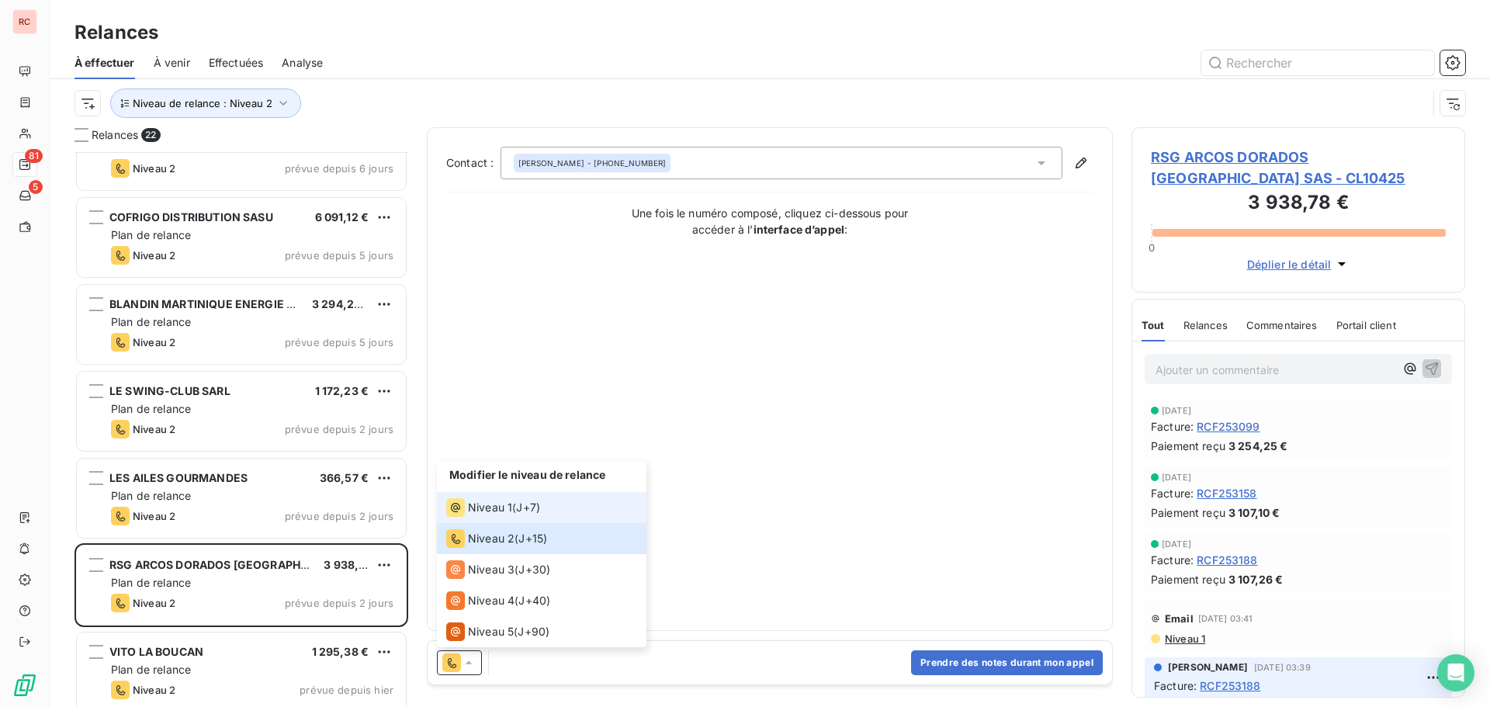
click at [485, 512] on span "Niveau 1" at bounding box center [490, 508] width 44 height 16
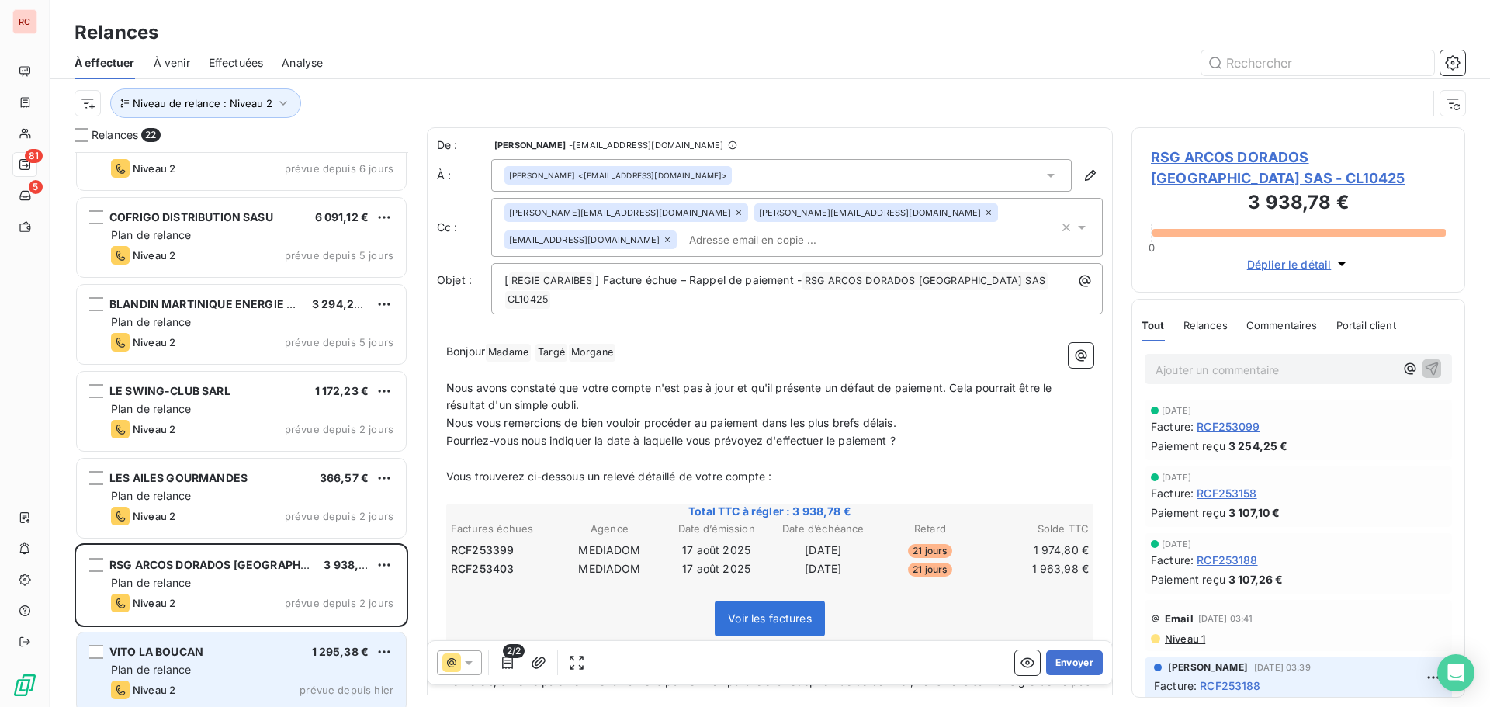
click at [184, 665] on span "Plan de relance" at bounding box center [151, 669] width 80 height 13
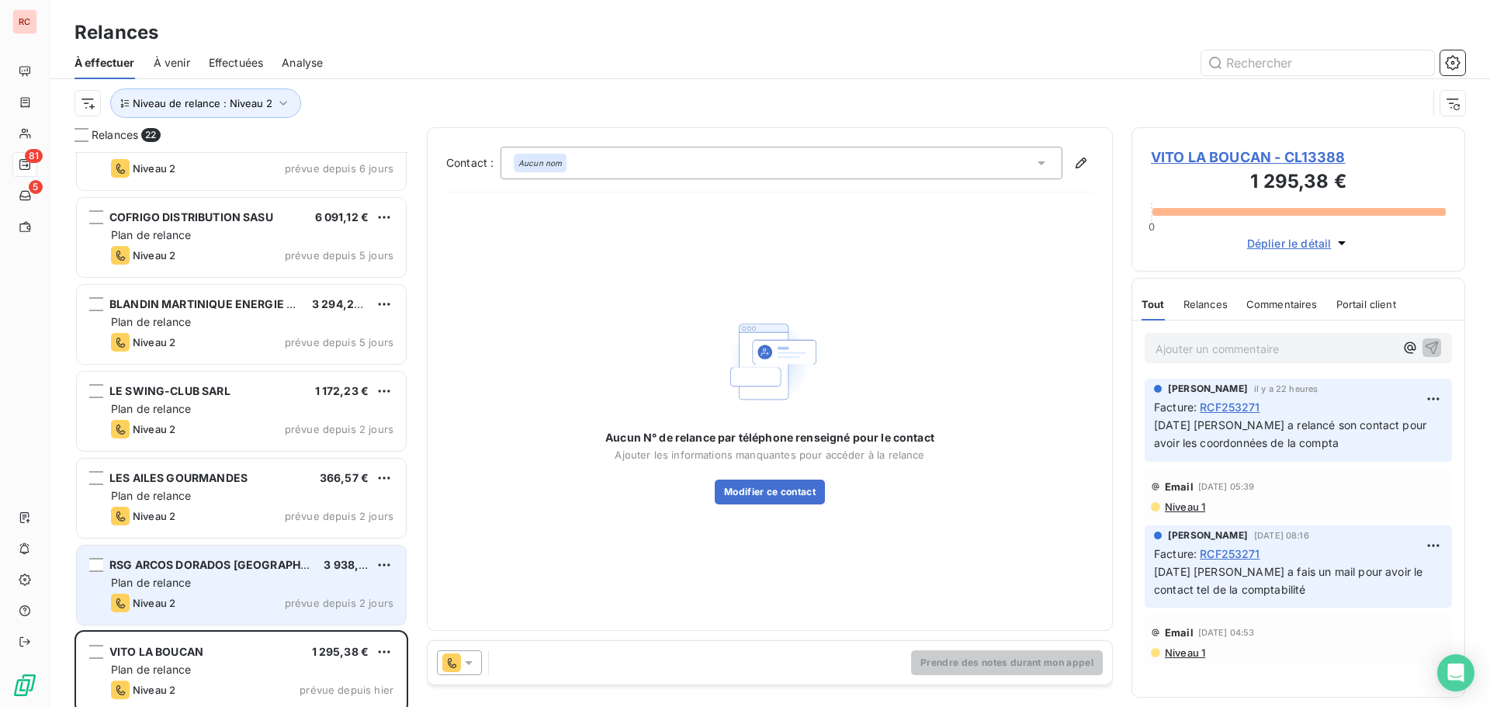
click at [184, 575] on div "Plan de relance" at bounding box center [252, 583] width 283 height 16
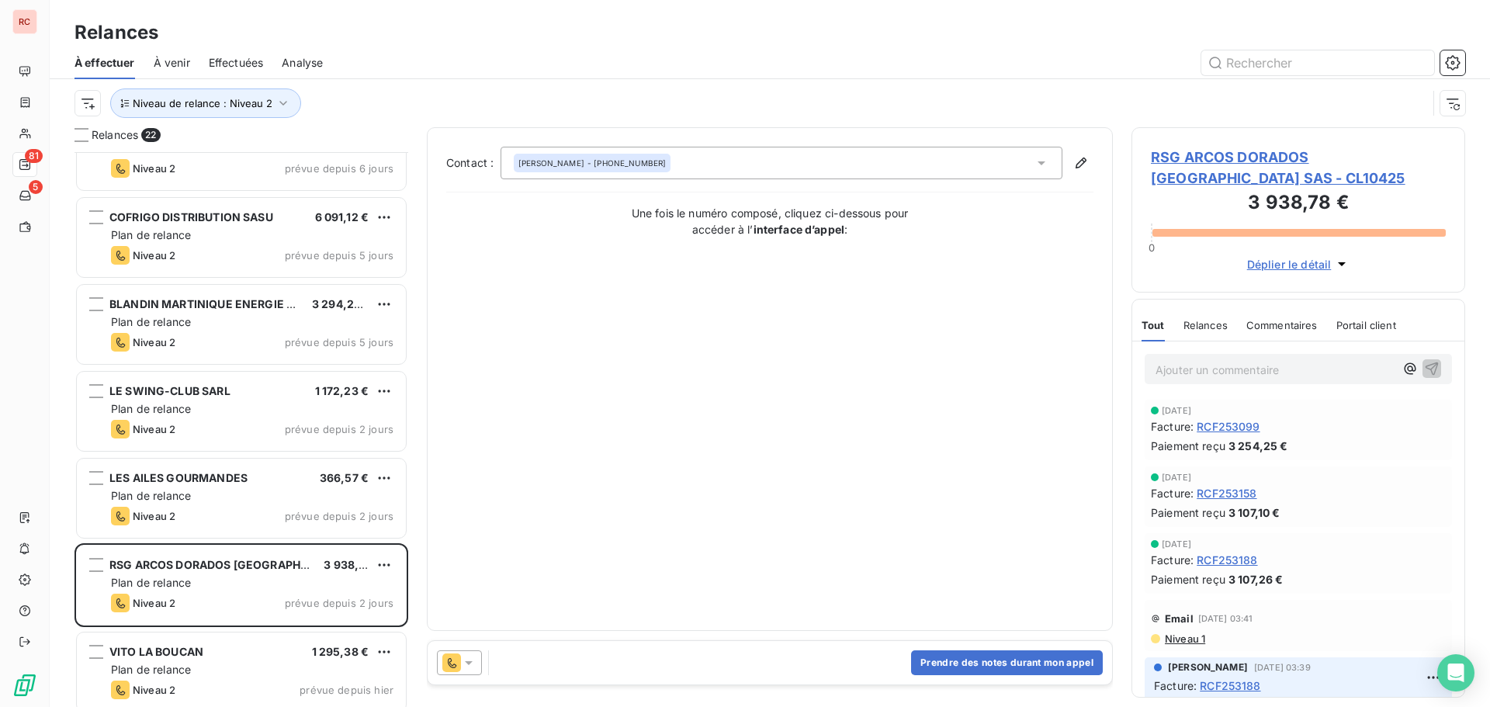
click at [166, 61] on span "À venir" at bounding box center [172, 63] width 36 height 16
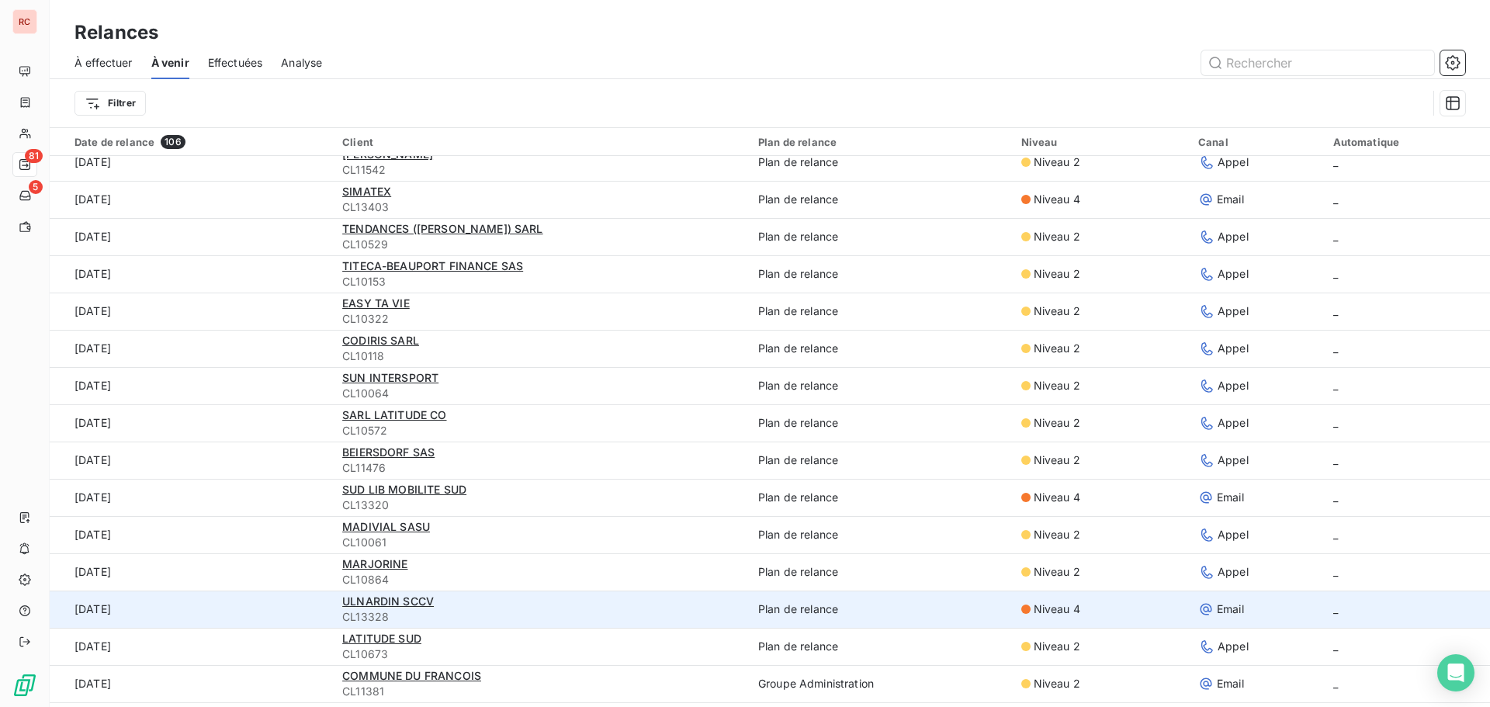
scroll to position [543, 0]
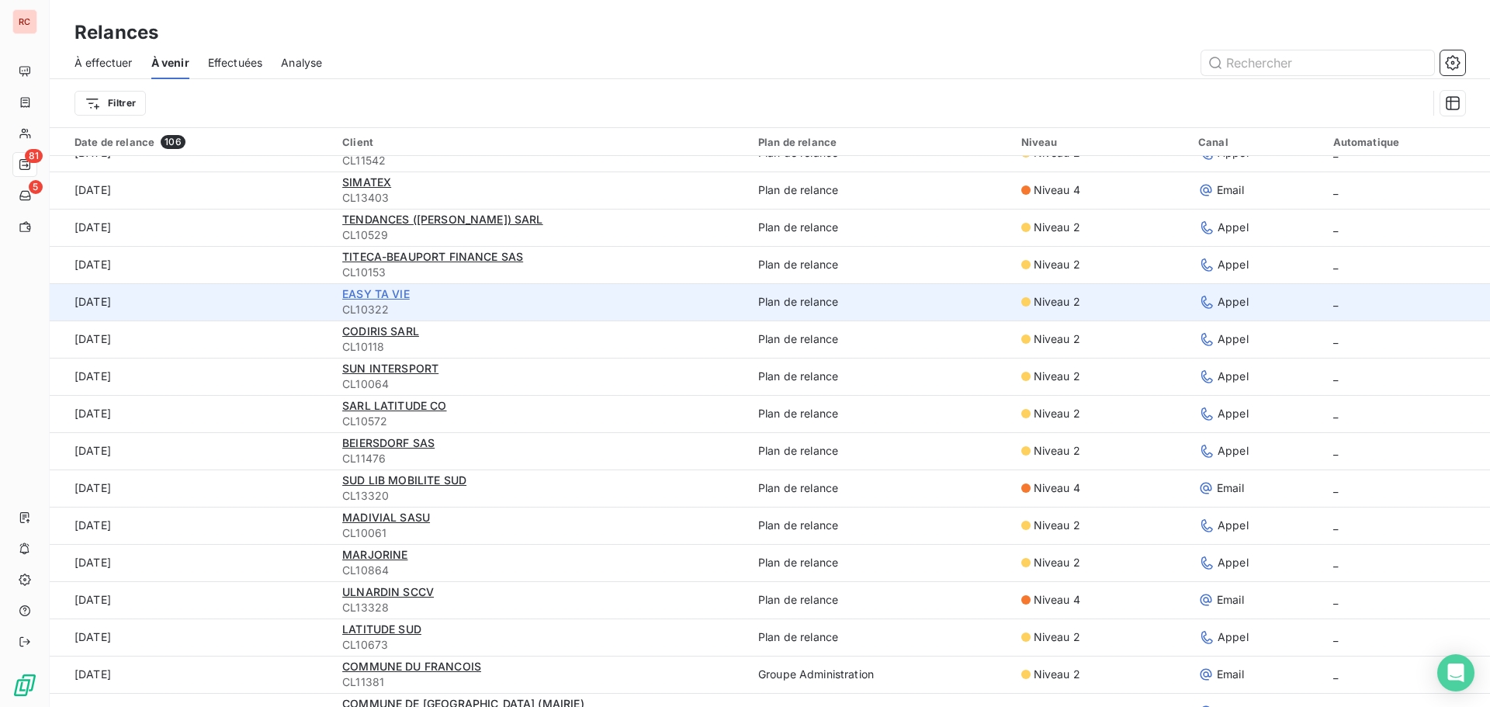
click at [387, 297] on span "EASY TA VIE" at bounding box center [376, 293] width 68 height 13
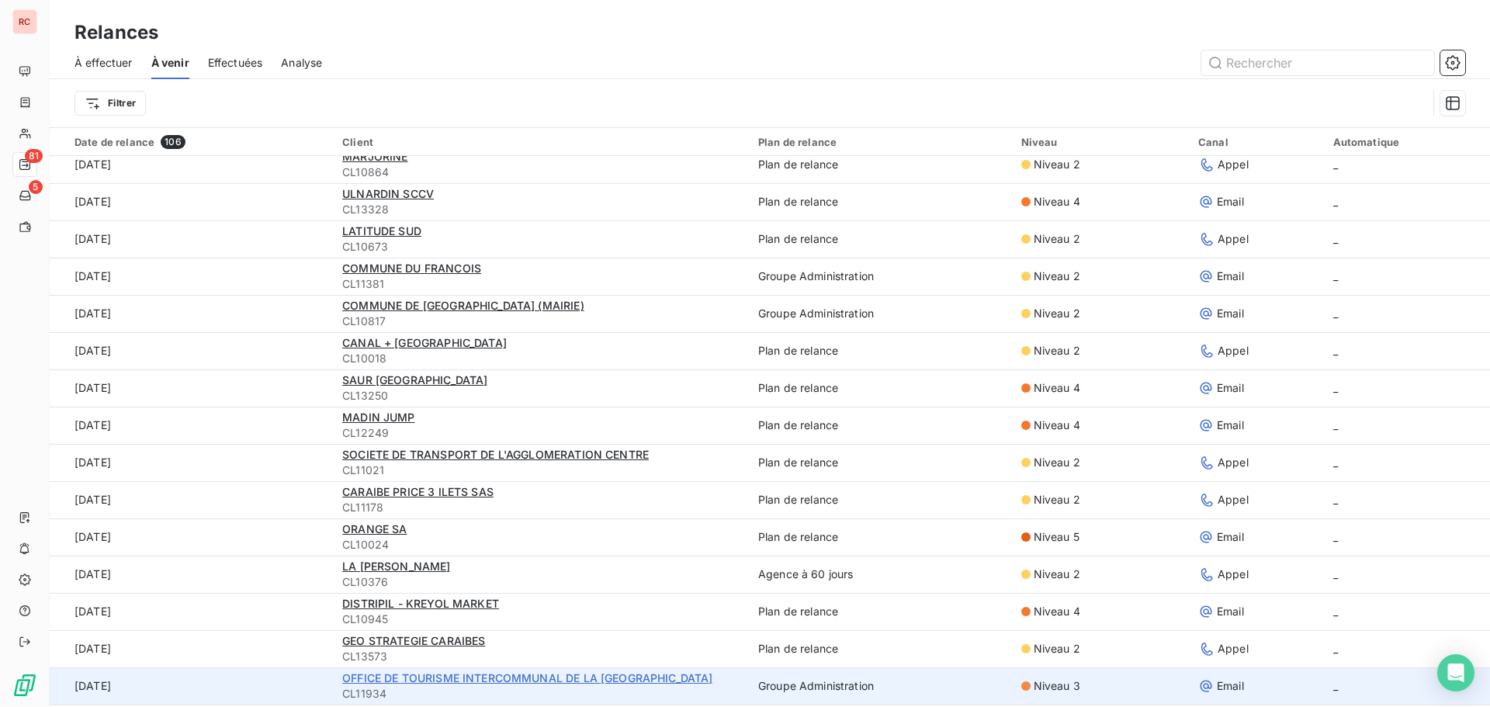
scroll to position [931, 0]
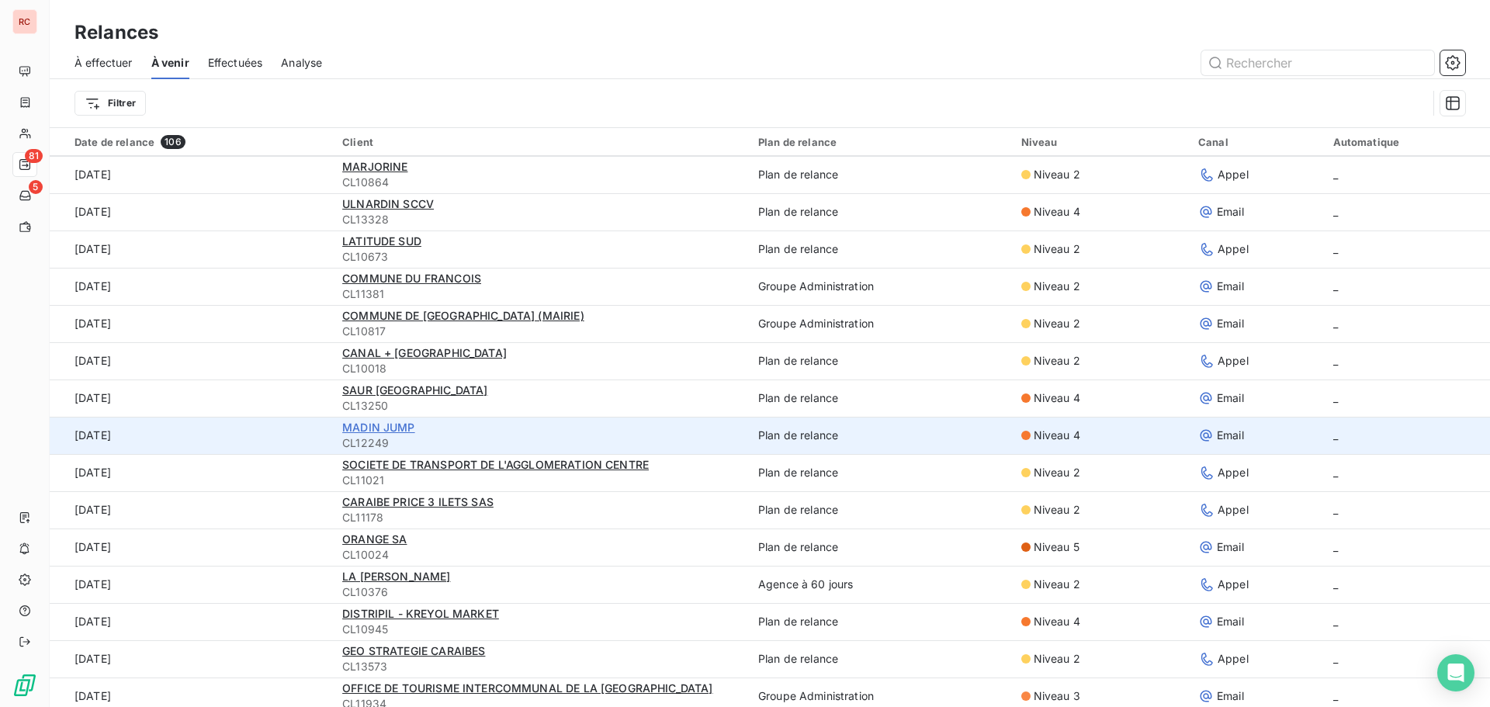
click at [384, 427] on span "MADIN JUMP" at bounding box center [378, 427] width 73 height 13
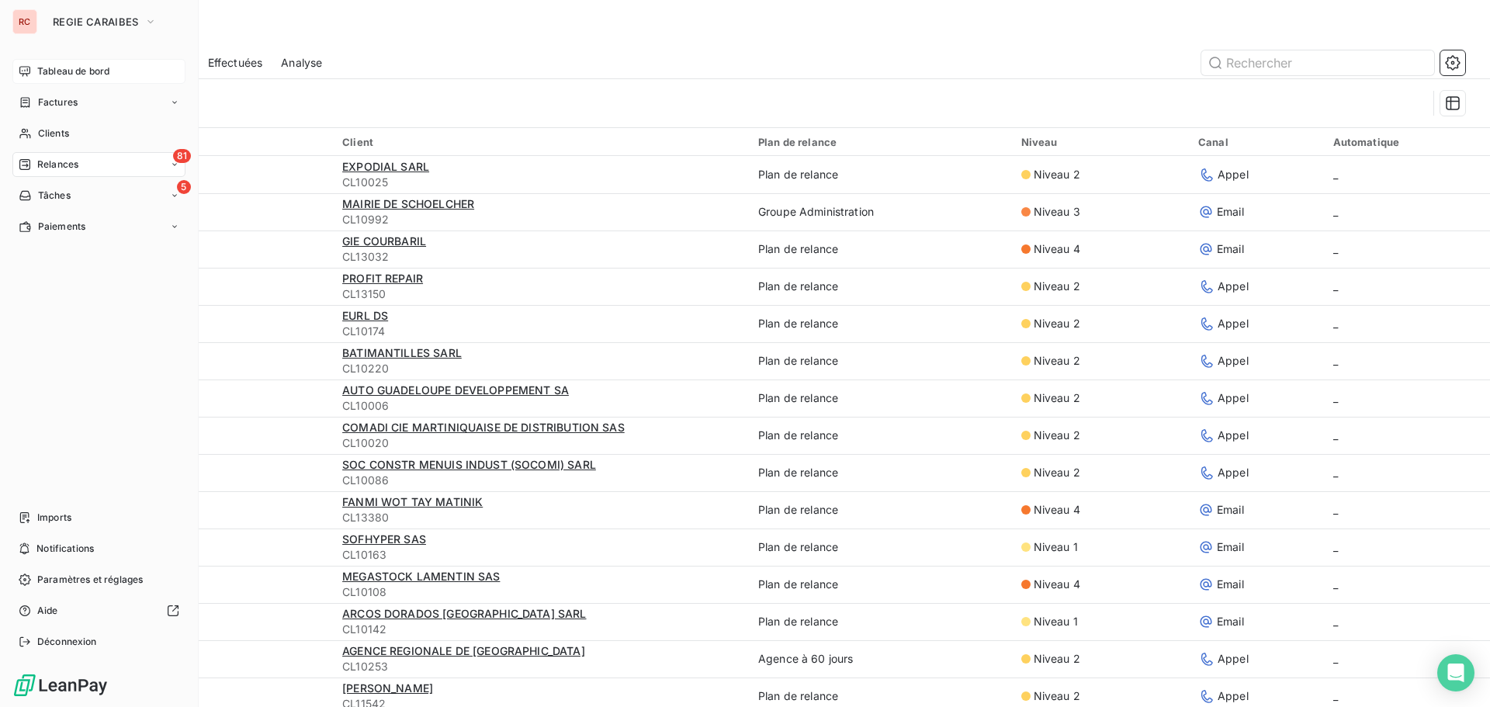
click at [68, 65] on span "Tableau de bord" at bounding box center [73, 71] width 72 height 14
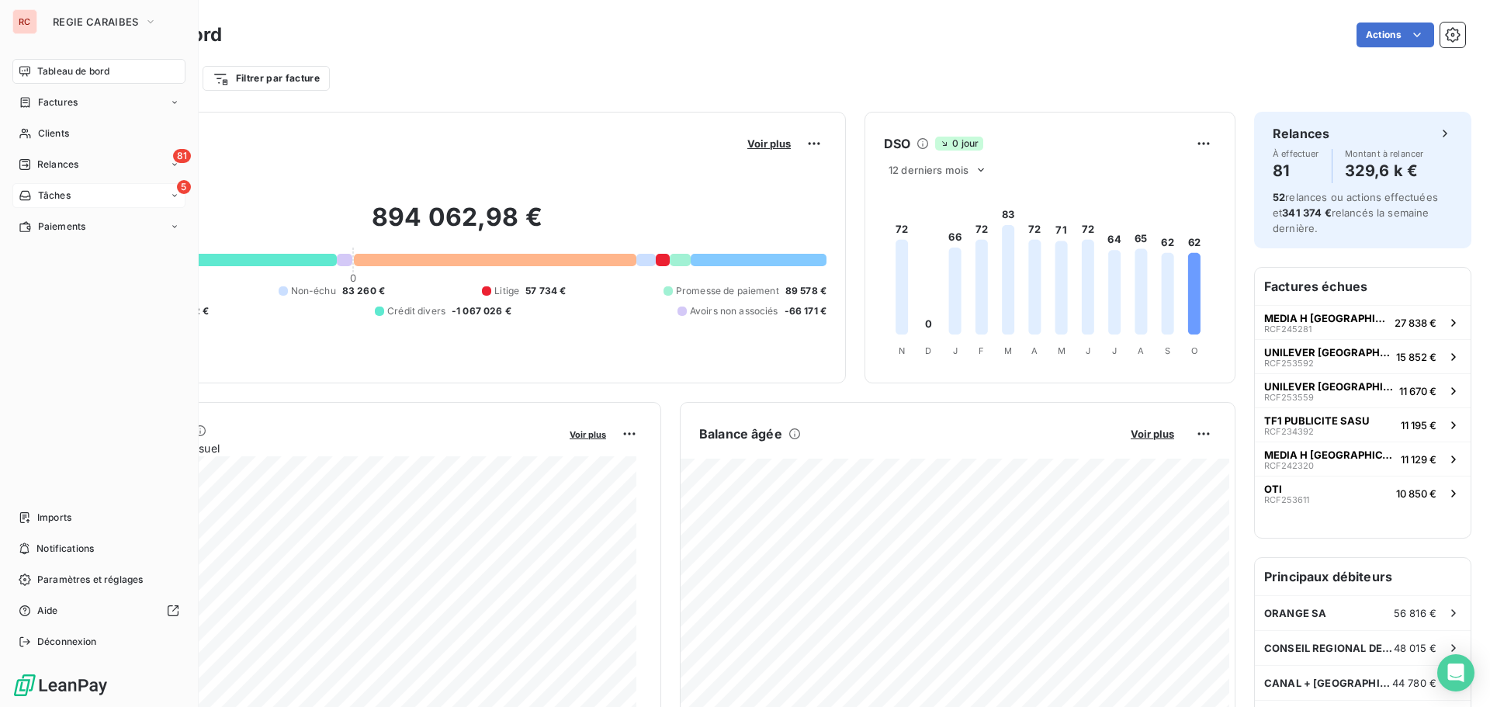
click at [43, 196] on span "Tâches" at bounding box center [54, 196] width 33 height 14
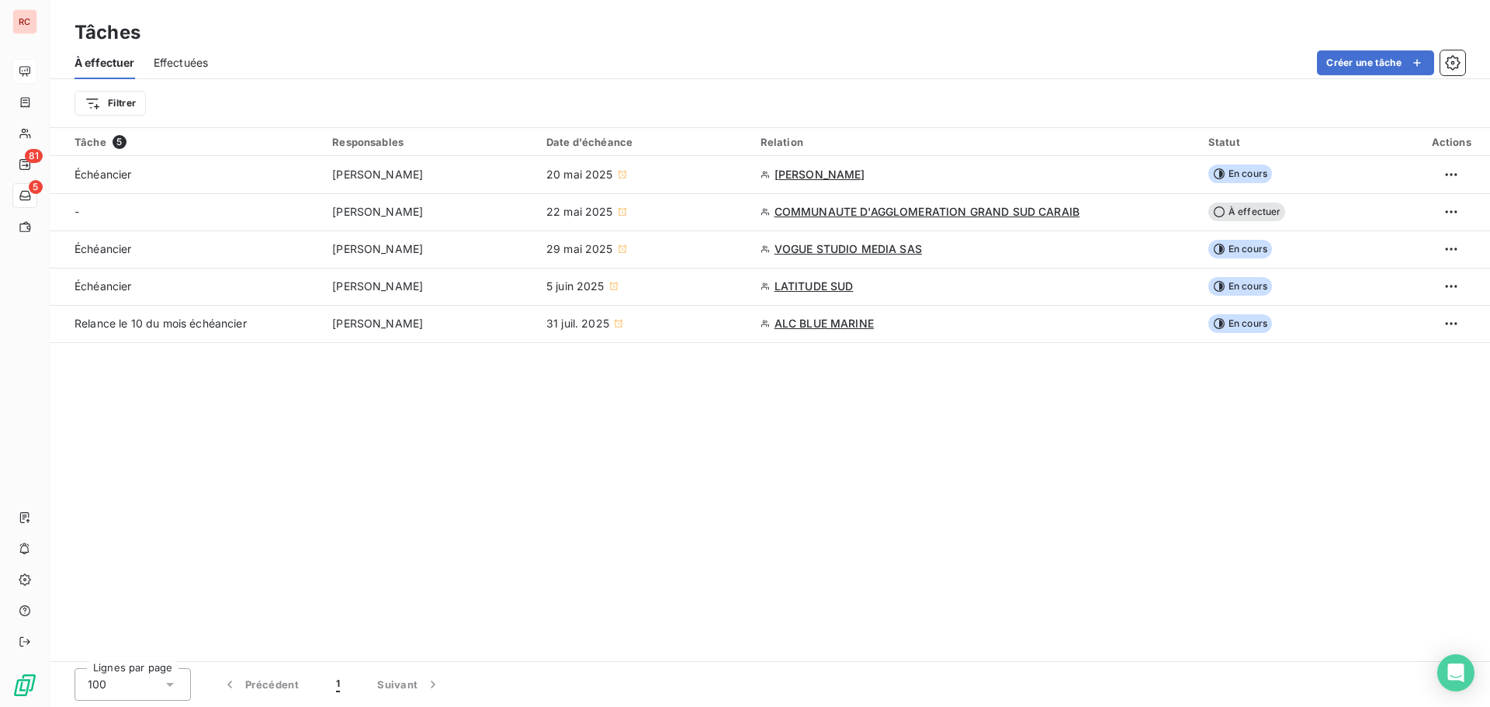
click at [289, 445] on div "Tâche 5 Responsables Date d'échéance Relation Statut Actions Échéancier [PERSON…" at bounding box center [770, 394] width 1441 height 533
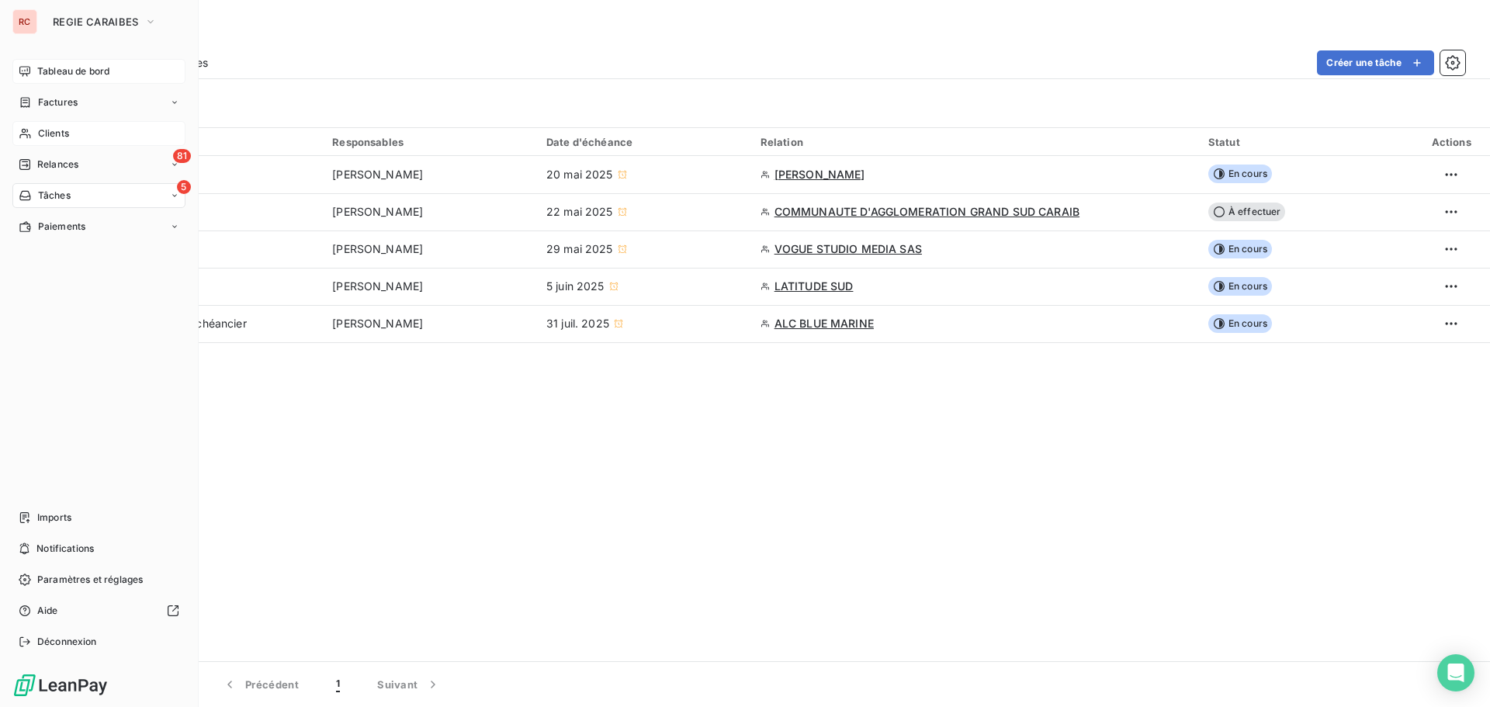
click at [47, 129] on span "Clients" at bounding box center [53, 134] width 31 height 14
